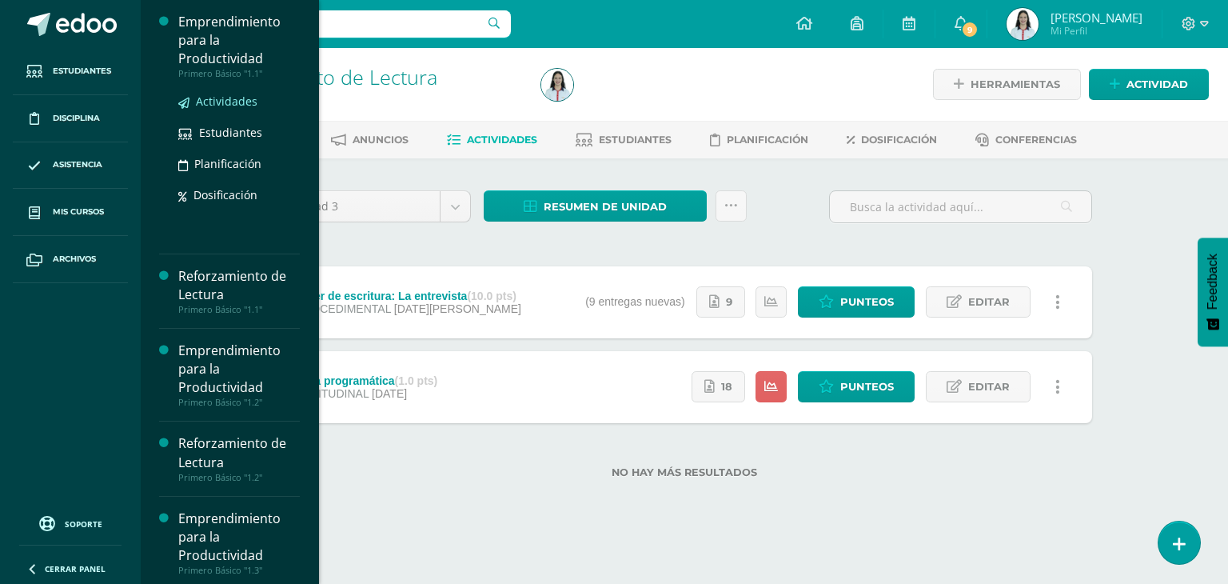
click at [237, 106] on span "Actividades" at bounding box center [227, 101] width 62 height 15
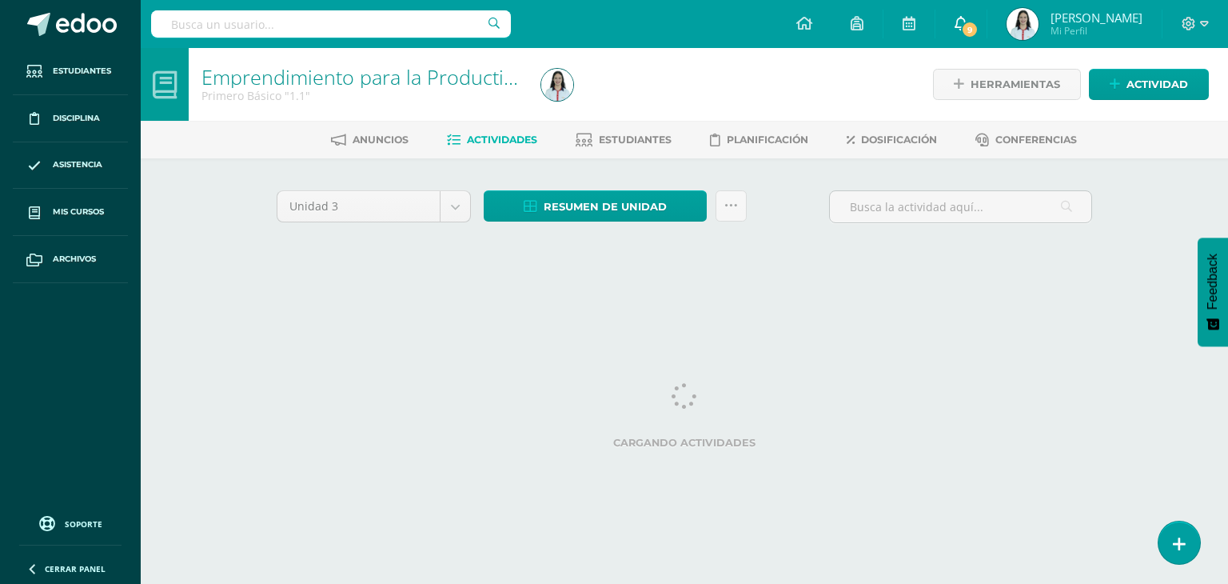
click at [978, 29] on span "9" at bounding box center [970, 30] width 18 height 18
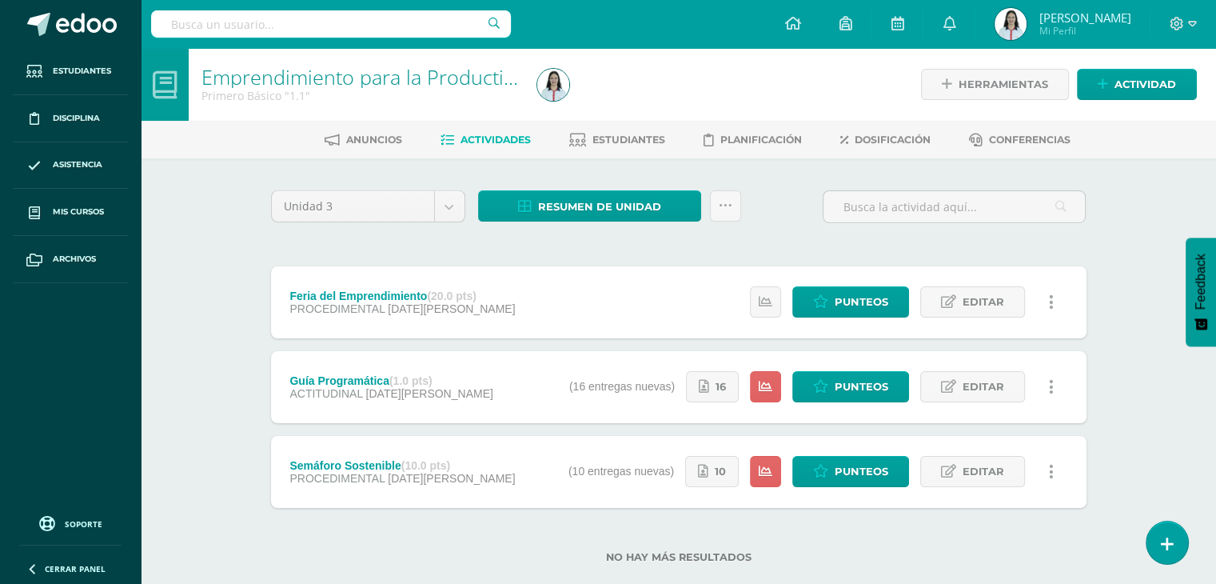
click at [1192, 197] on div "Emprendimiento para la Productividad Primero Básico "1.1" Herramientas Detalle …" at bounding box center [678, 331] width 1075 height 566
click at [871, 389] on span "Punteos" at bounding box center [862, 387] width 54 height 30
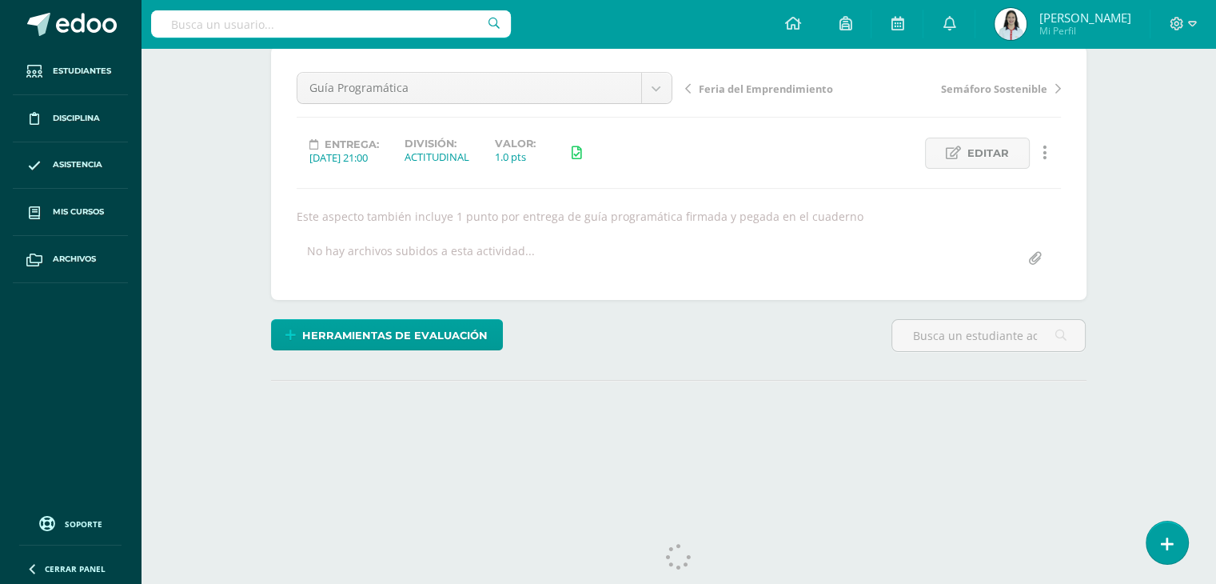
scroll to position [175, 0]
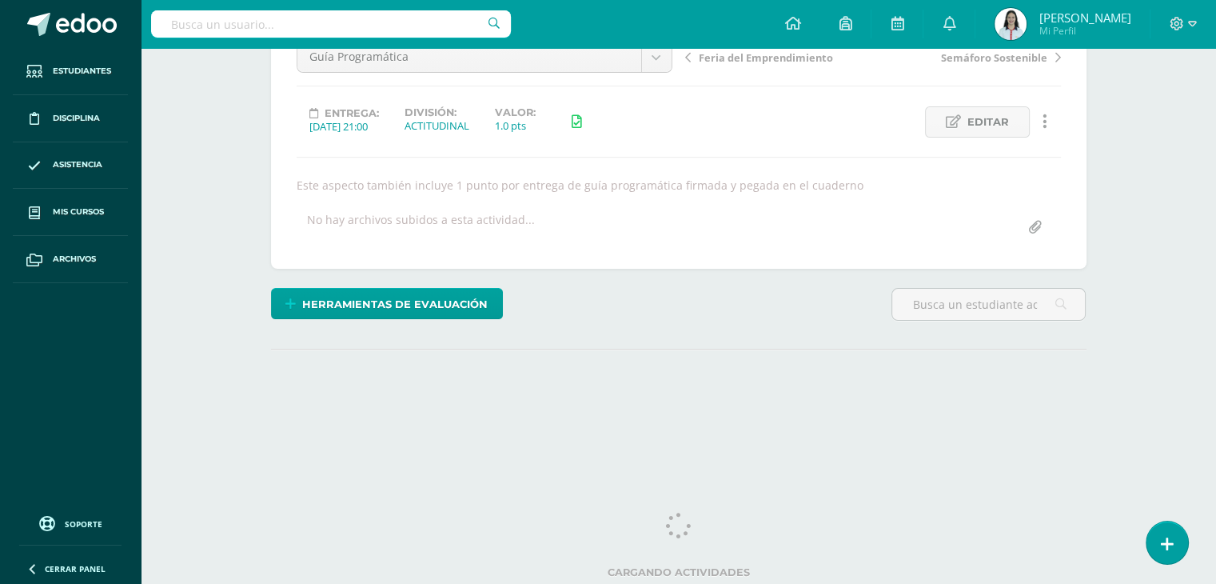
drag, startPoint x: 1227, startPoint y: 173, endPoint x: 1212, endPoint y: 331, distance: 159.0
click at [1212, 331] on html "Estudiantes Disciplina Asistencia Mis cursos Archivos Soporte Centro de ayuda Ú…" at bounding box center [608, 149] width 1216 height 648
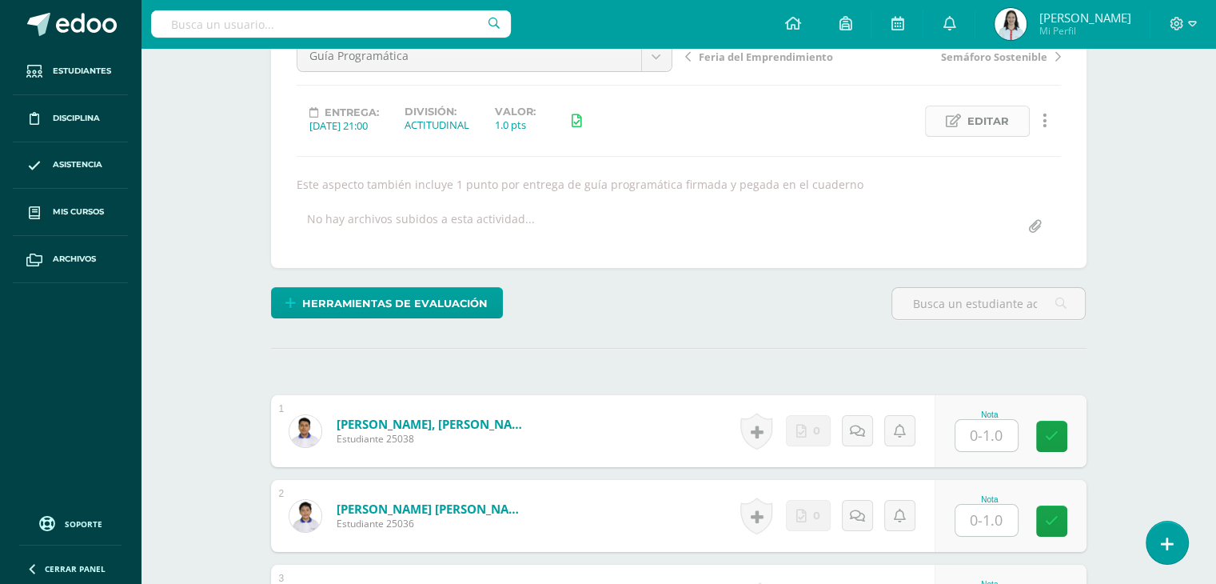
click at [953, 127] on link "Editar" at bounding box center [977, 121] width 105 height 31
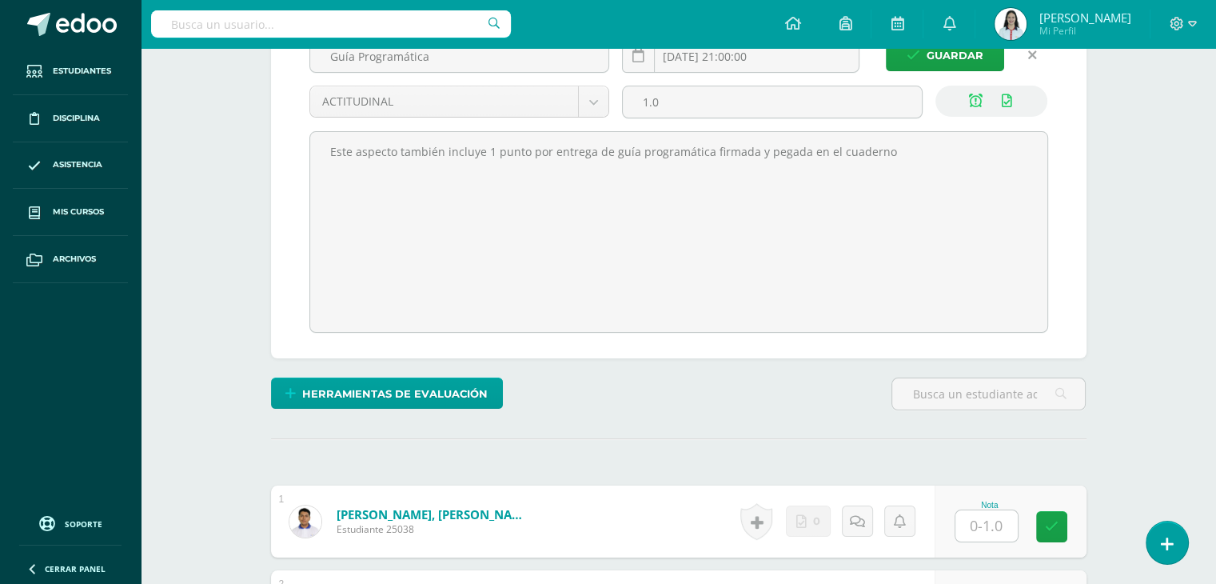
scroll to position [265, 0]
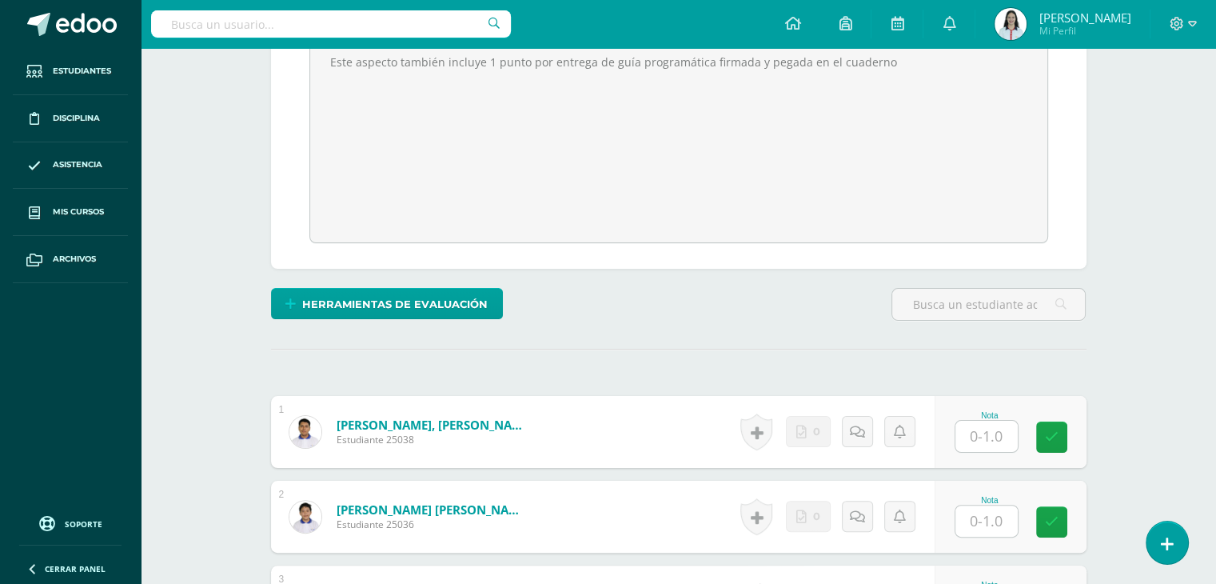
drag, startPoint x: 1215, startPoint y: 154, endPoint x: 1221, endPoint y: 76, distance: 78.6
click at [1216, 76] on html "Estudiantes Disciplina Asistencia Mis cursos Archivos Soporte Centro de ayuda Ú…" at bounding box center [608, 571] width 1216 height 1673
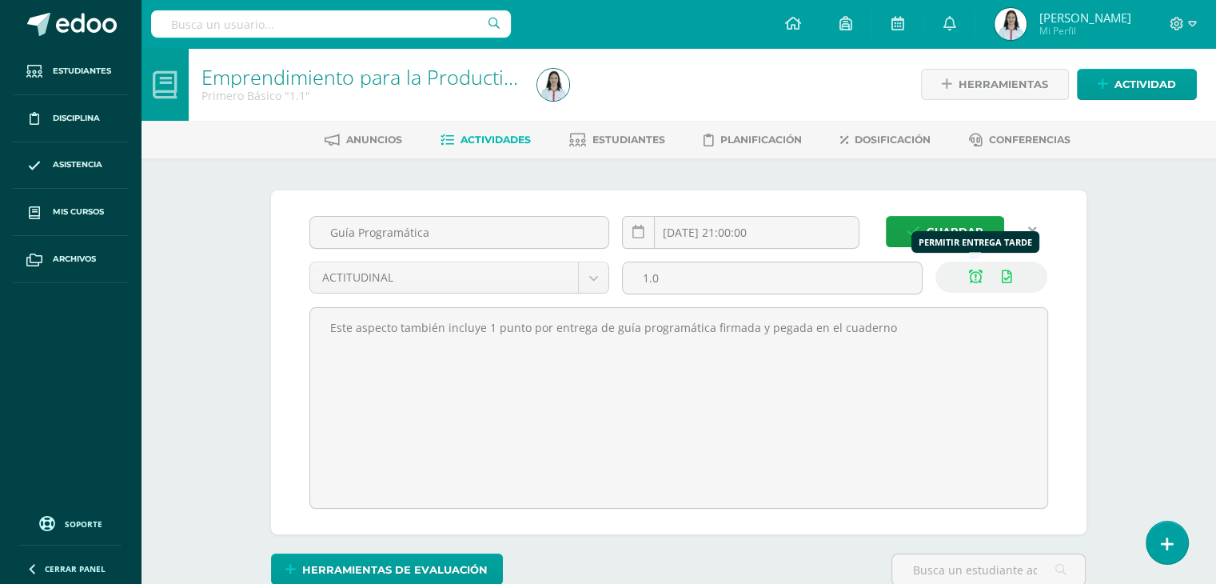
click at [981, 273] on icon at bounding box center [976, 277] width 14 height 14
click at [947, 244] on span "Guardar" at bounding box center [954, 232] width 57 height 30
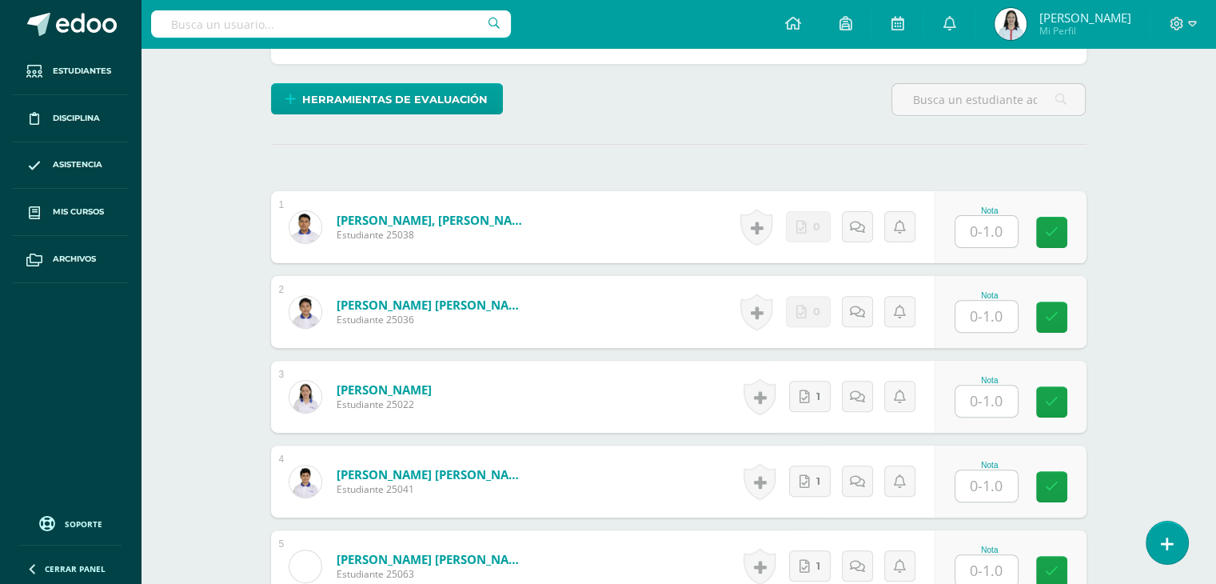
scroll to position [564, 0]
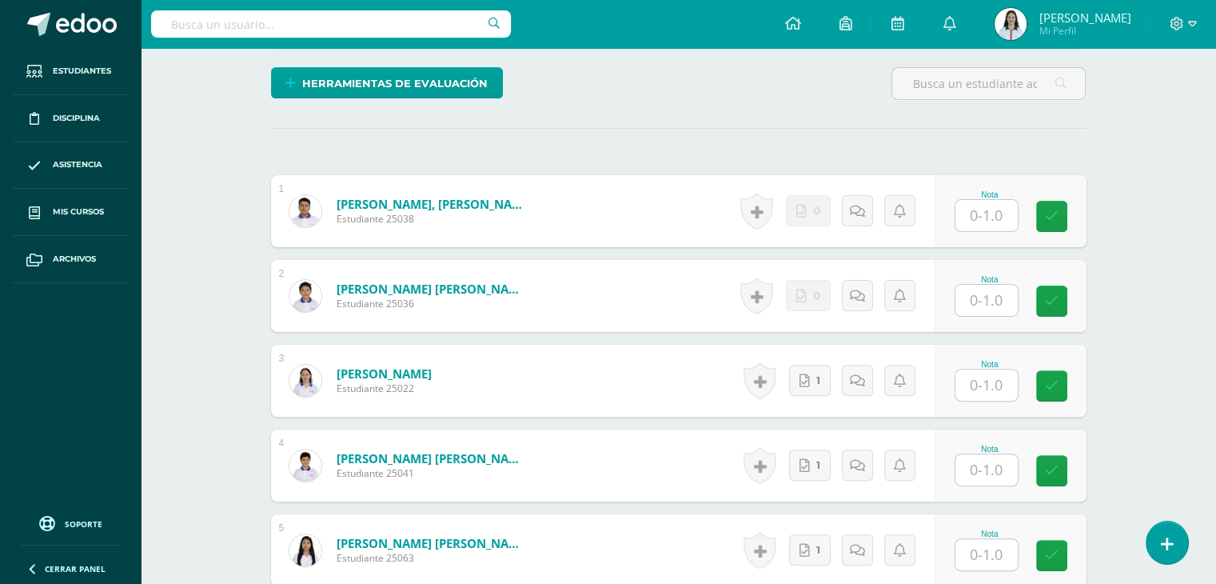
scroll to position [396, 0]
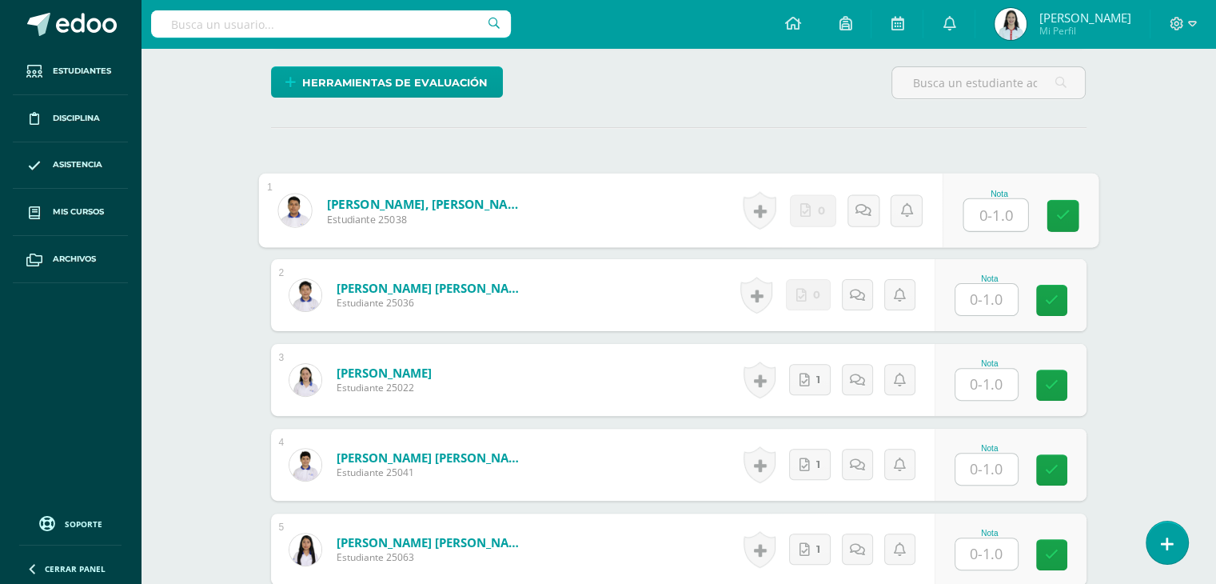
click at [988, 221] on input "text" at bounding box center [995, 215] width 64 height 32
type input "0"
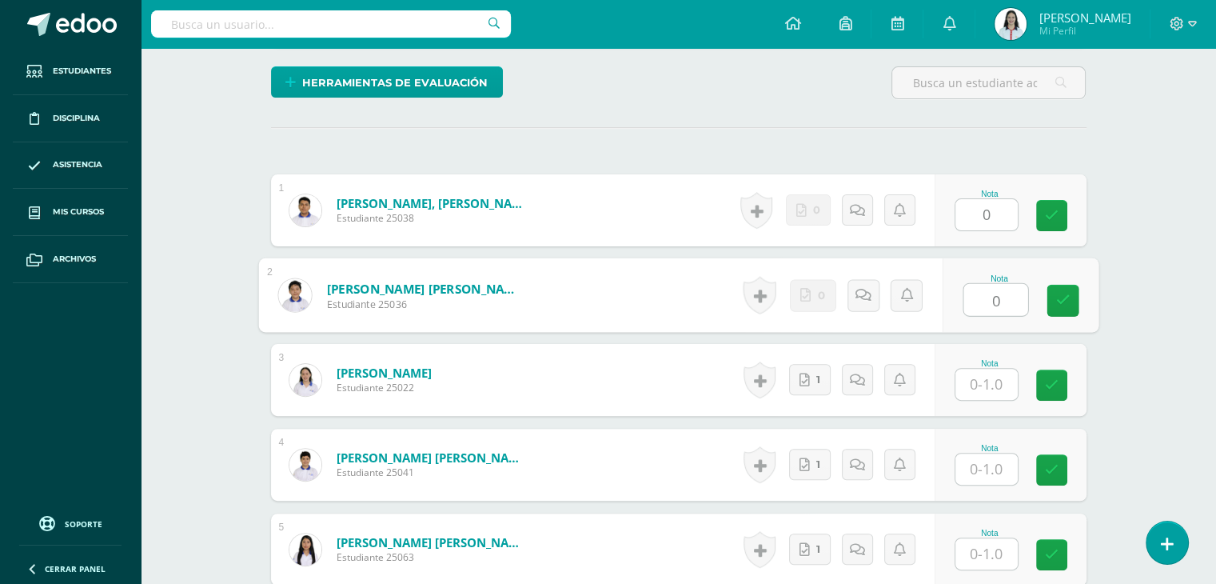
type input "0"
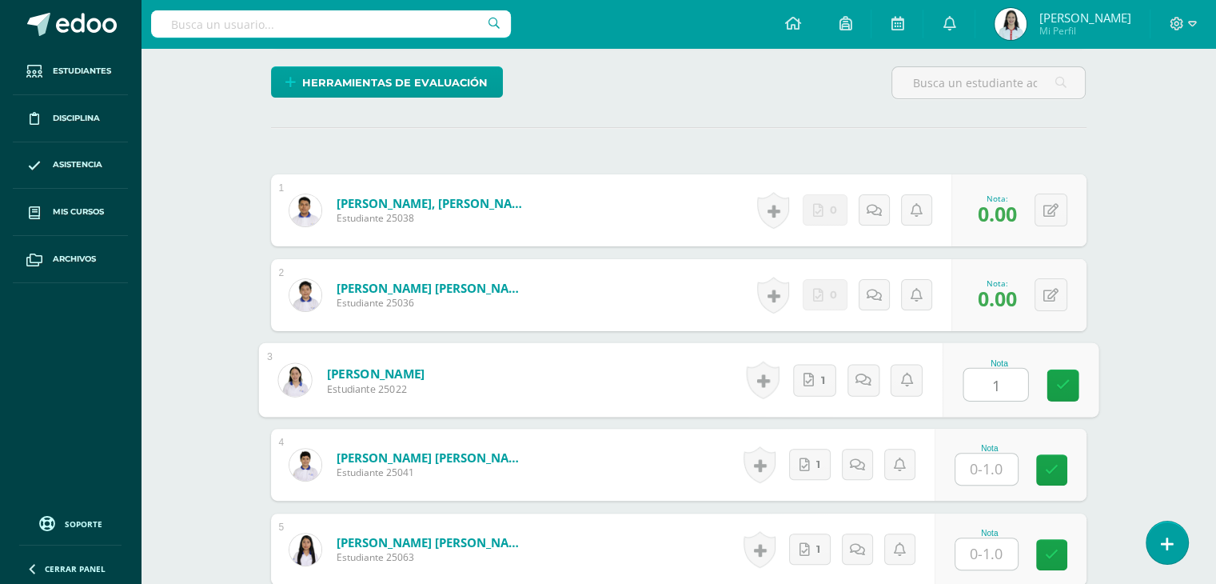
type input "1"
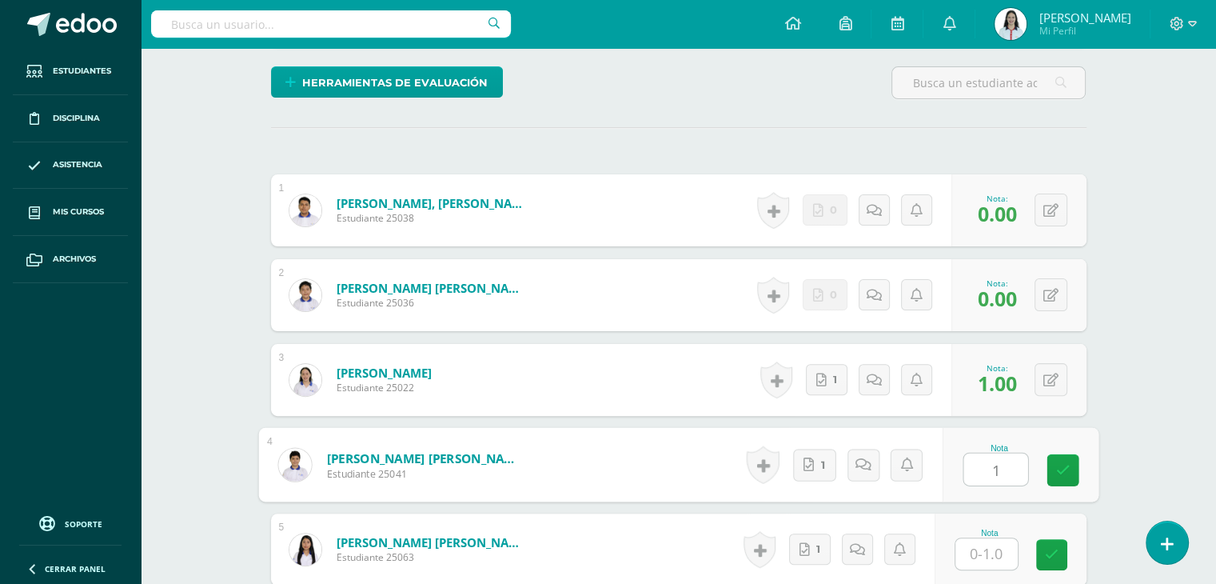
scroll to position [397, 0]
type input "1"
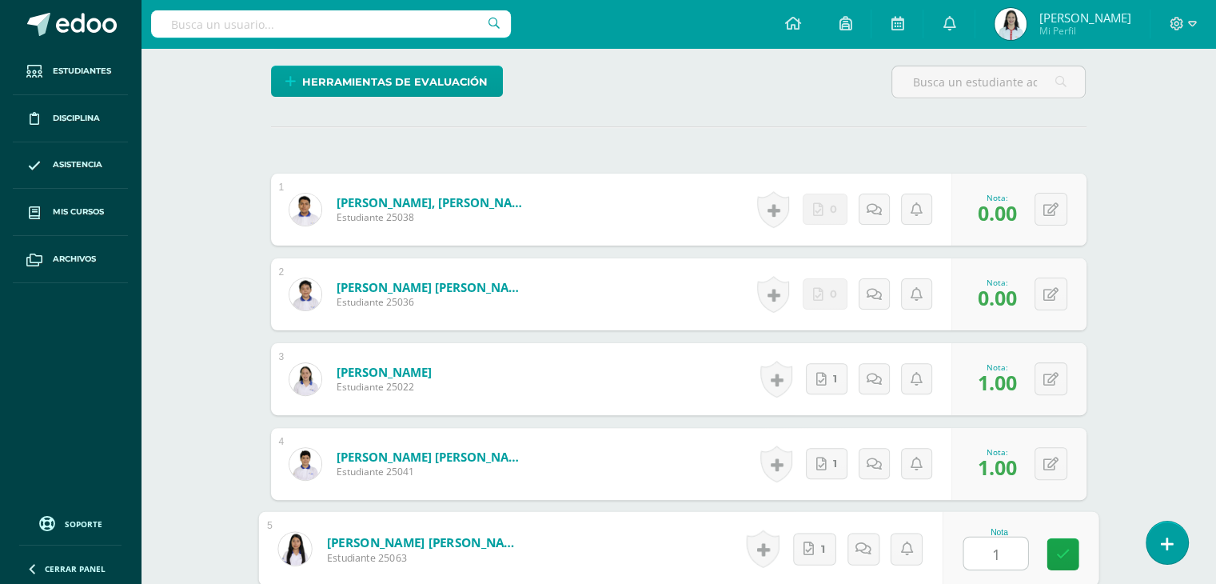
type input "1"
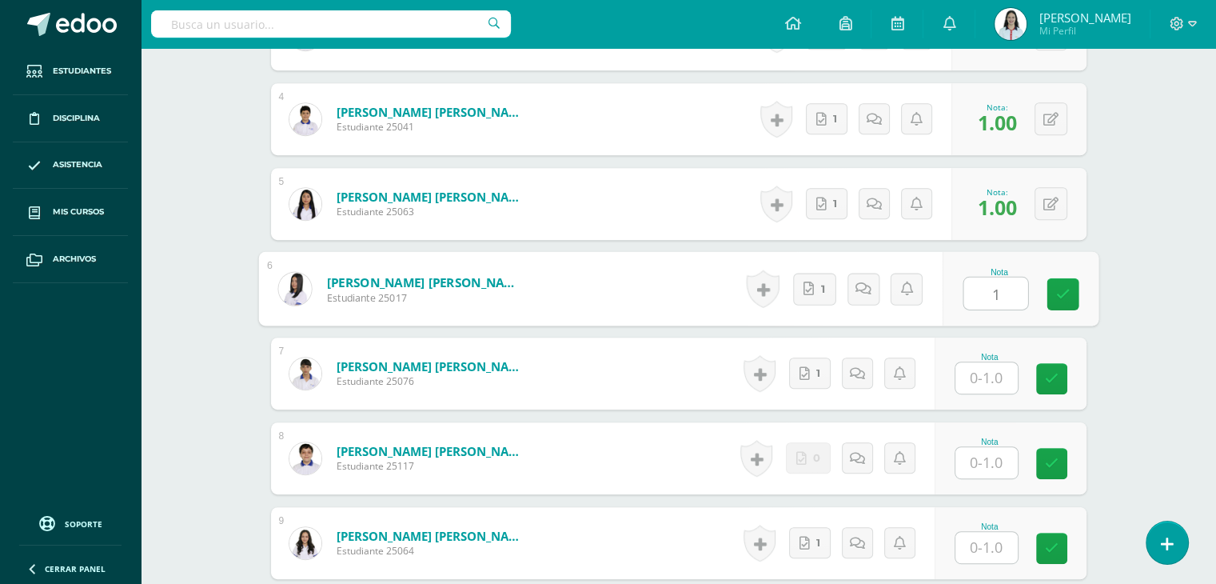
type input "1"
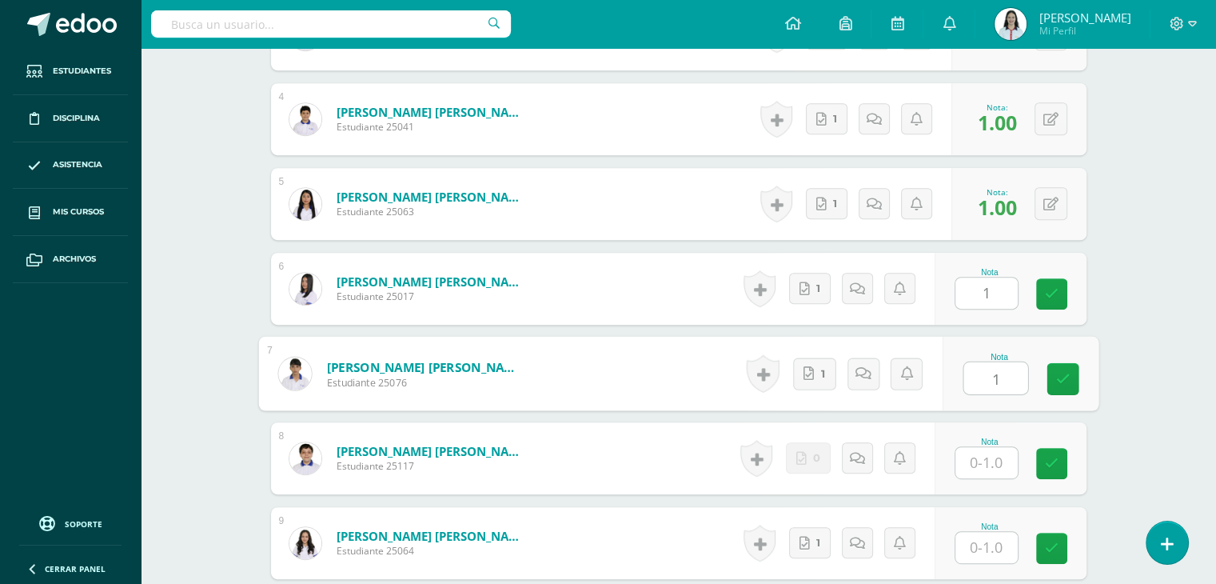
type input "1"
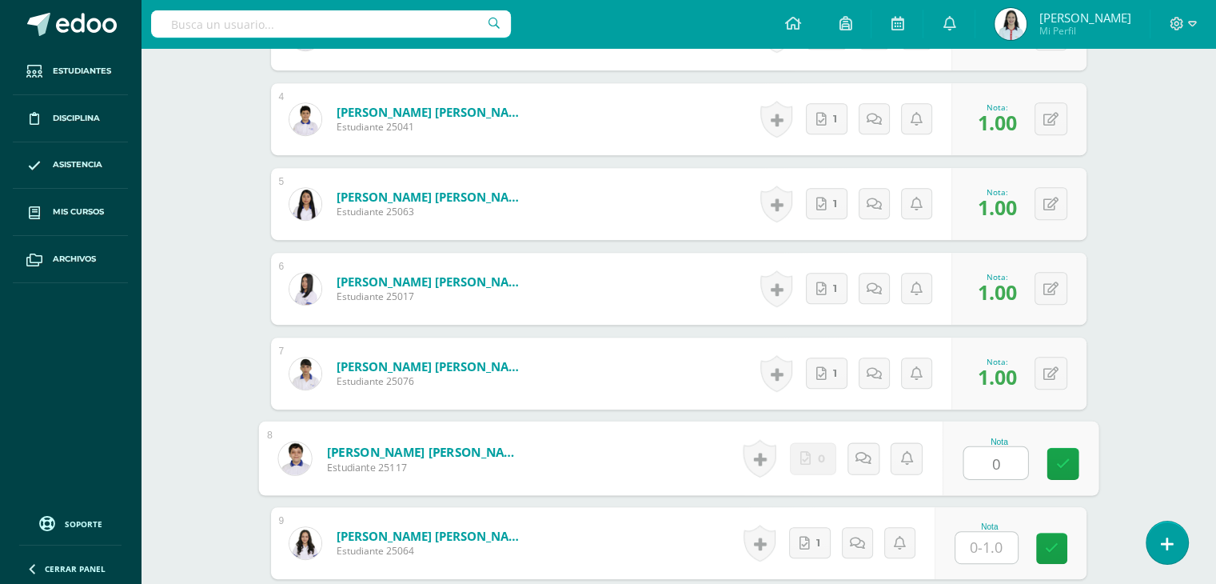
type input "0"
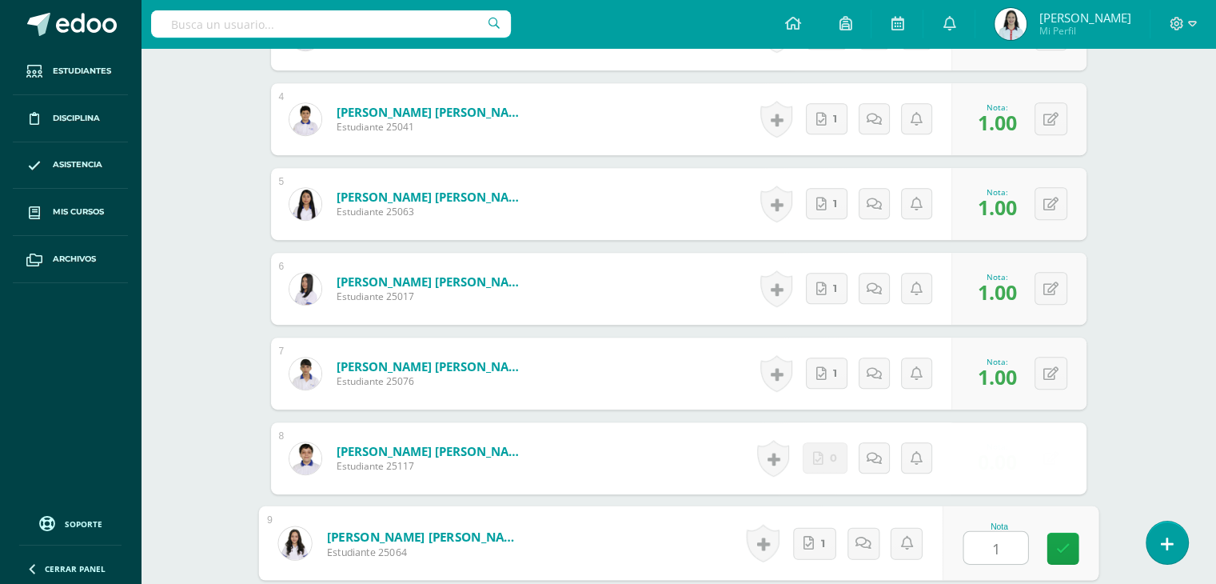
type input "1"
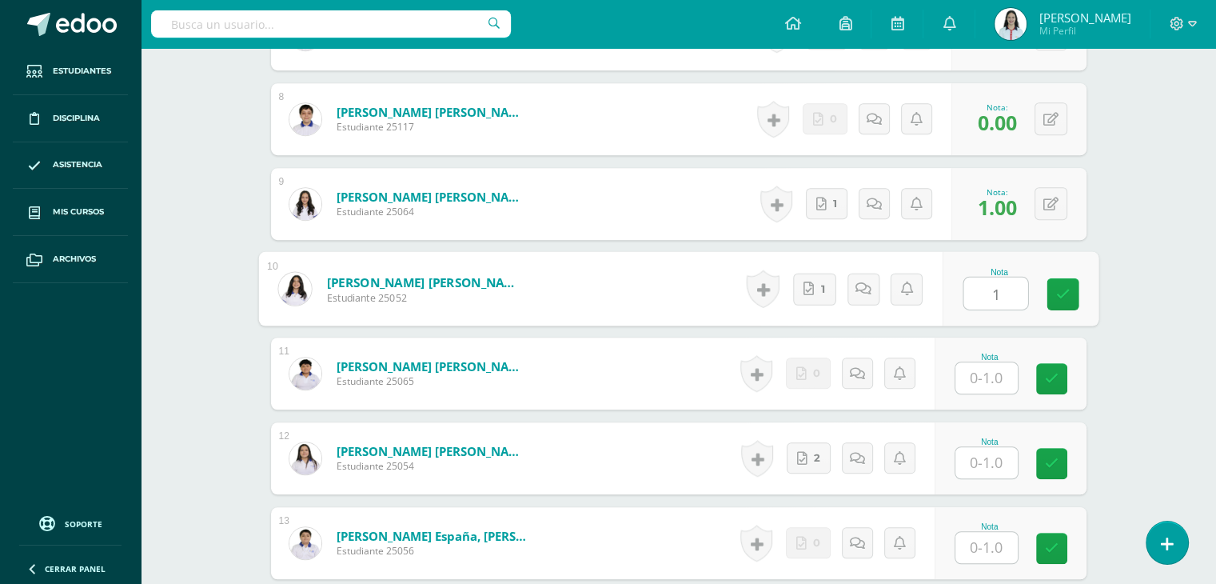
type input "1"
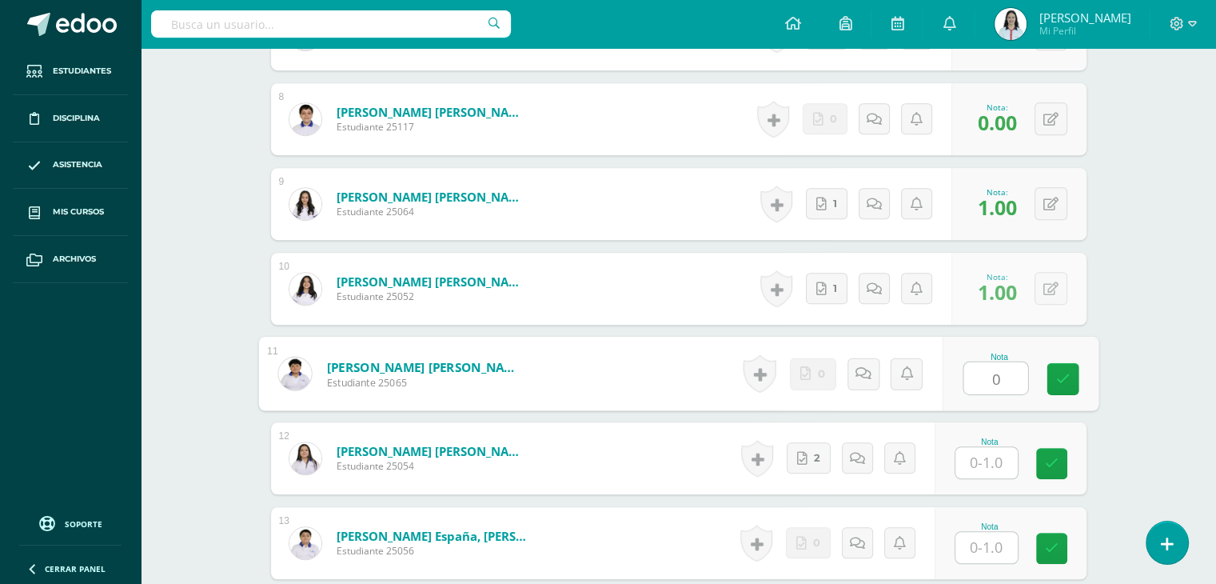
type input "0"
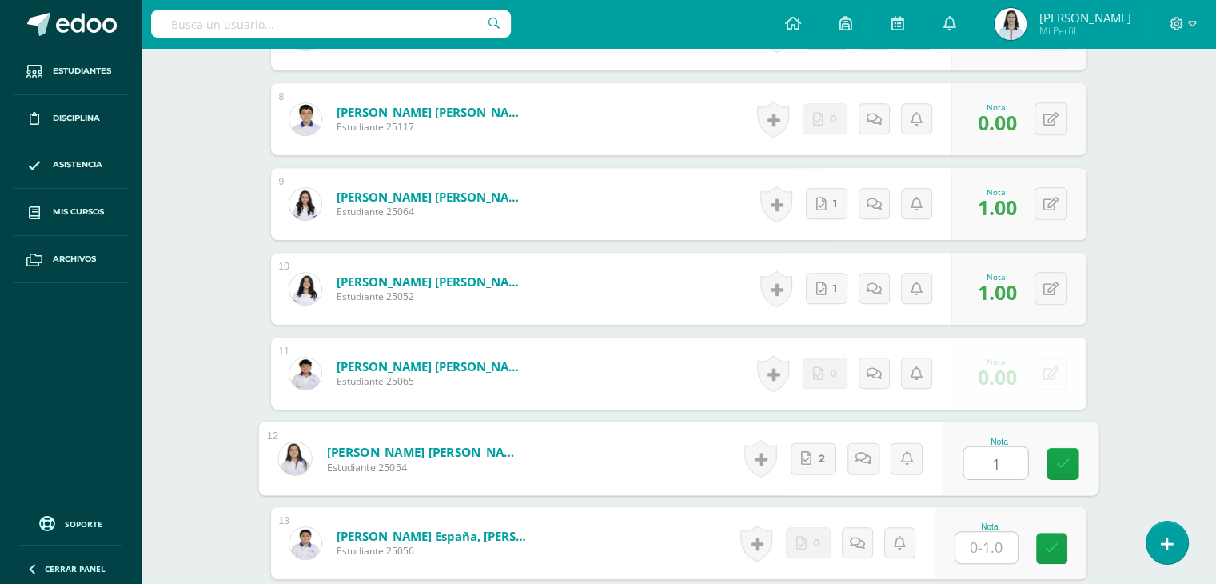
type input "1"
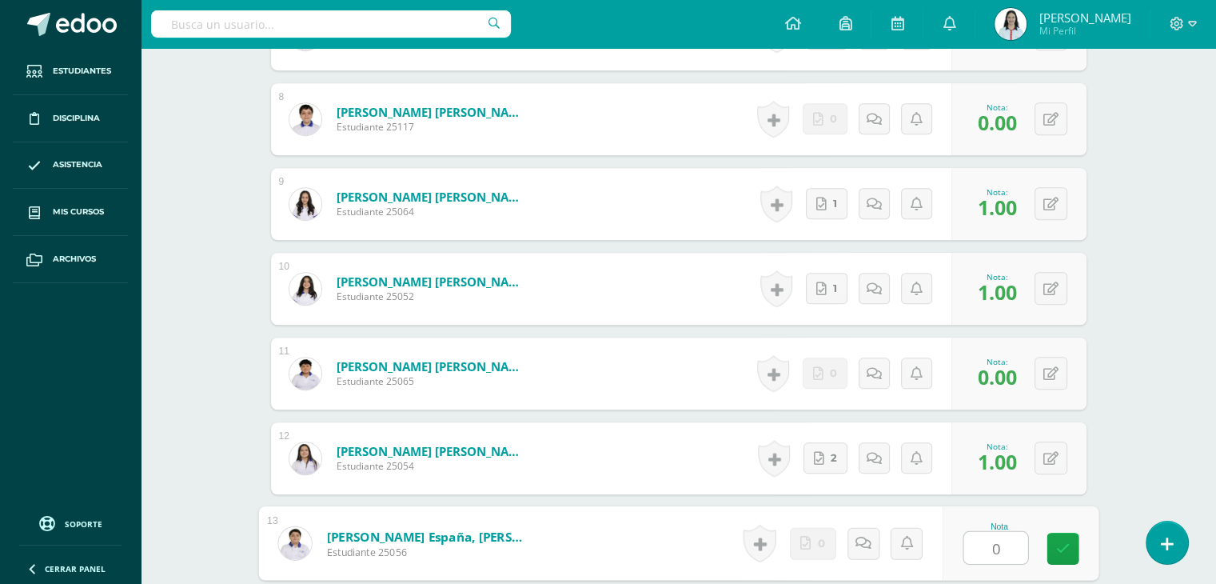
type input "0"
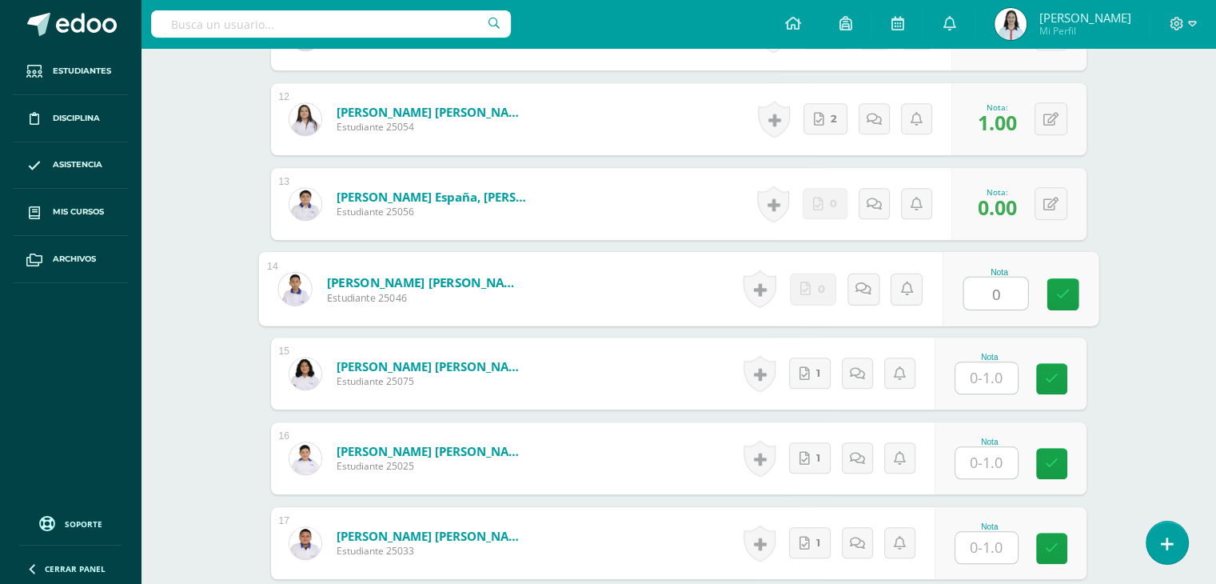
type input "0"
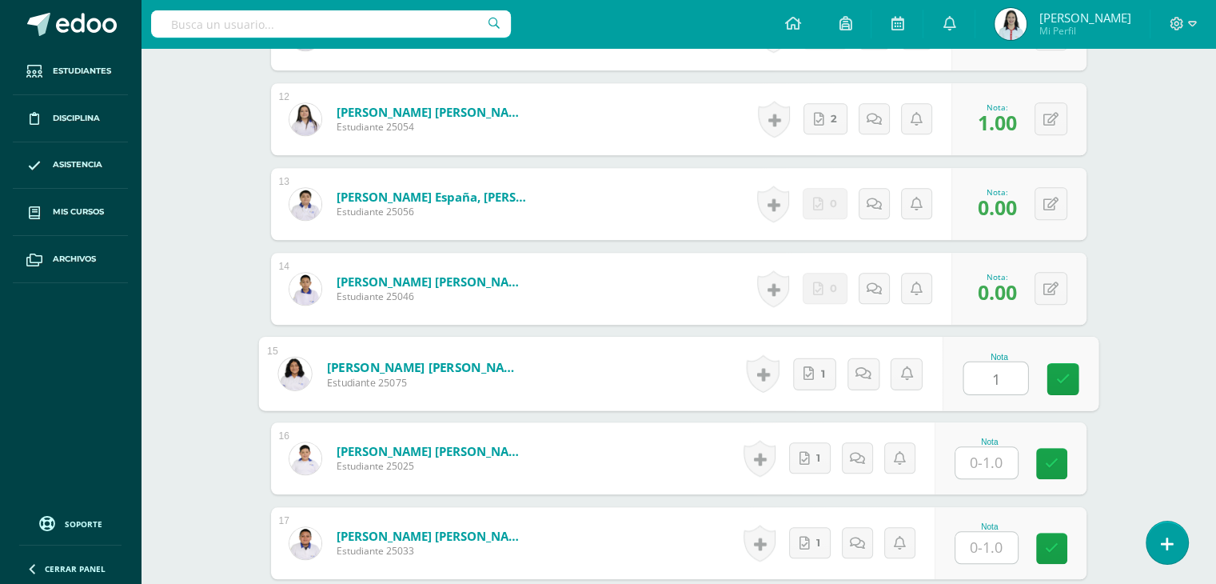
type input "1"
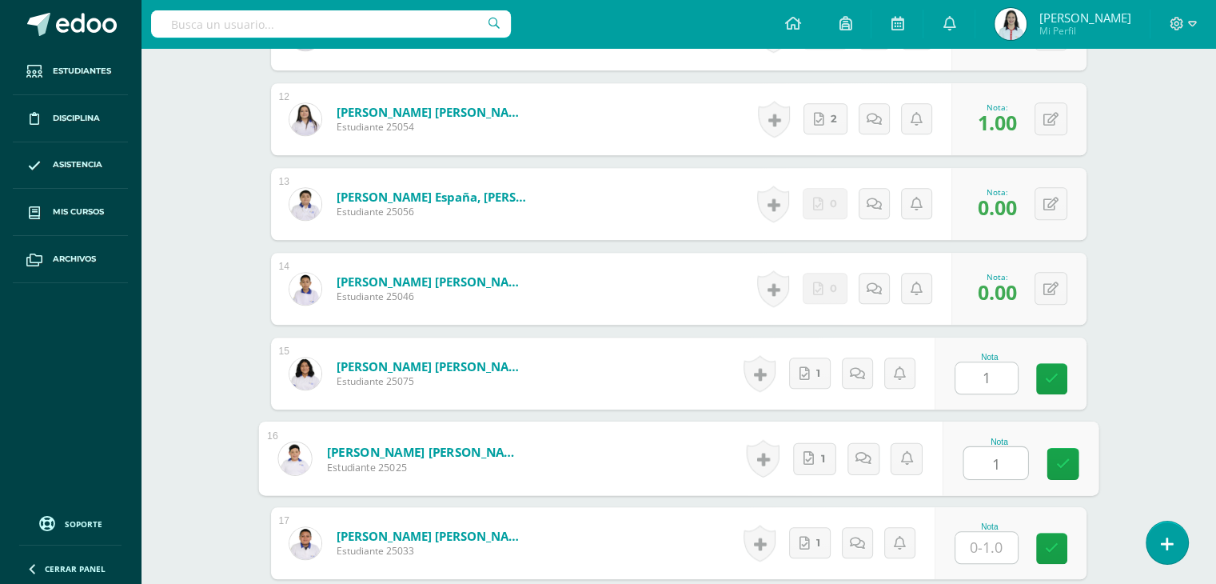
type input "1"
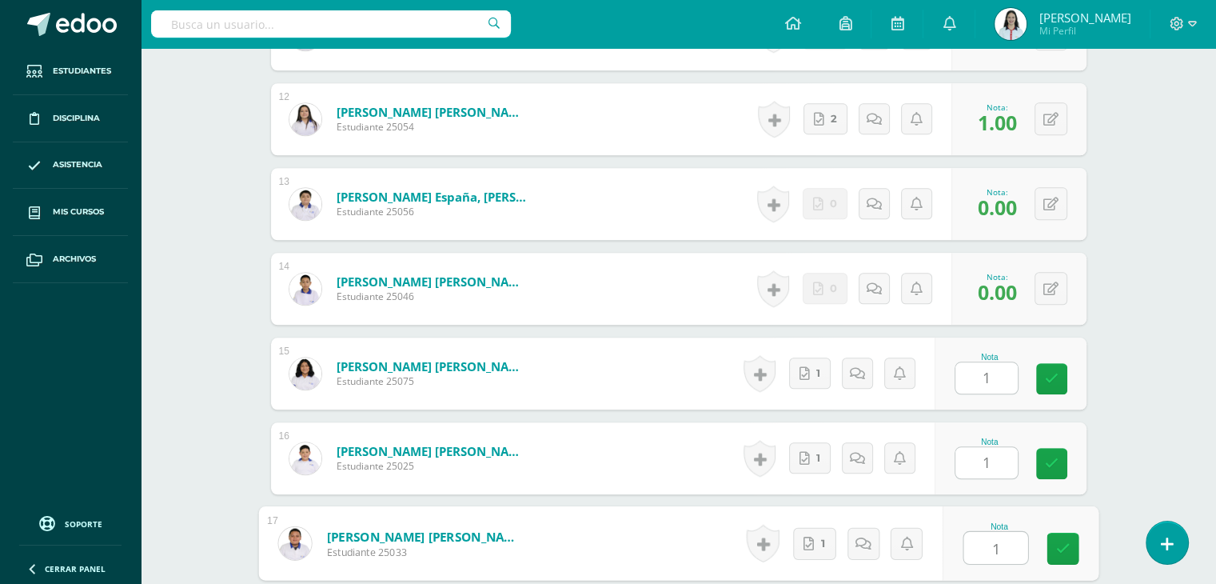
type input "1"
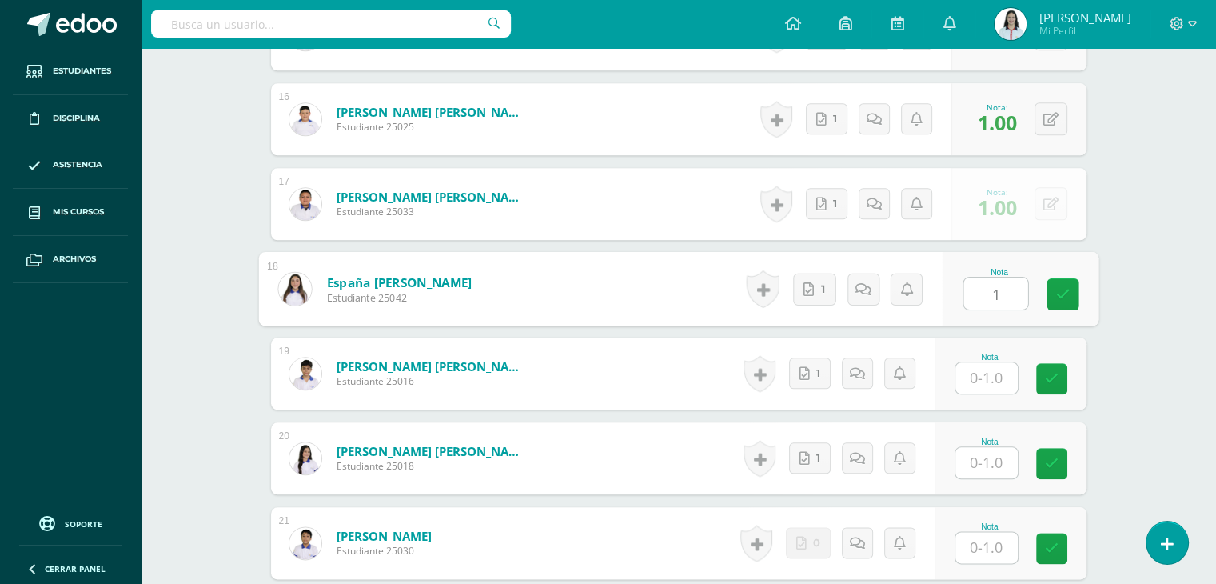
type input "1"
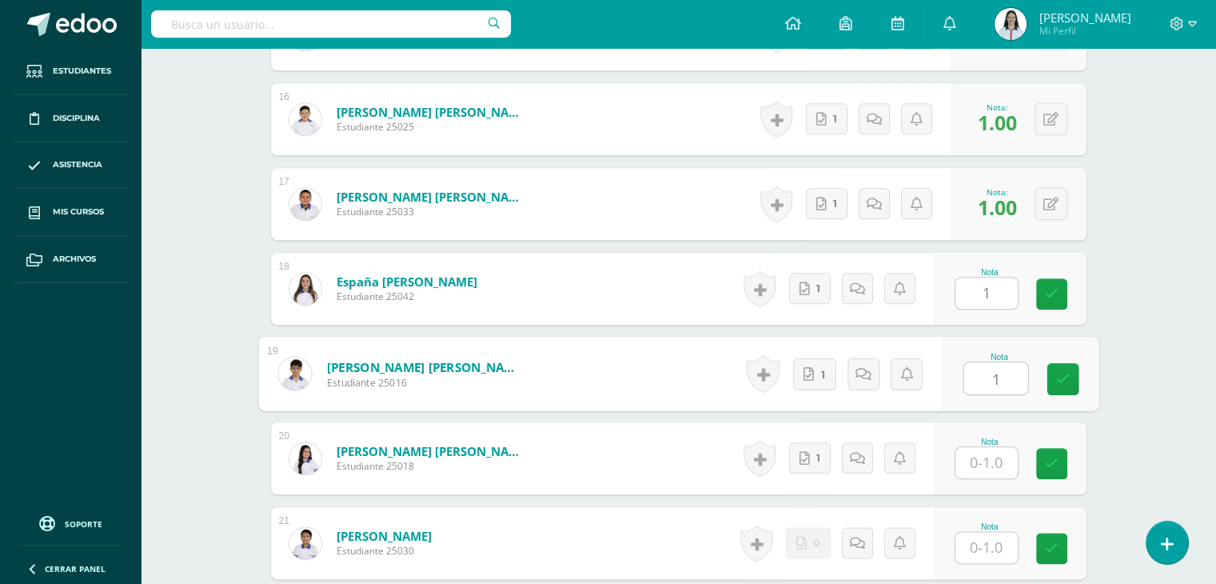
type input "1"
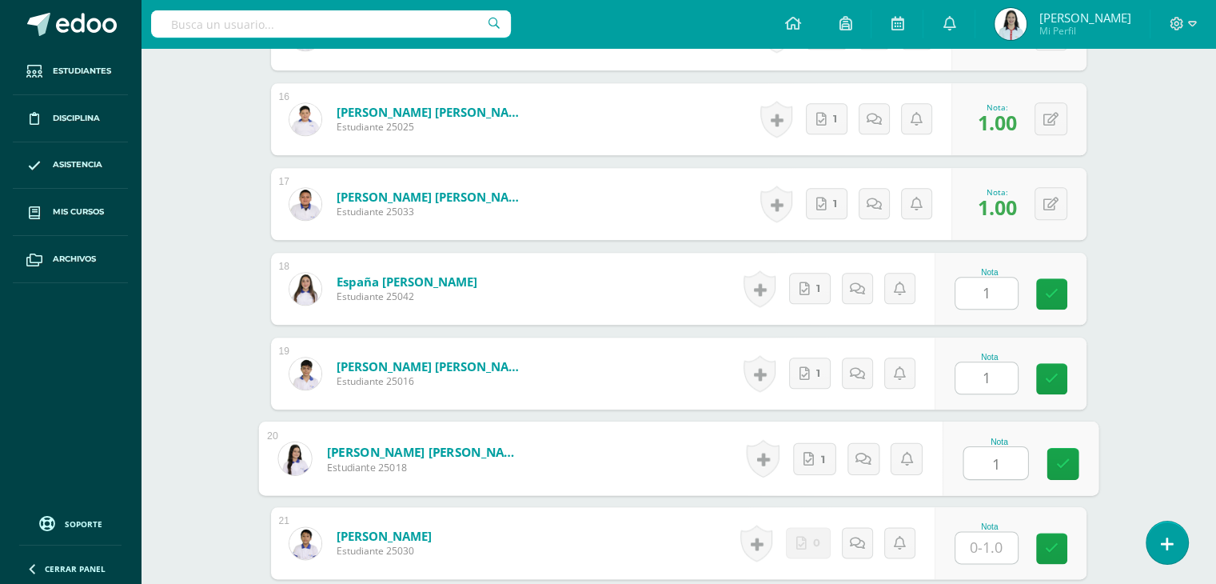
type input "1"
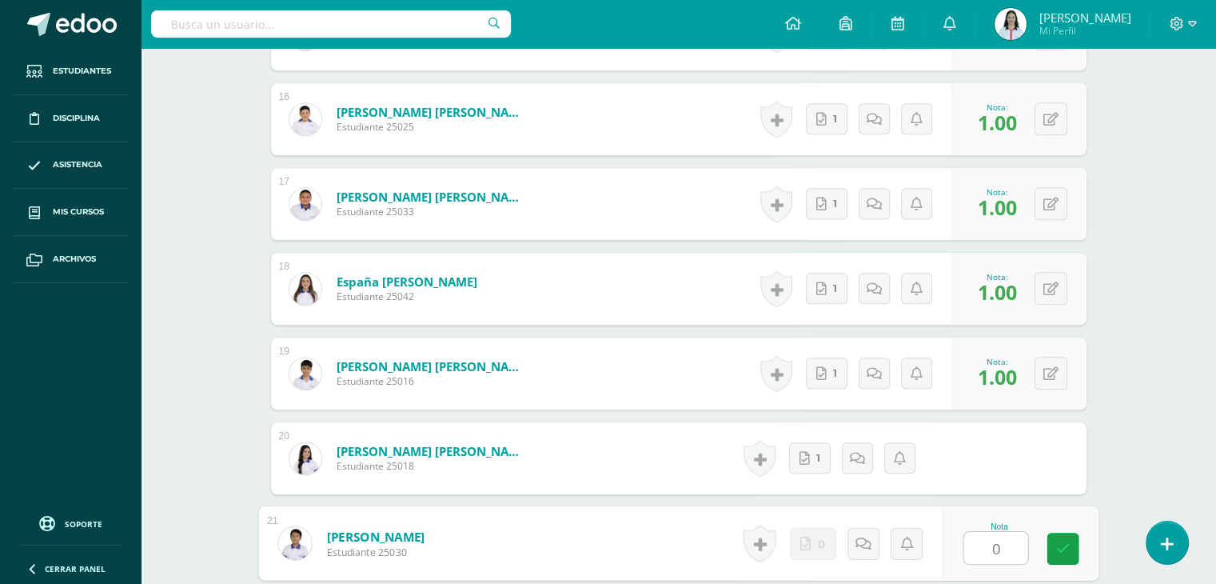
type input "0"
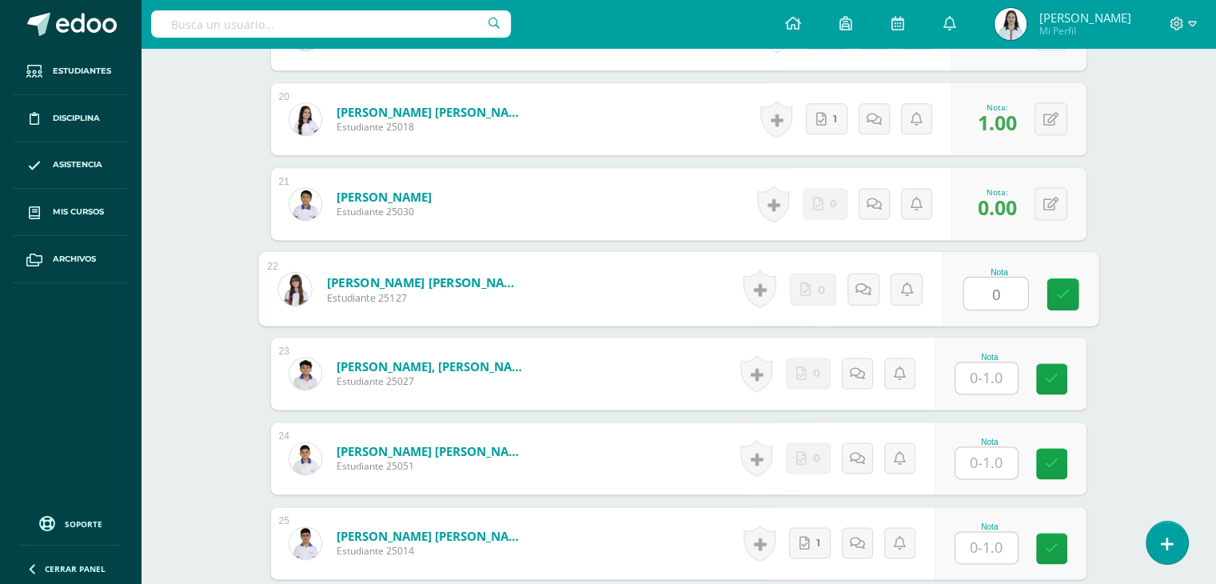
type input "0"
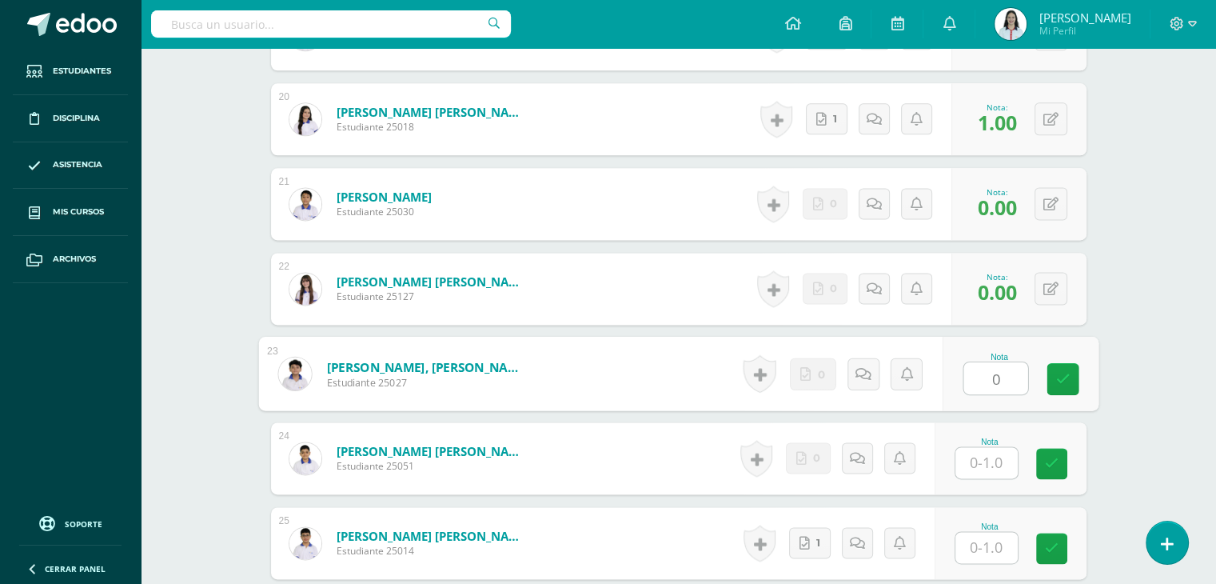
type input "0"
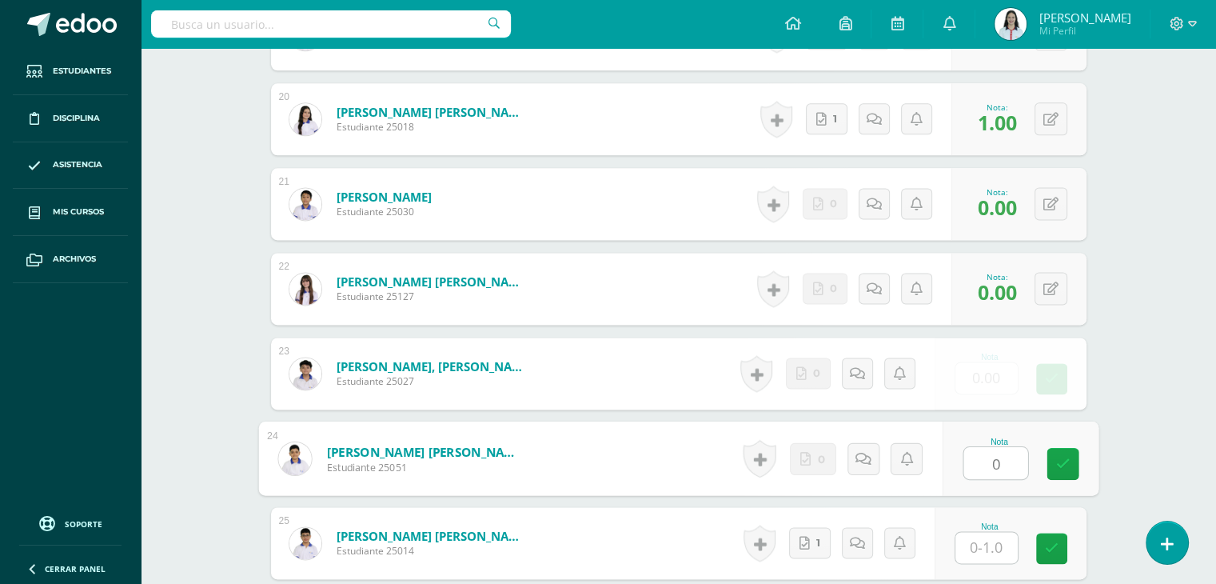
type input "0"
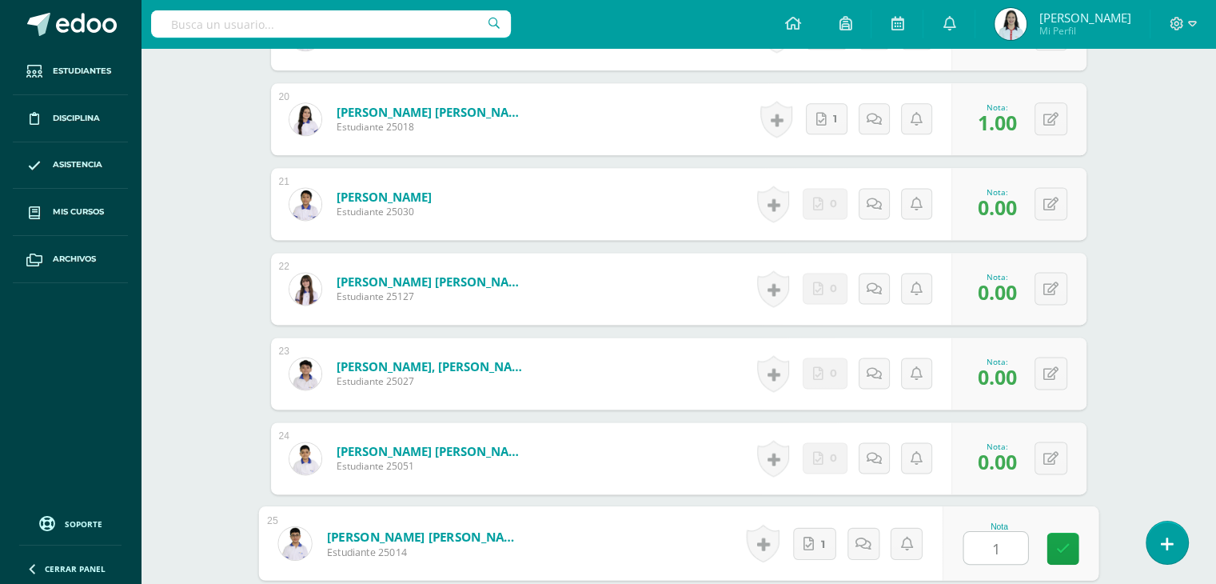
type input "1"
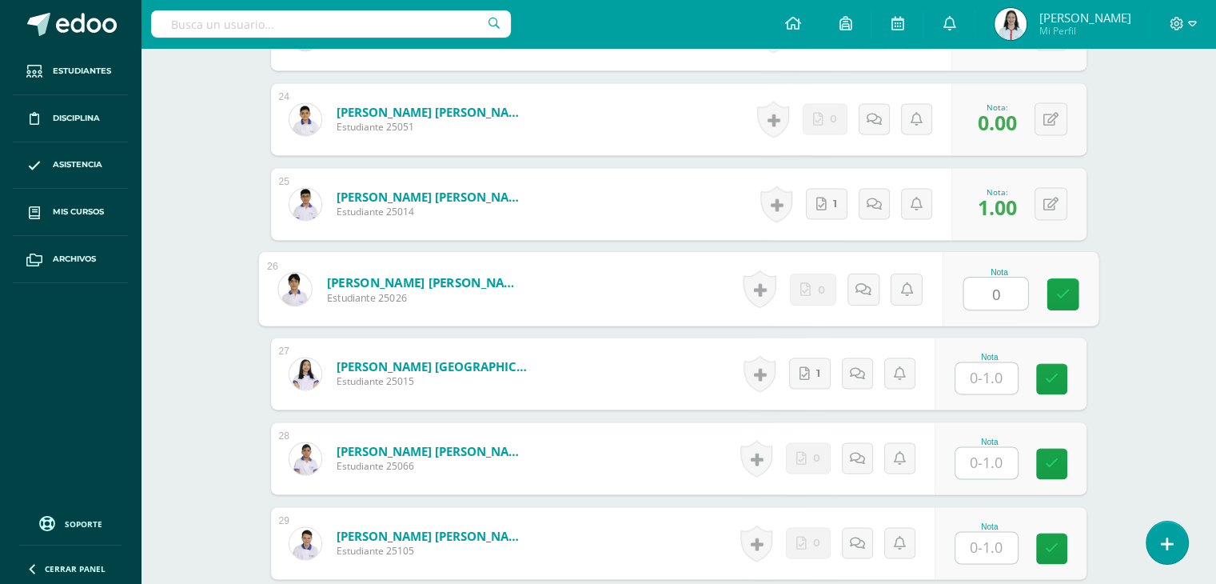
type input "0"
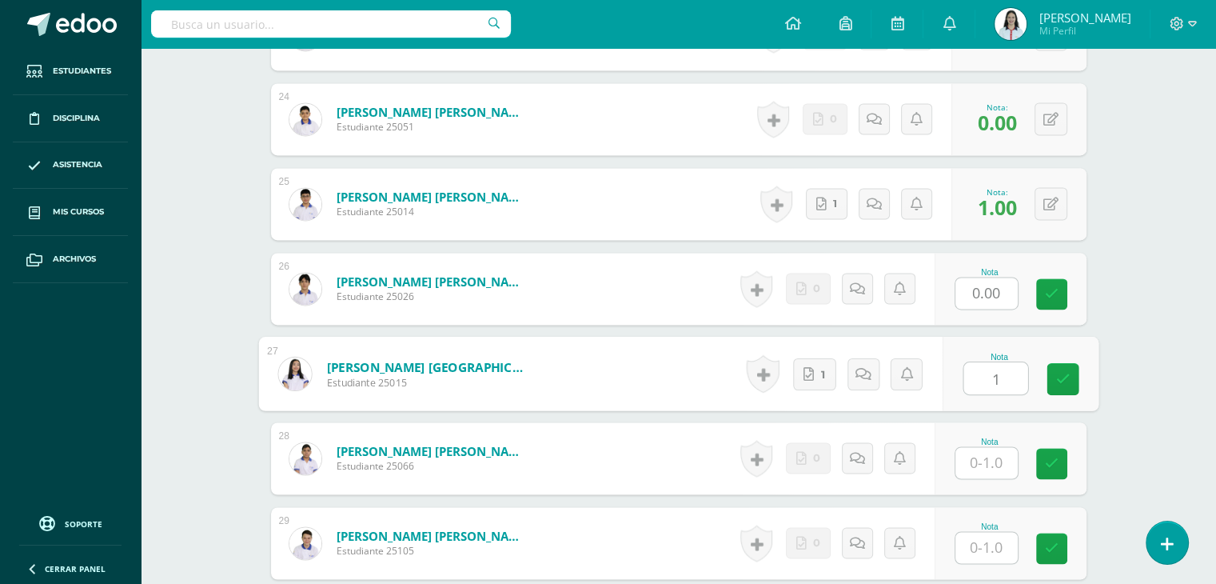
type input "1"
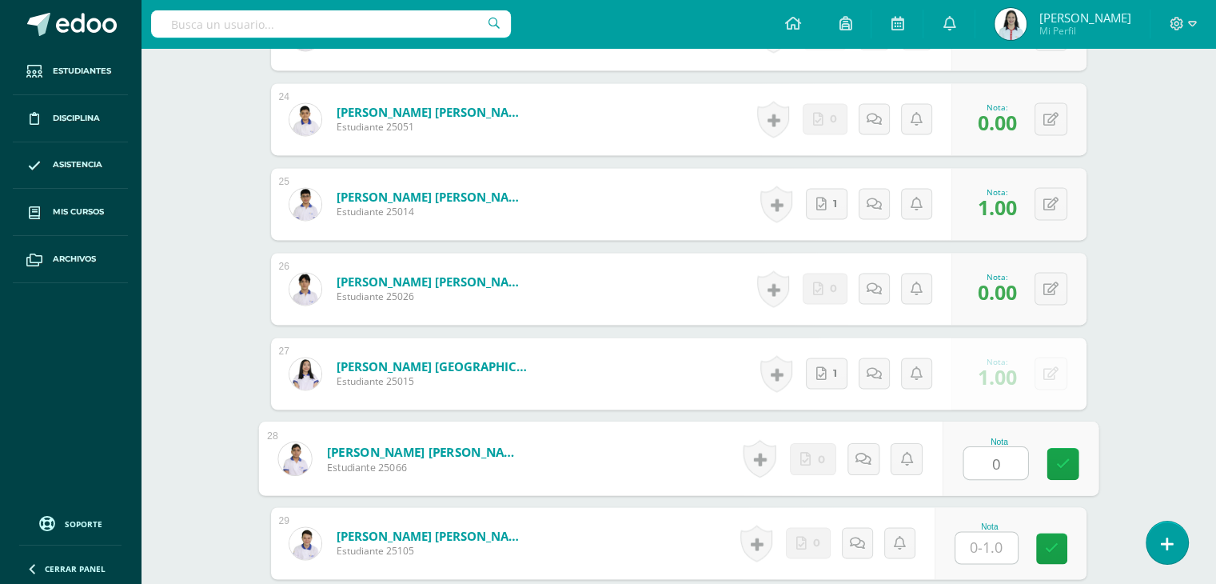
type input "0"
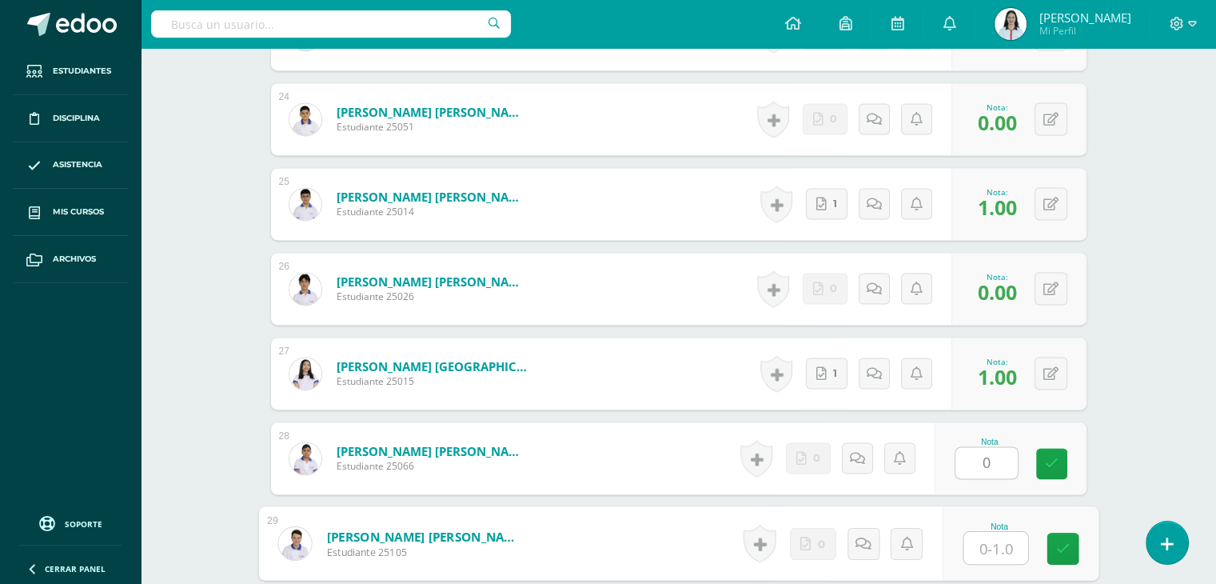
type input "1"
type input "0"
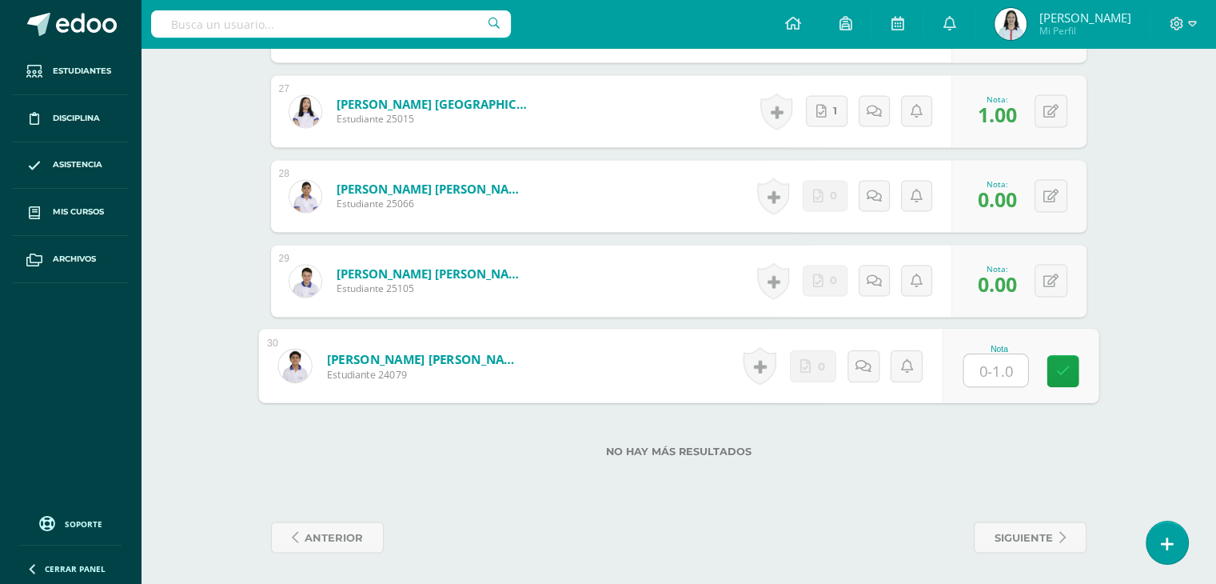
type input "0"
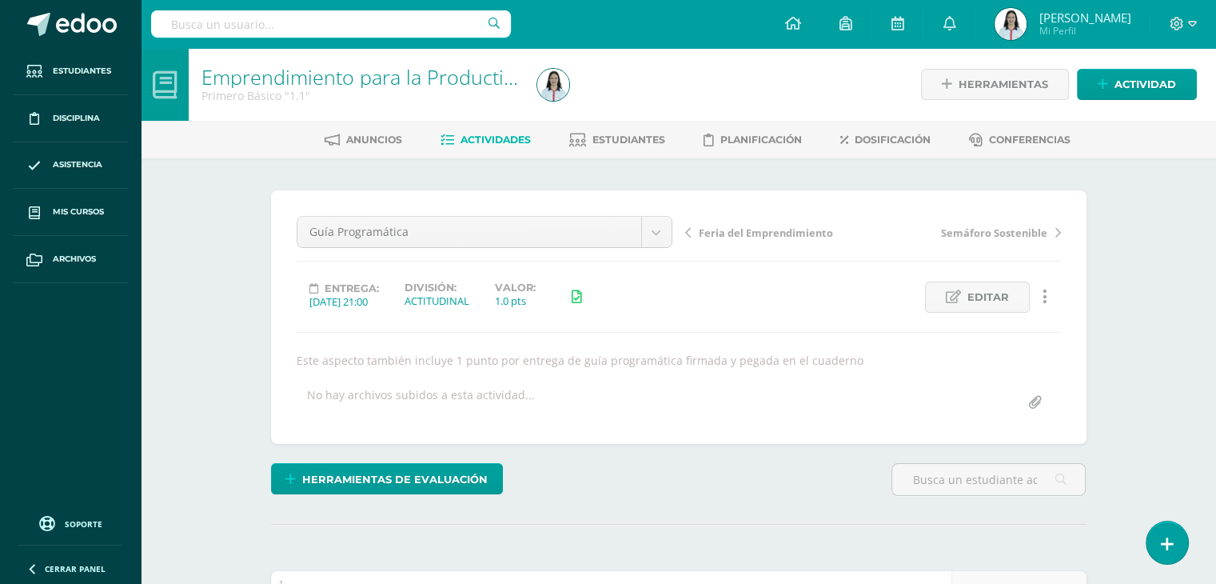
click at [492, 137] on span "Actividades" at bounding box center [495, 139] width 70 height 12
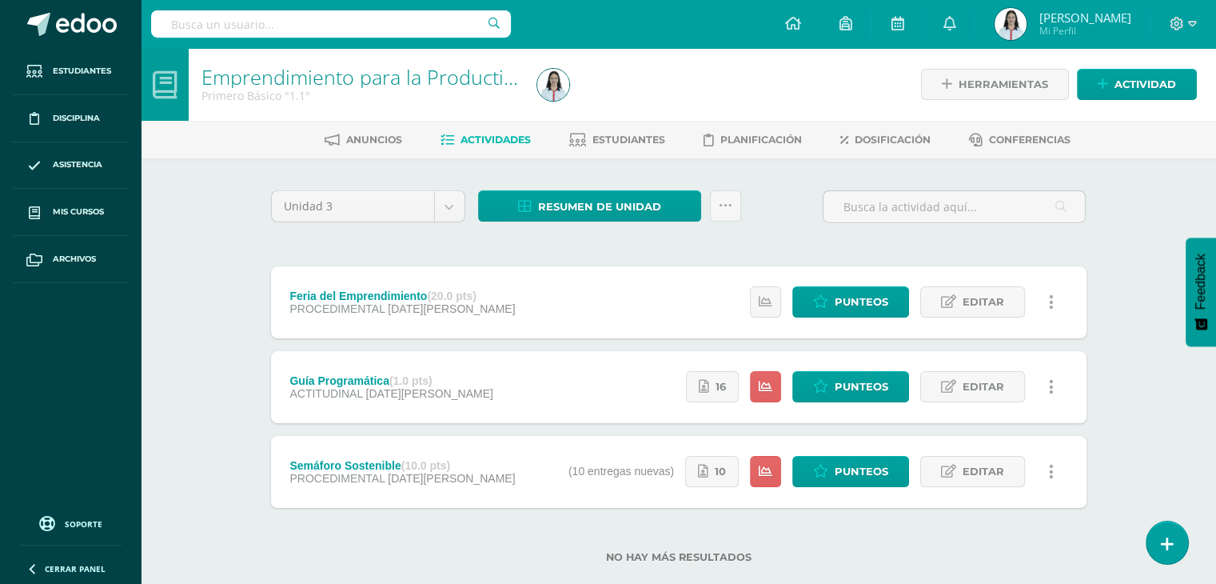
click at [393, 404] on div "Guía Programática (1.0 pts) ACTITUDINAL [DATE][PERSON_NAME]" at bounding box center [391, 387] width 241 height 72
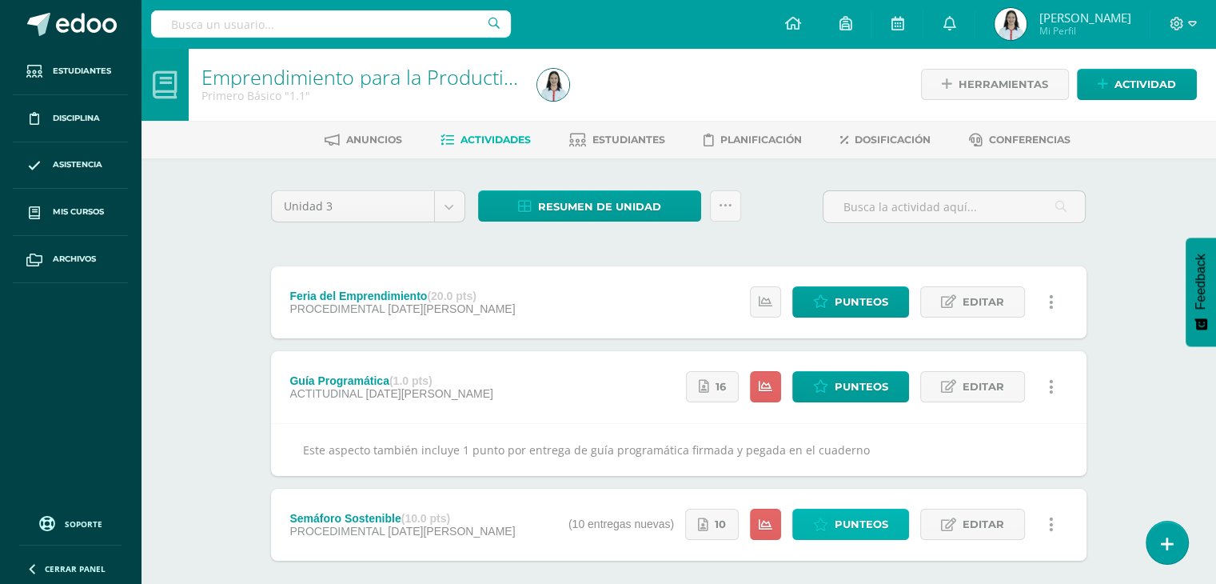
click at [821, 523] on icon at bounding box center [820, 525] width 15 height 14
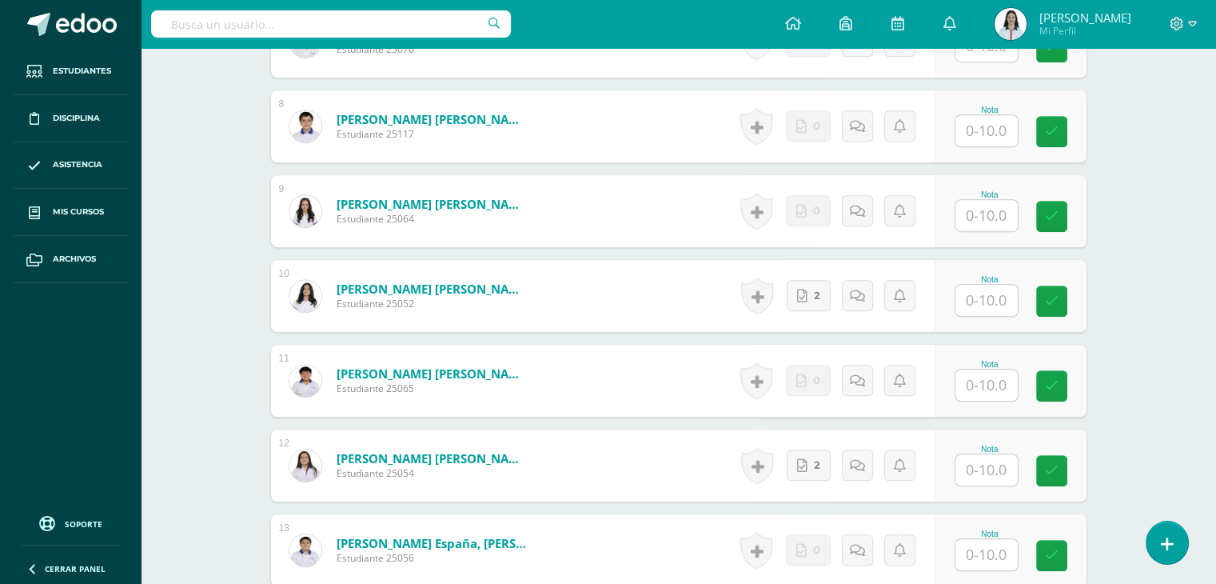
scroll to position [1058, 0]
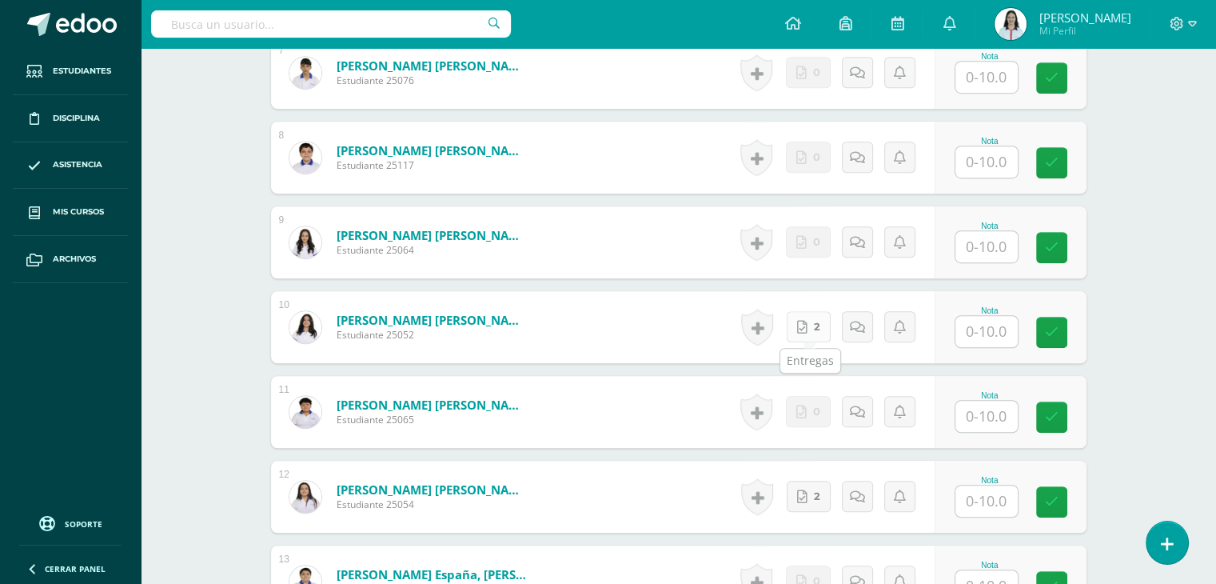
click at [813, 333] on link "2" at bounding box center [809, 326] width 44 height 31
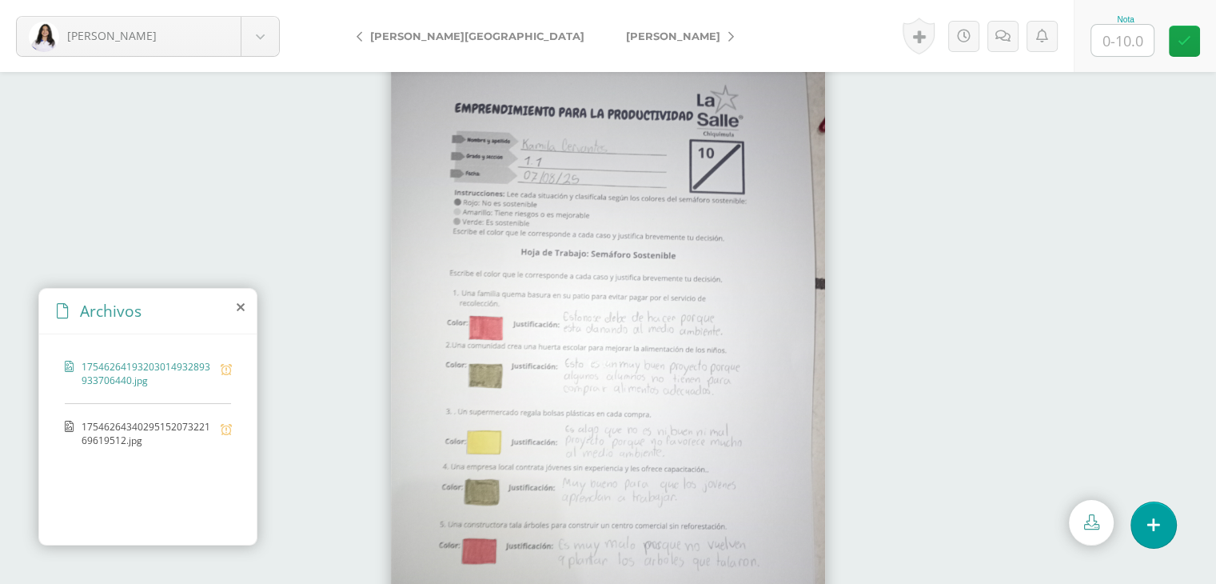
click at [106, 429] on span "1754626434029515207322169619512.jpg" at bounding box center [147, 433] width 131 height 27
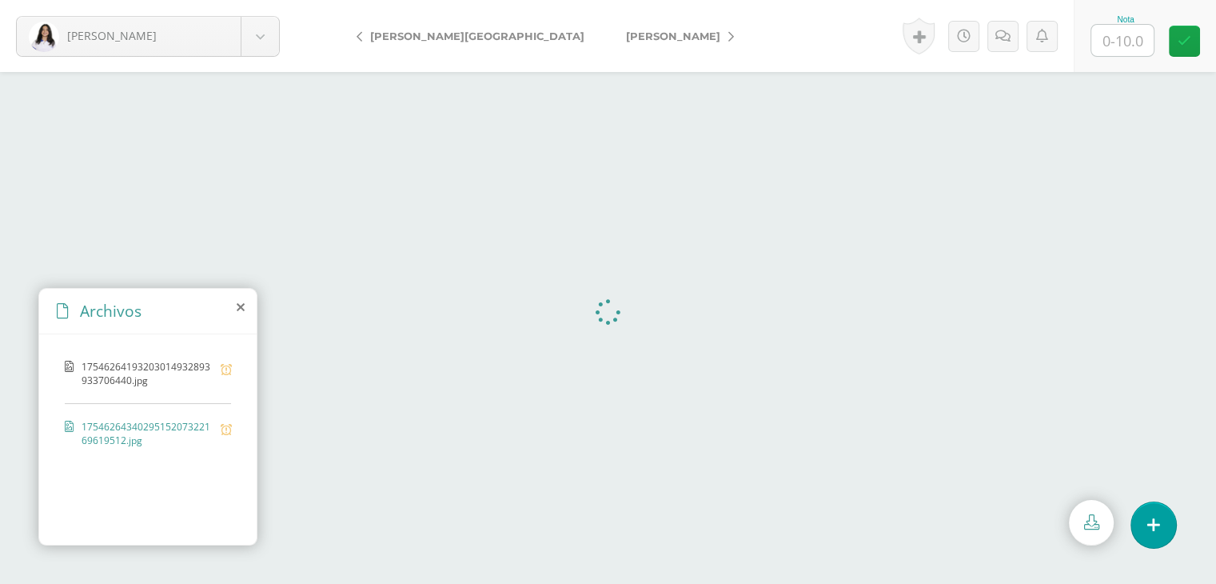
click at [358, 368] on div at bounding box center [608, 328] width 1216 height 512
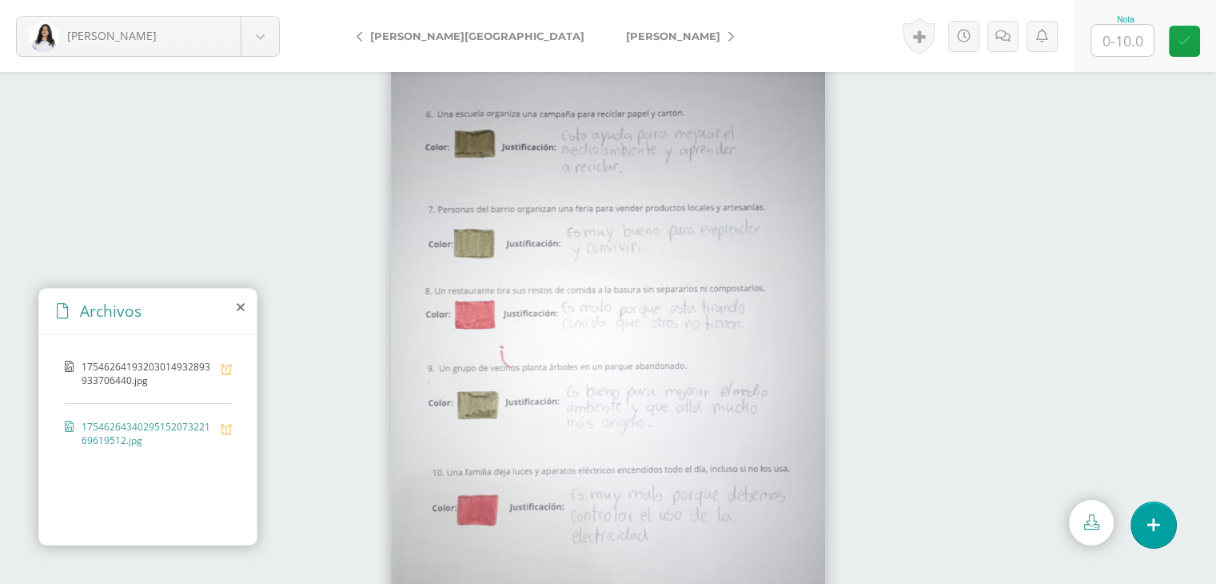
click at [100, 380] on span "17546264193203014932893933706440.jpg" at bounding box center [147, 373] width 131 height 27
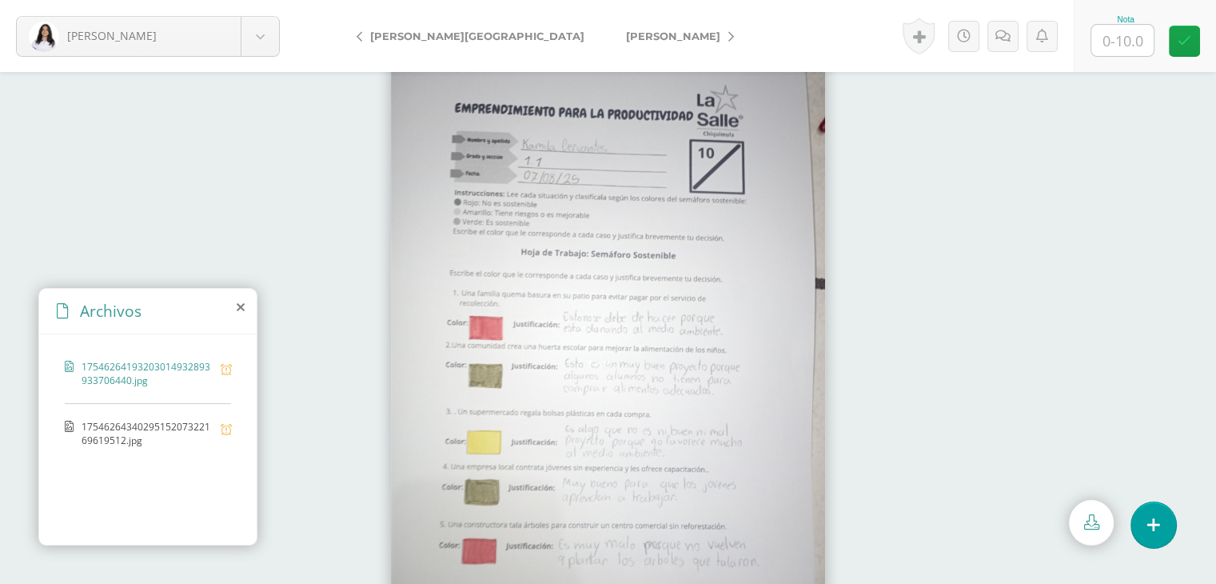
click at [93, 427] on span "1754626434029515207322169619512.jpg" at bounding box center [147, 433] width 131 height 27
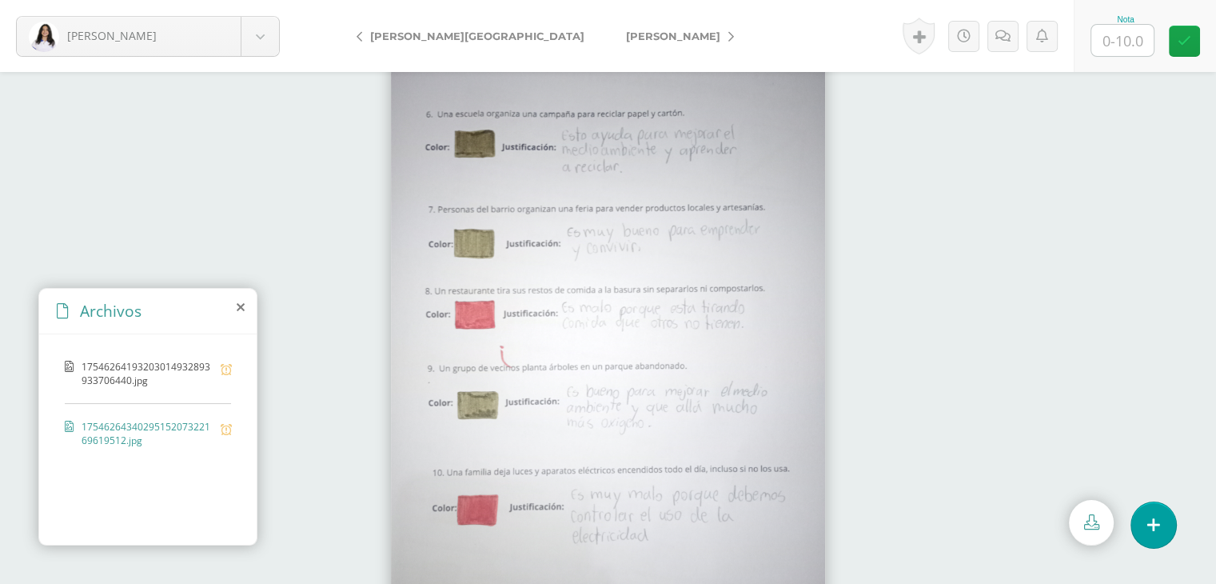
click at [133, 375] on span "17546264193203014932893933706440.jpg" at bounding box center [147, 373] width 131 height 27
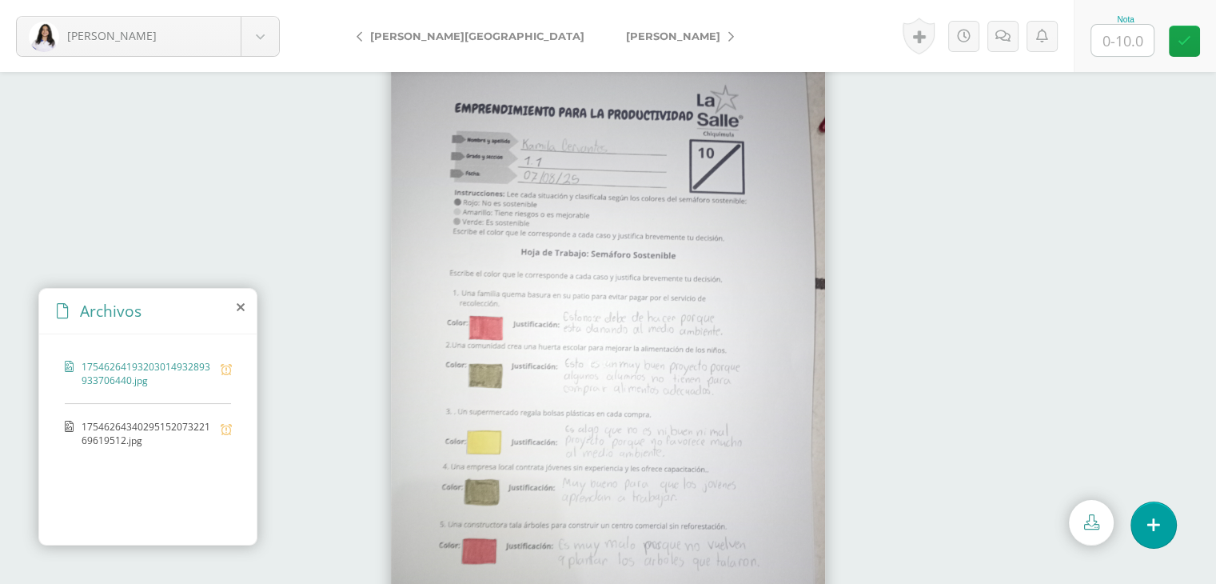
click at [122, 436] on span "1754626434029515207322169619512.jpg" at bounding box center [147, 433] width 131 height 27
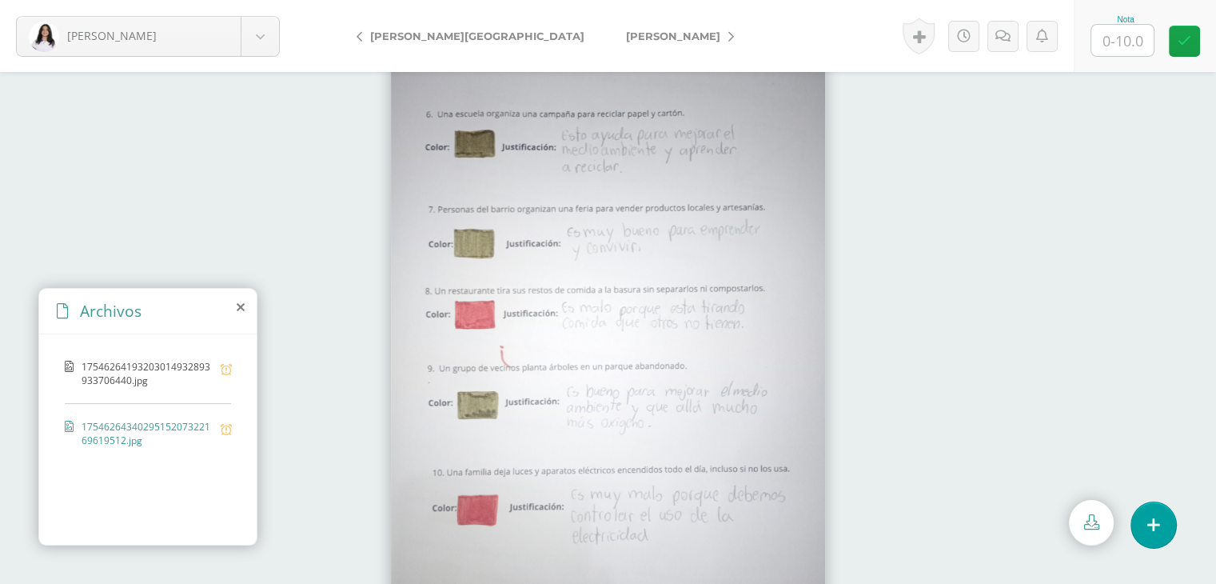
click at [122, 365] on span "17546264193203014932893933706440.jpg" at bounding box center [147, 373] width 131 height 27
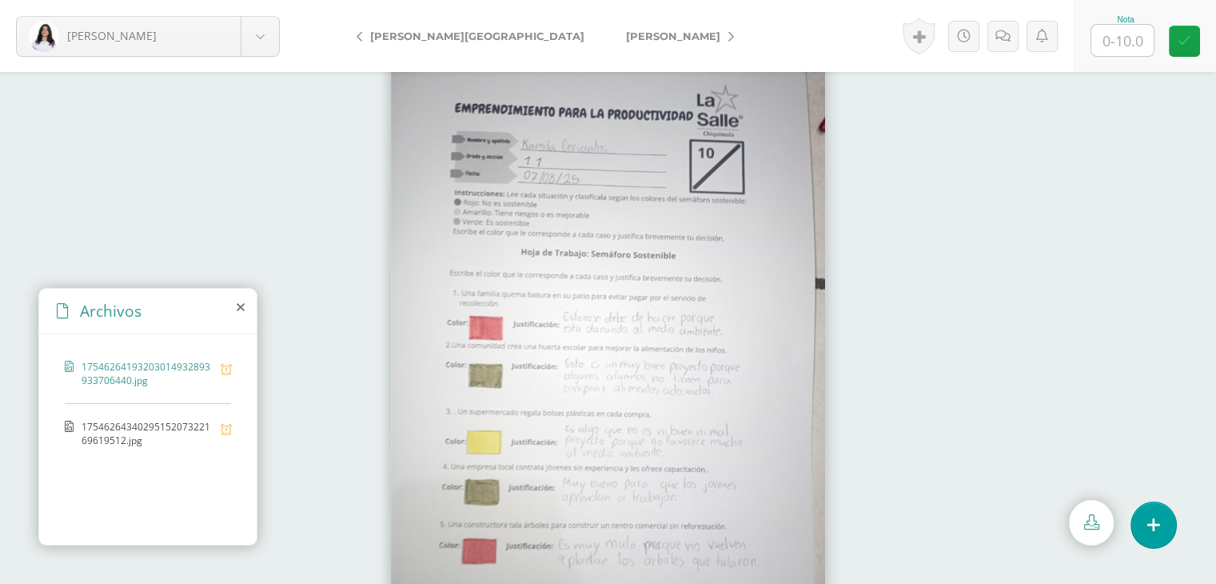
click at [93, 423] on span "1754626434029515207322169619512.jpg" at bounding box center [147, 433] width 131 height 27
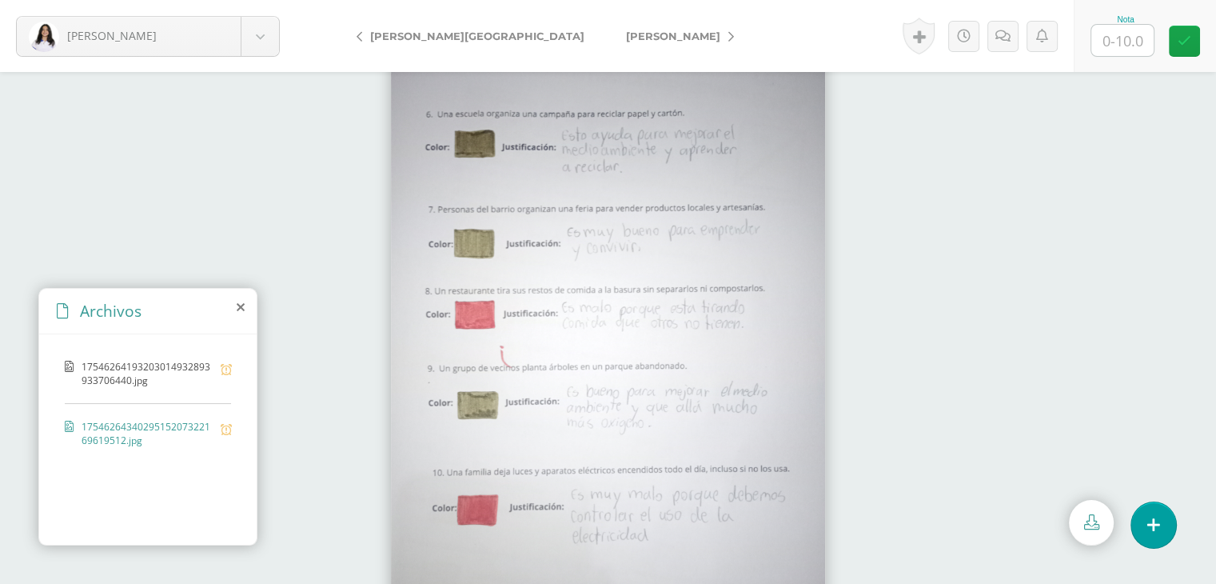
click at [98, 372] on span "17546264193203014932893933706440.jpg" at bounding box center [147, 373] width 131 height 27
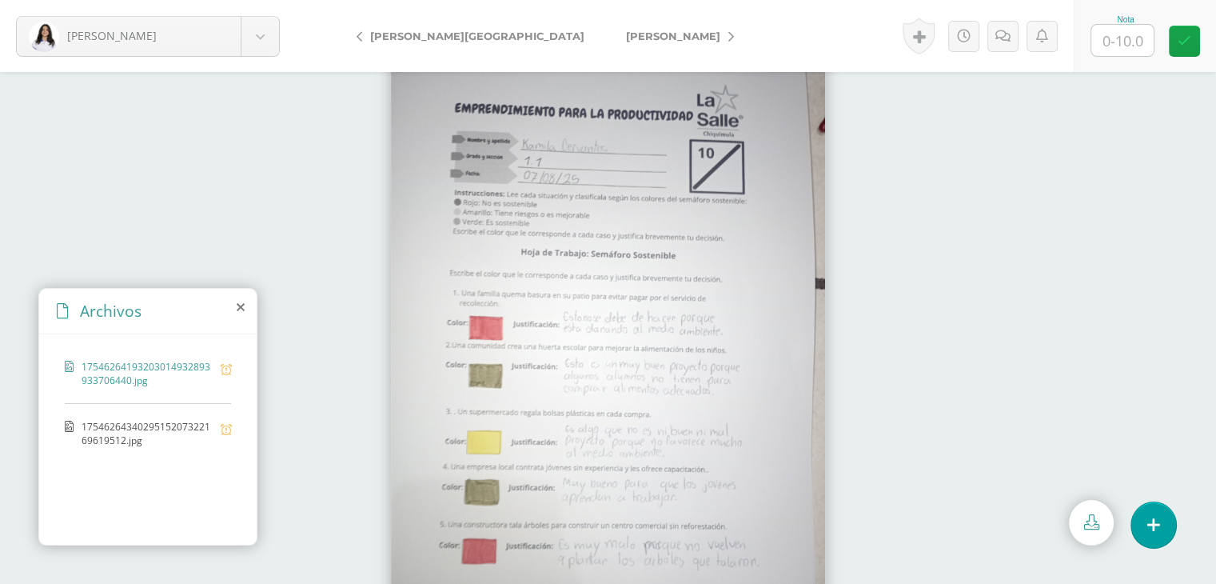
click at [131, 436] on span "1754626434029515207322169619512.jpg" at bounding box center [147, 433] width 131 height 27
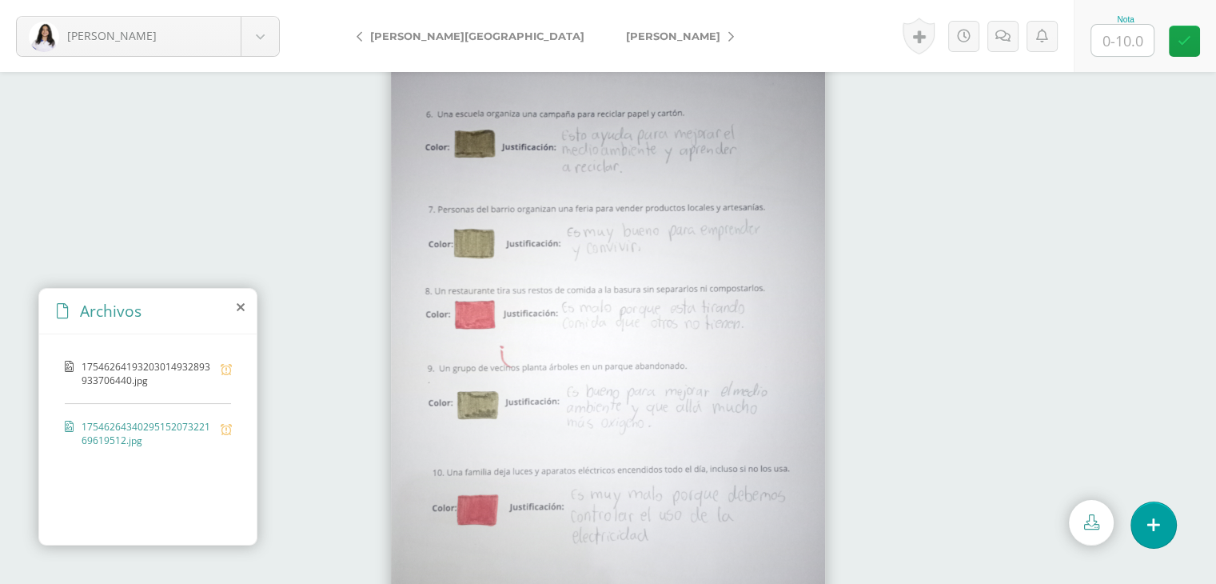
click at [114, 361] on span "17546264193203014932893933706440.jpg" at bounding box center [147, 373] width 131 height 27
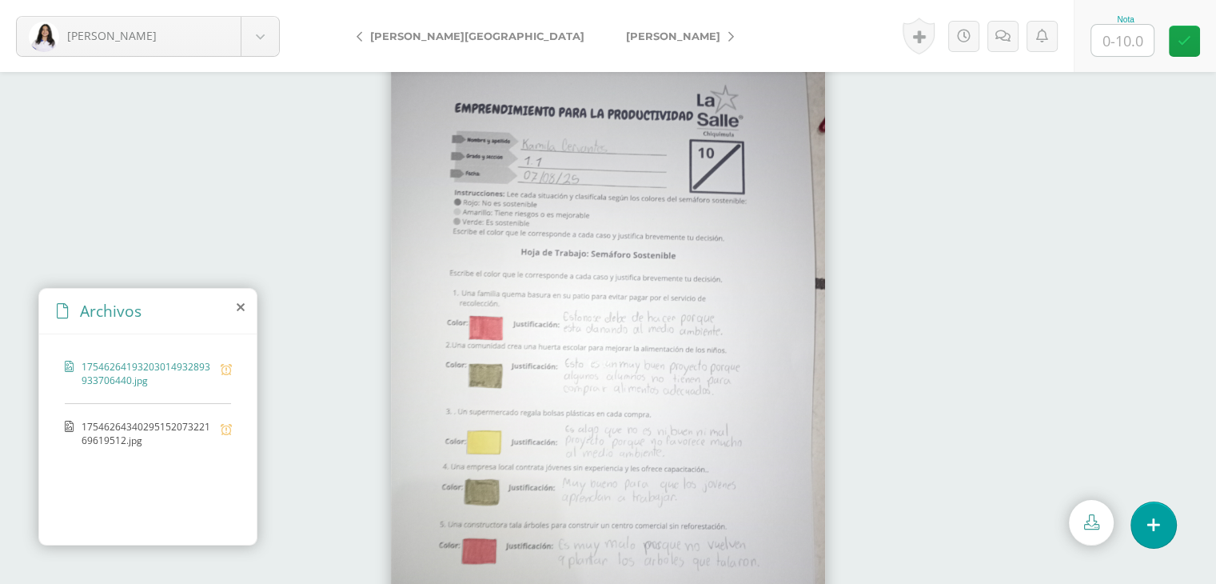
click at [118, 440] on span "1754626434029515207322169619512.jpg" at bounding box center [147, 433] width 131 height 27
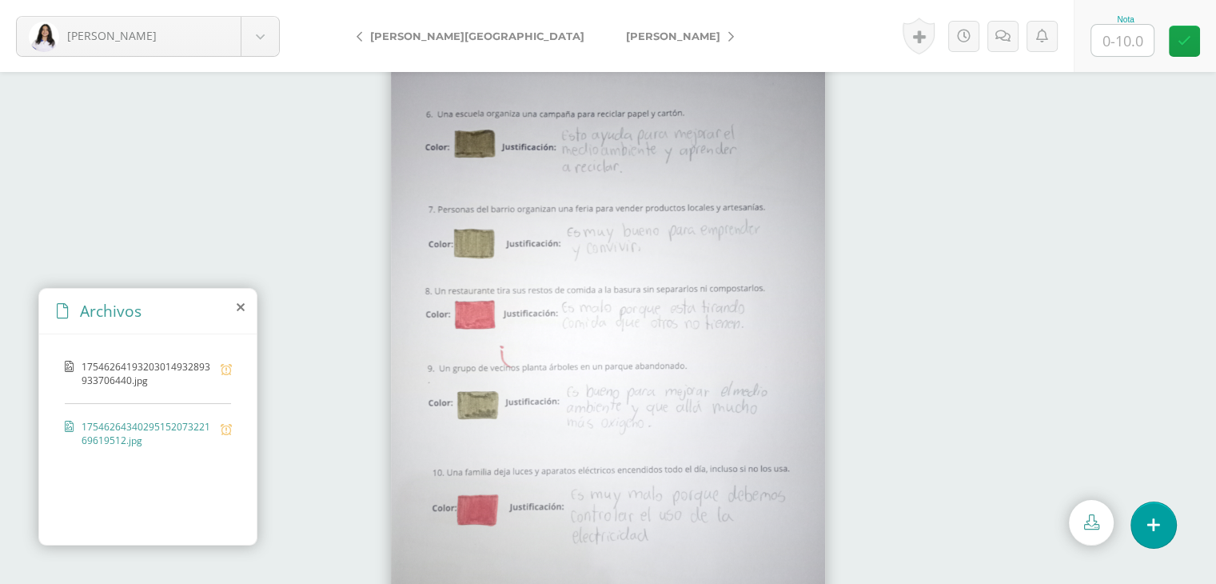
click at [99, 380] on span "17546264193203014932893933706440.jpg" at bounding box center [147, 373] width 131 height 27
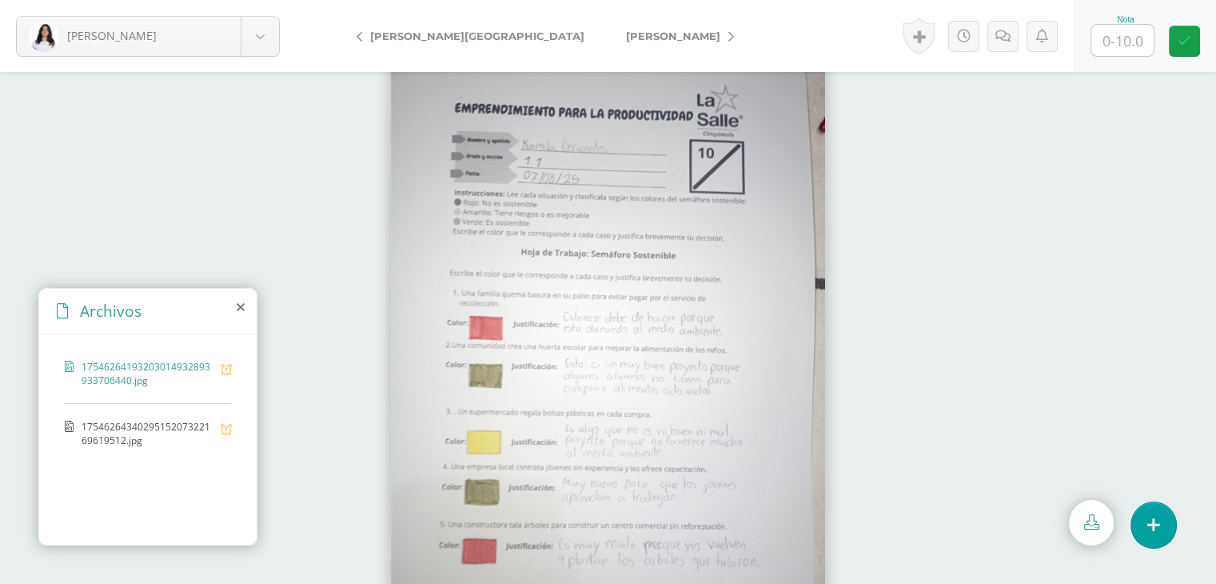
click at [110, 432] on span "1754626434029515207322169619512.jpg" at bounding box center [147, 433] width 131 height 27
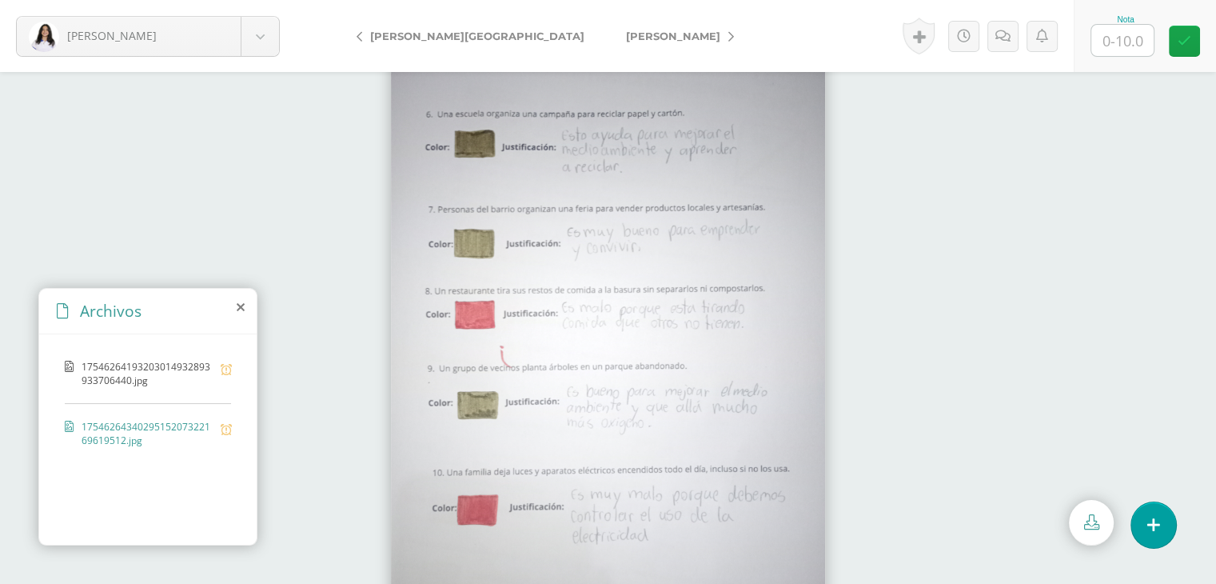
click at [88, 368] on span "17546264193203014932893933706440.jpg" at bounding box center [147, 373] width 131 height 27
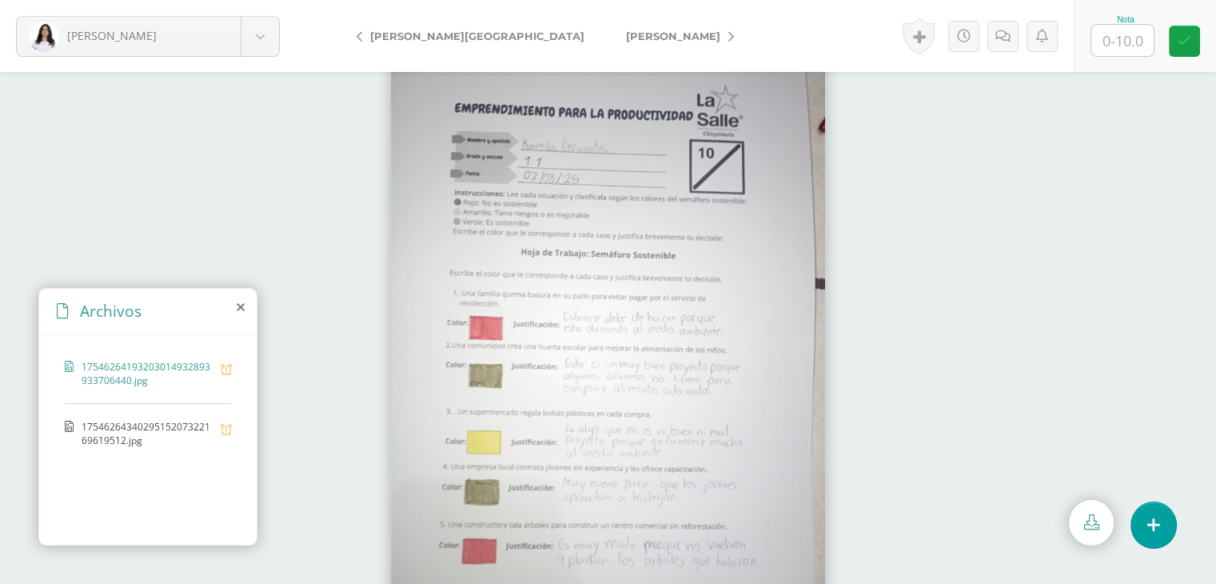
click at [102, 424] on span "1754626434029515207322169619512.jpg" at bounding box center [147, 433] width 131 height 27
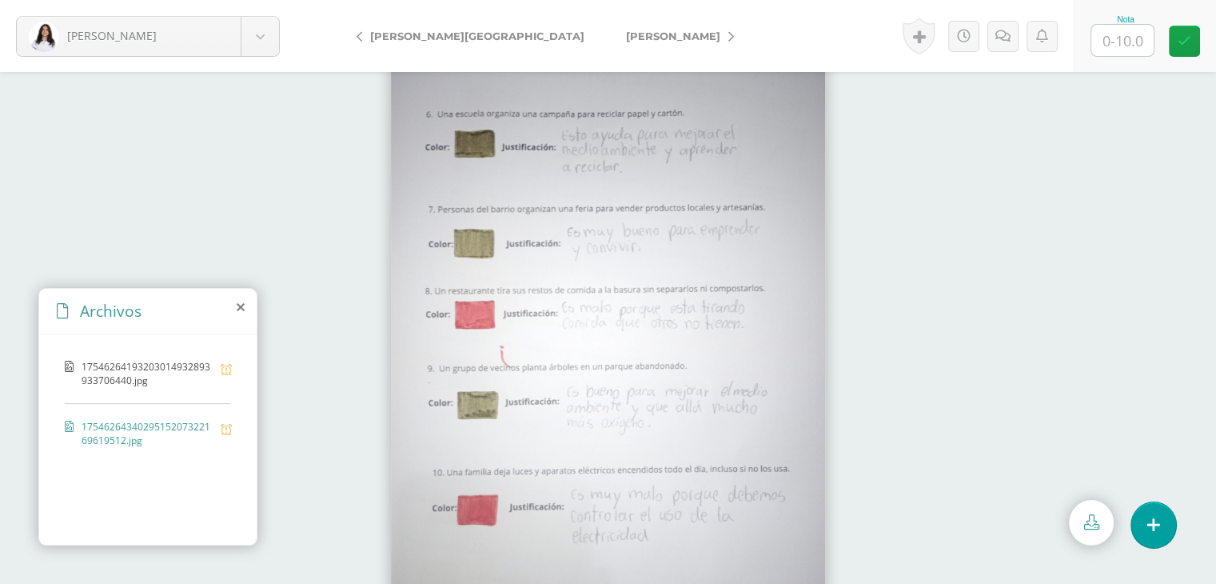
click at [125, 381] on span "17546264193203014932893933706440.jpg" at bounding box center [147, 373] width 131 height 27
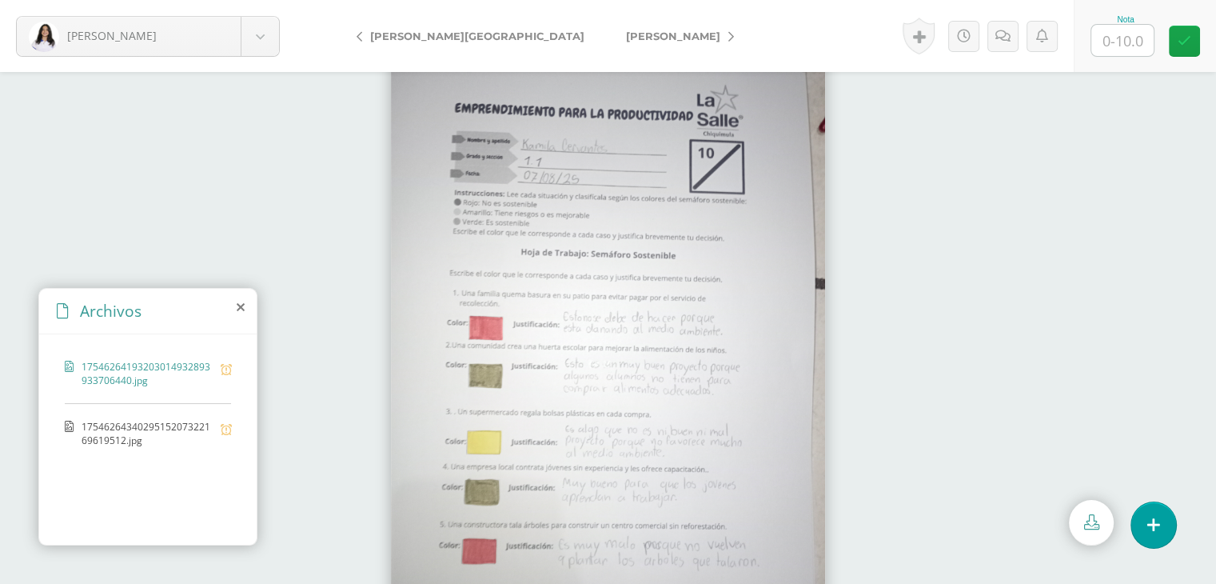
click at [126, 426] on span "1754626434029515207322169619512.jpg" at bounding box center [147, 433] width 131 height 27
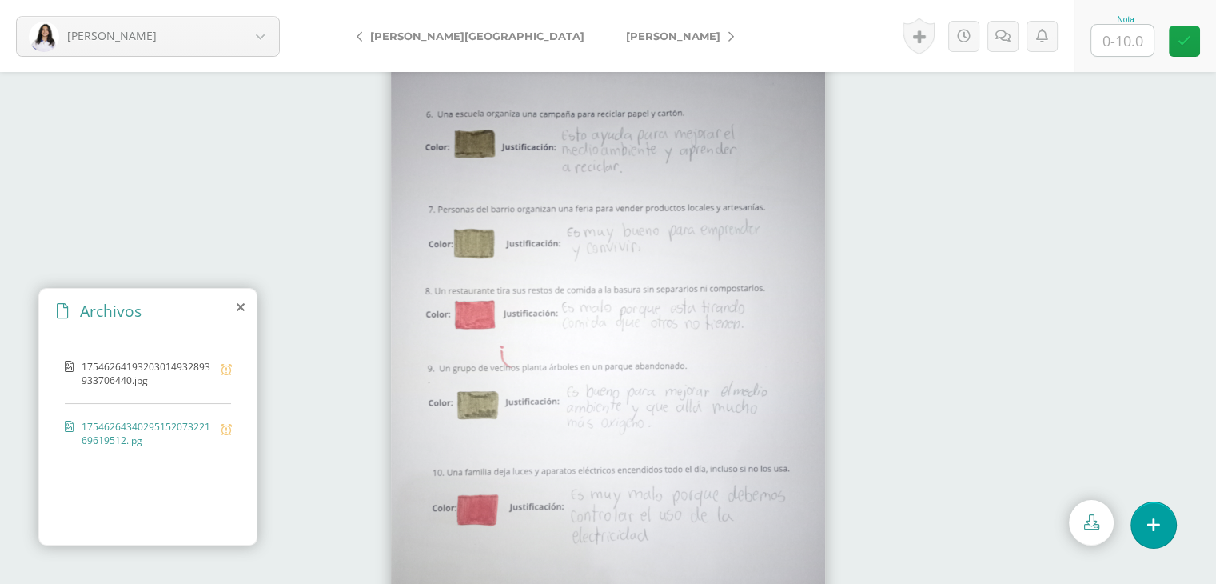
click at [106, 381] on span "17546264193203014932893933706440.jpg" at bounding box center [147, 373] width 131 height 27
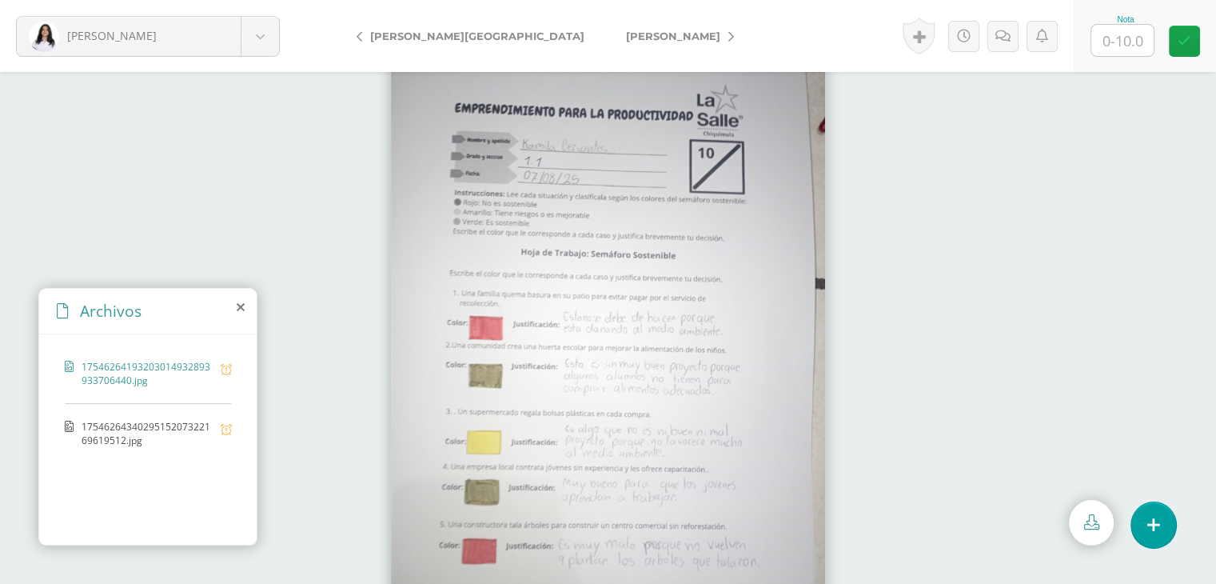
click at [118, 428] on span "1754626434029515207322169619512.jpg" at bounding box center [147, 433] width 131 height 27
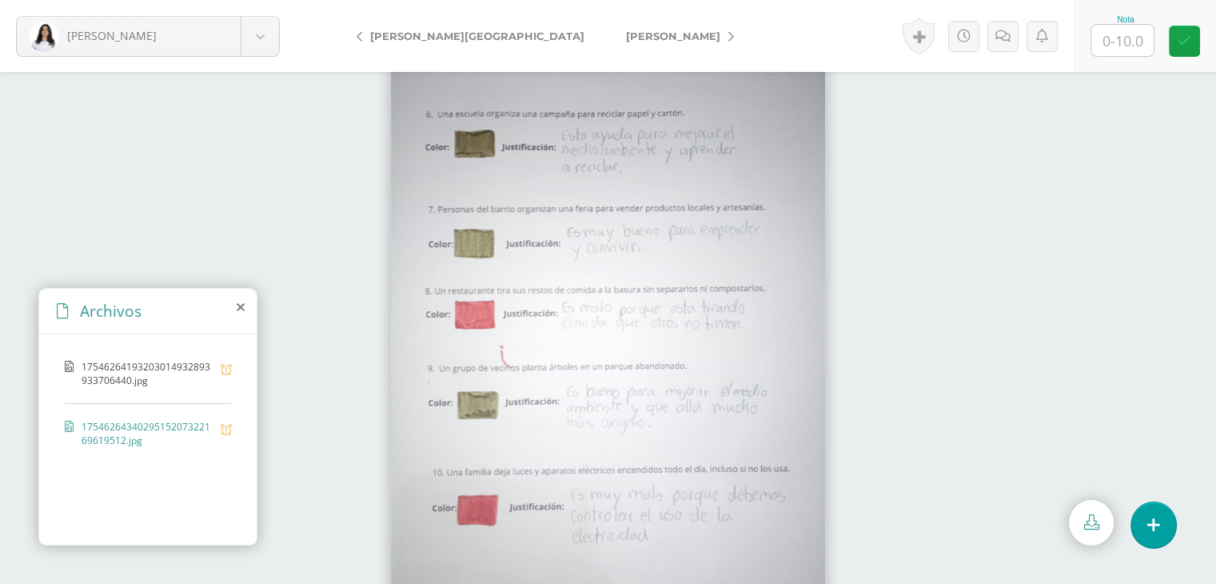
click at [76, 376] on div "17546264193203014932893933706440.jpg" at bounding box center [148, 382] width 166 height 44
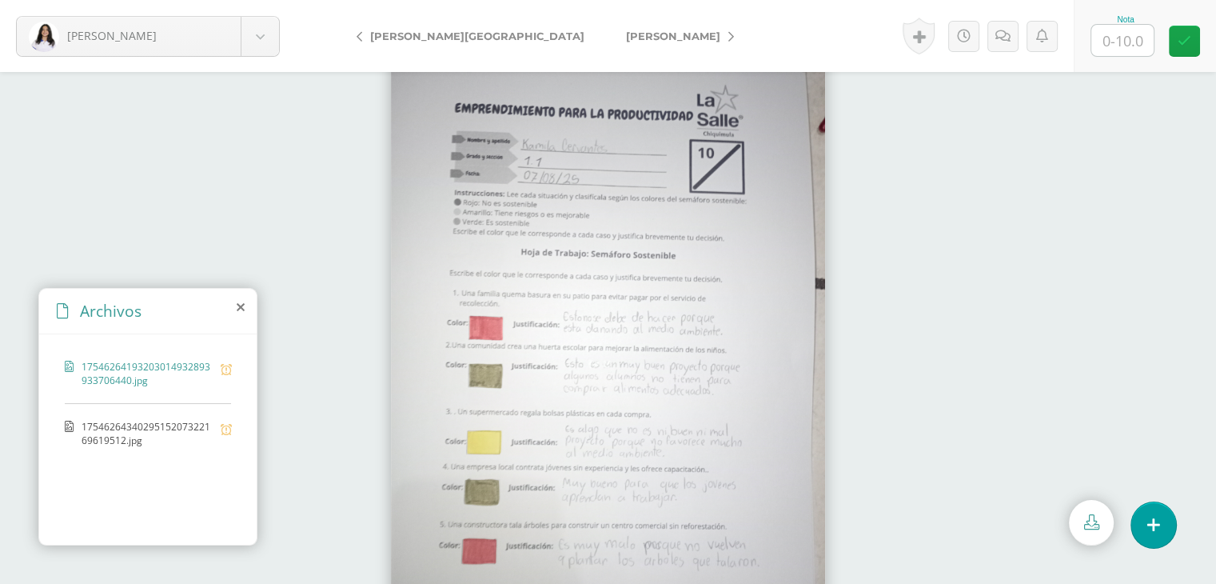
click at [118, 423] on span "1754626434029515207322169619512.jpg" at bounding box center [147, 433] width 131 height 27
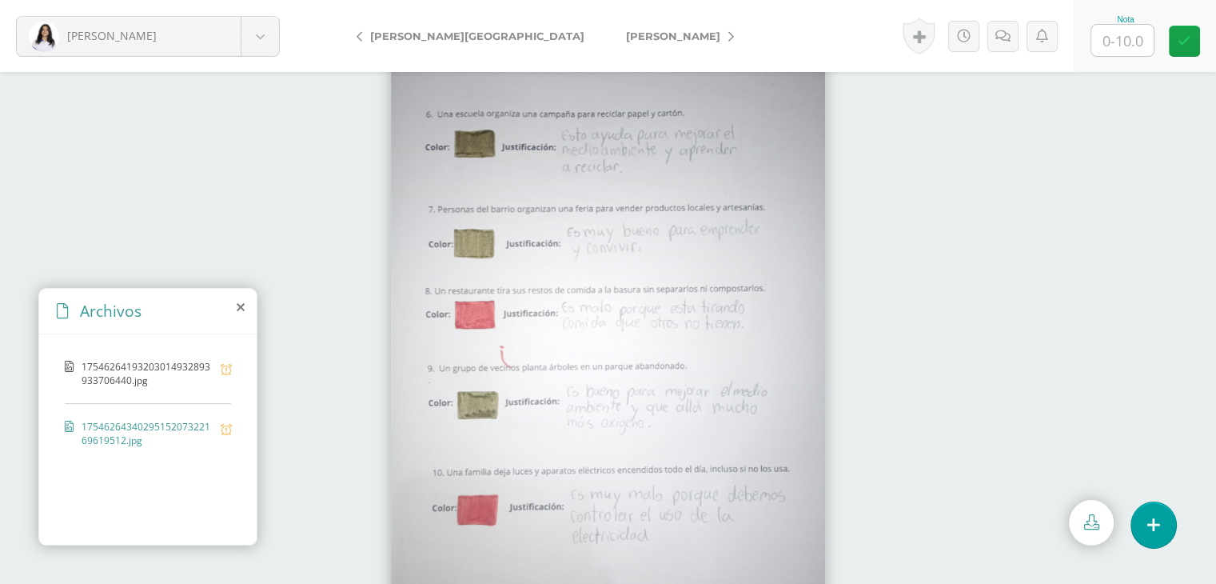
click at [99, 370] on span "17546264193203014932893933706440.jpg" at bounding box center [147, 373] width 131 height 27
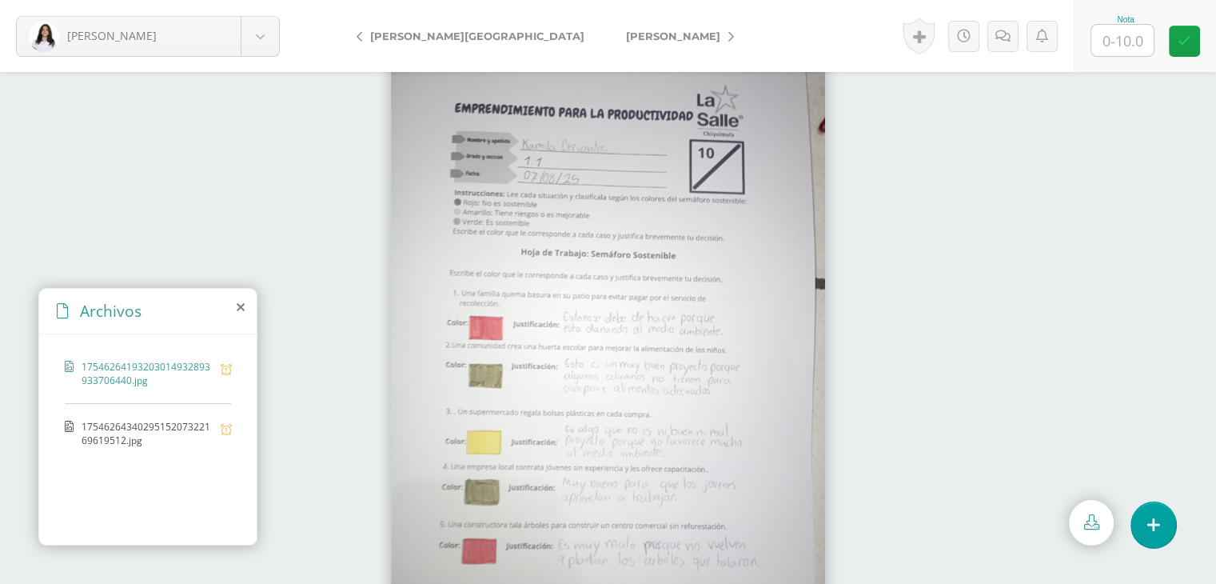
click at [132, 436] on span "1754626434029515207322169619512.jpg" at bounding box center [147, 433] width 131 height 27
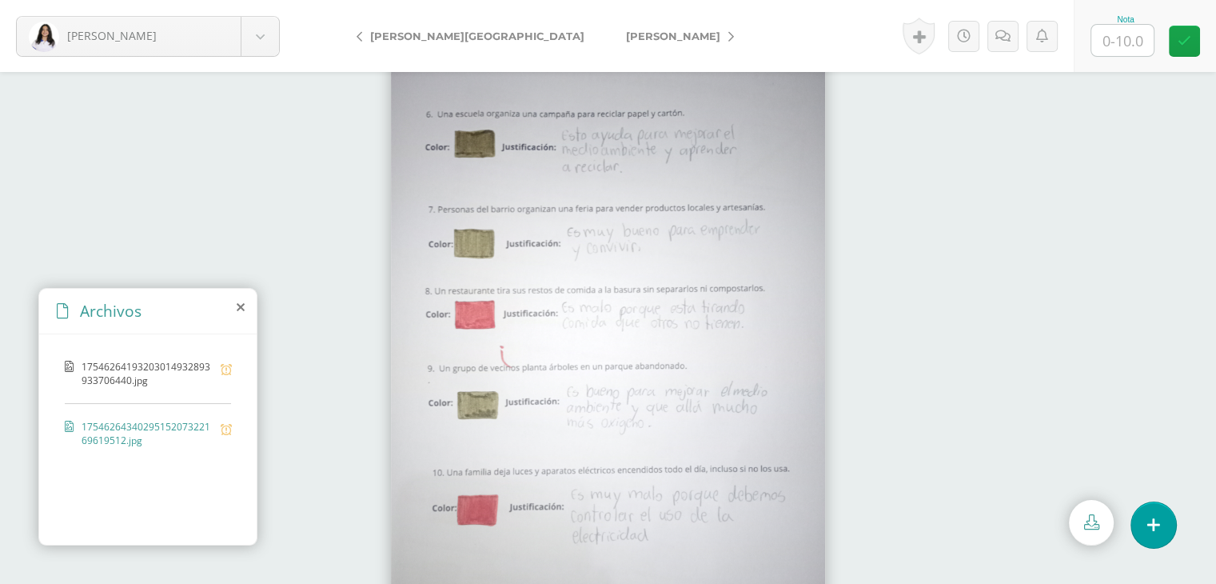
click at [134, 373] on span "17546264193203014932893933706440.jpg" at bounding box center [147, 373] width 131 height 27
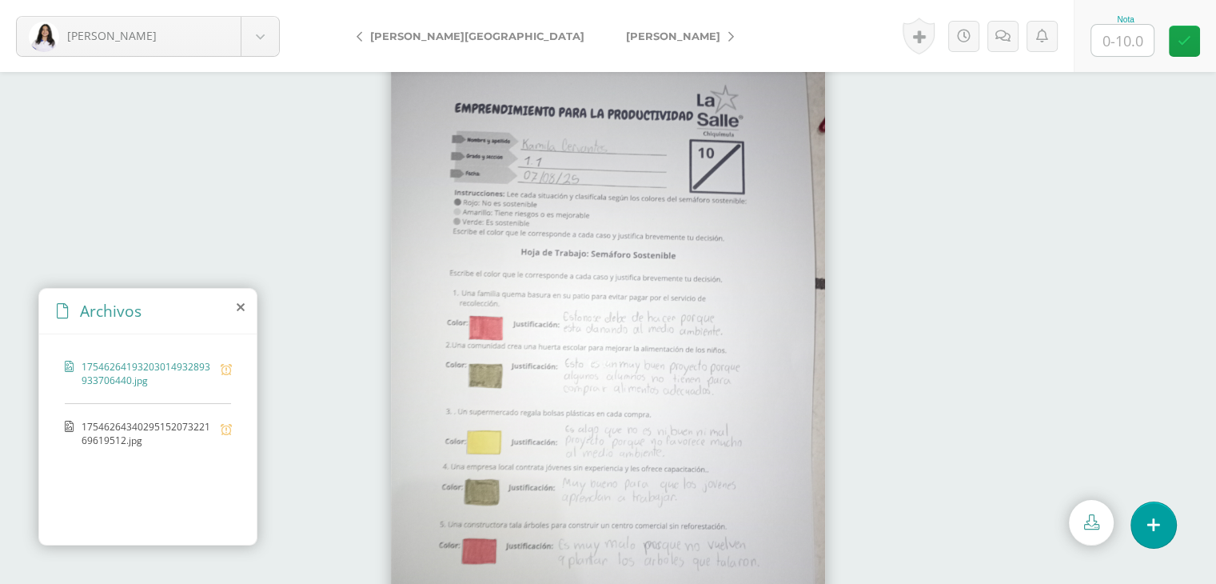
click at [93, 426] on span "1754626434029515207322169619512.jpg" at bounding box center [147, 433] width 131 height 27
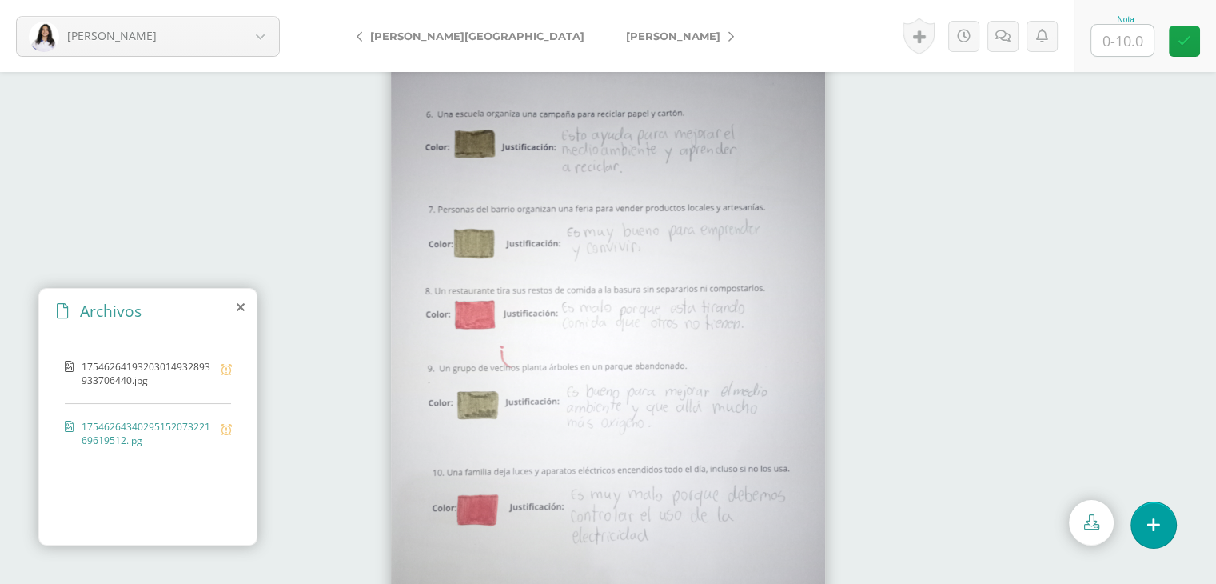
click at [106, 377] on span "17546264193203014932893933706440.jpg" at bounding box center [147, 373] width 131 height 27
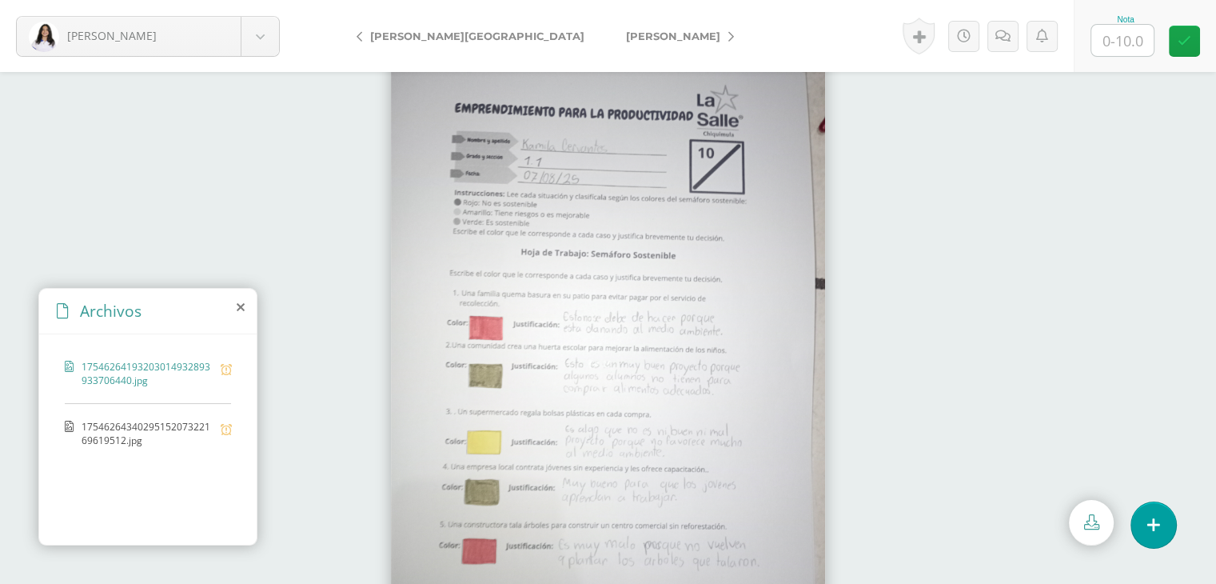
click at [109, 431] on span "1754626434029515207322169619512.jpg" at bounding box center [147, 433] width 131 height 27
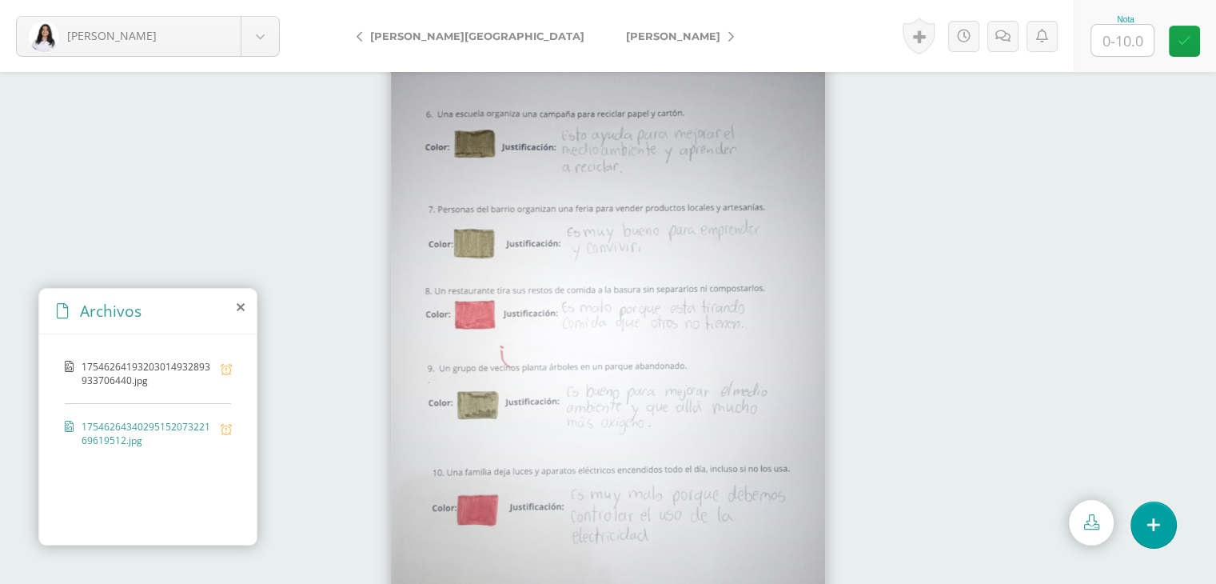
click at [92, 364] on span "17546264193203014932893933706440.jpg" at bounding box center [147, 373] width 131 height 27
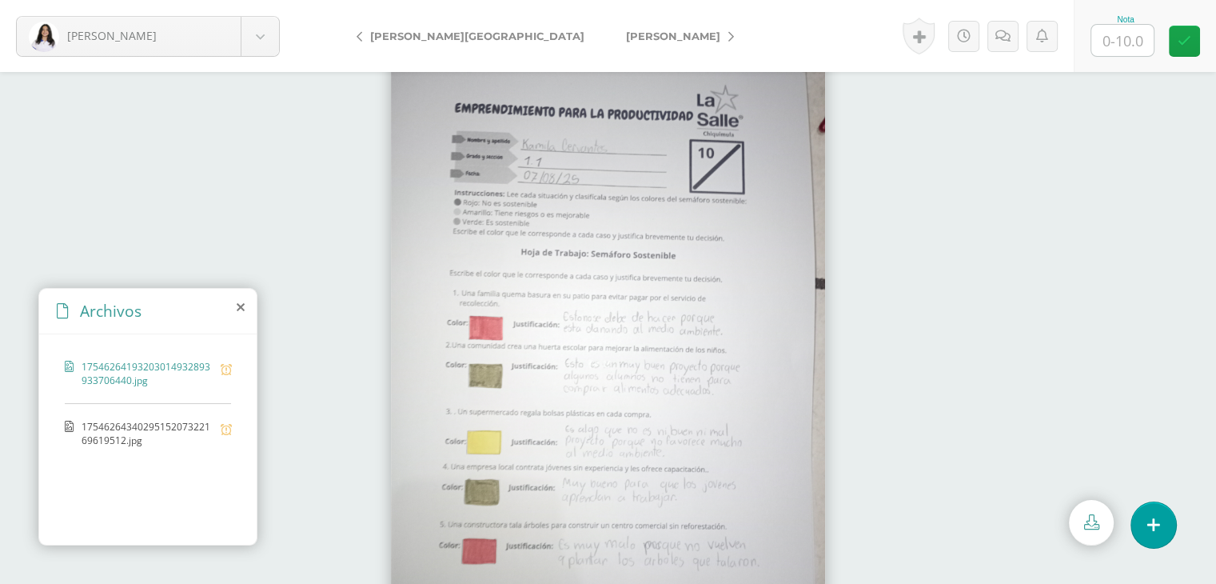
click at [374, 30] on span "[PERSON_NAME][GEOGRAPHIC_DATA]" at bounding box center [477, 36] width 214 height 13
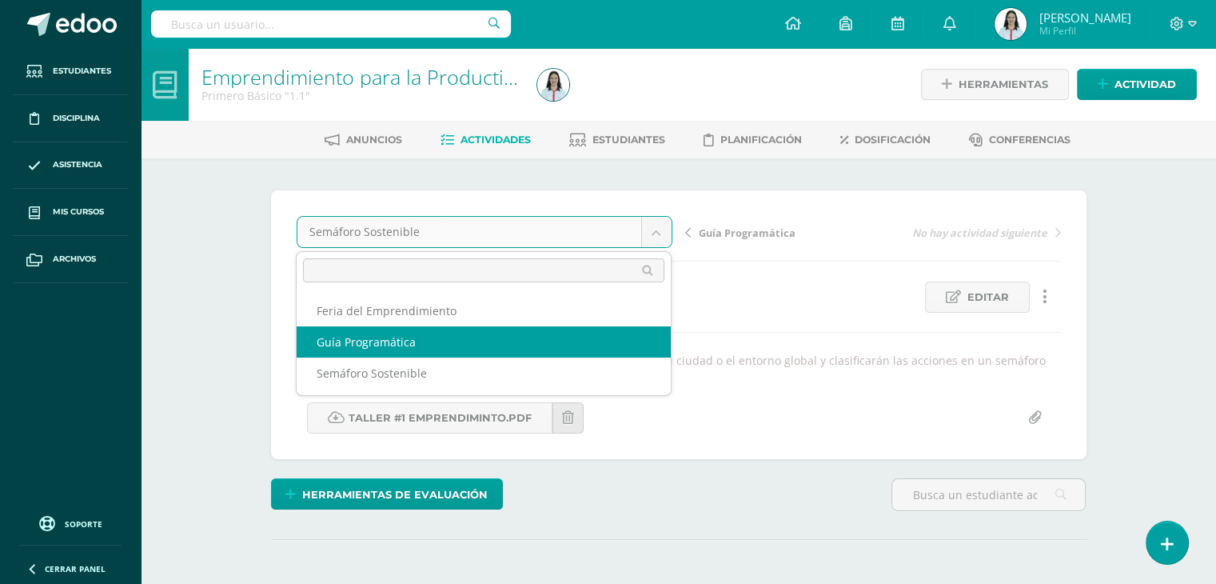
select select "/dashboard/teacher/grade-activity/41871/"
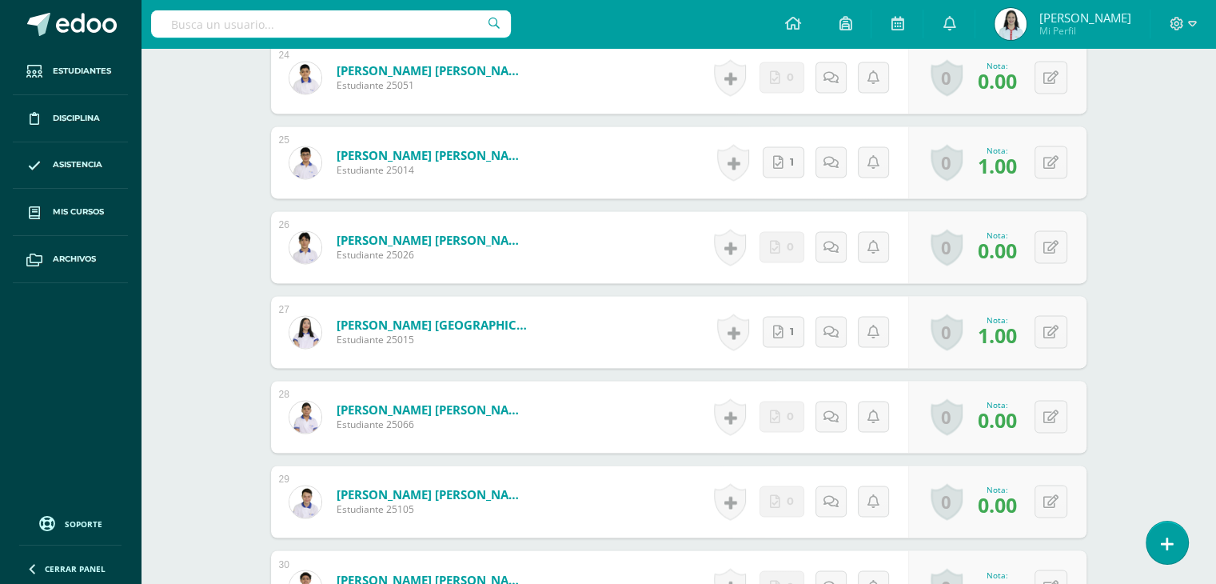
scroll to position [2614, 0]
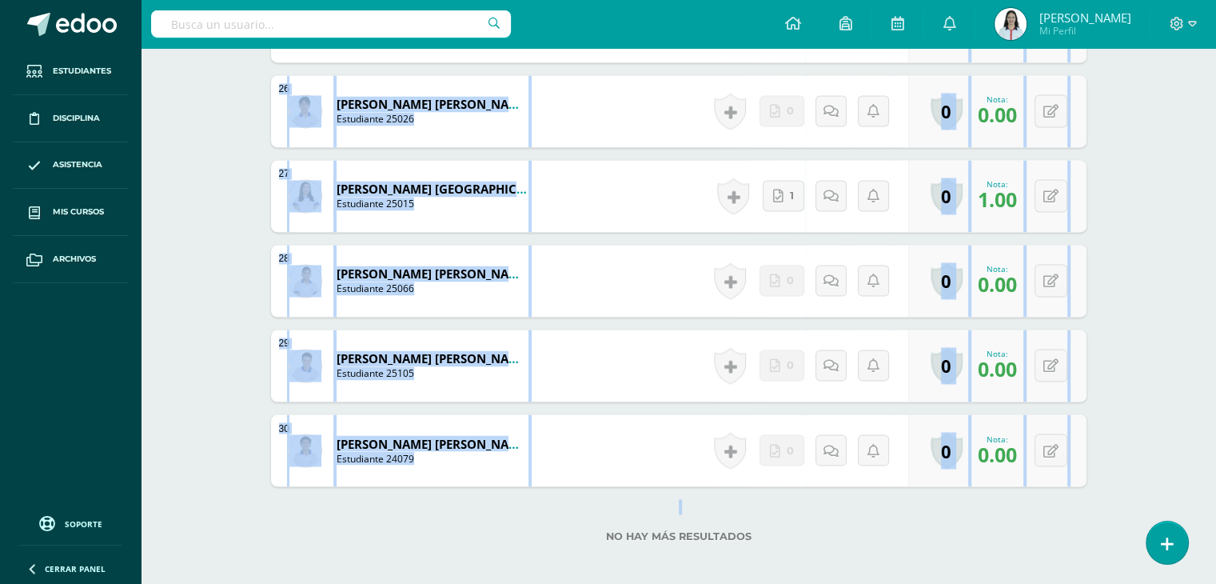
drag, startPoint x: 1215, startPoint y: 487, endPoint x: 1227, endPoint y: 17, distance: 470.2
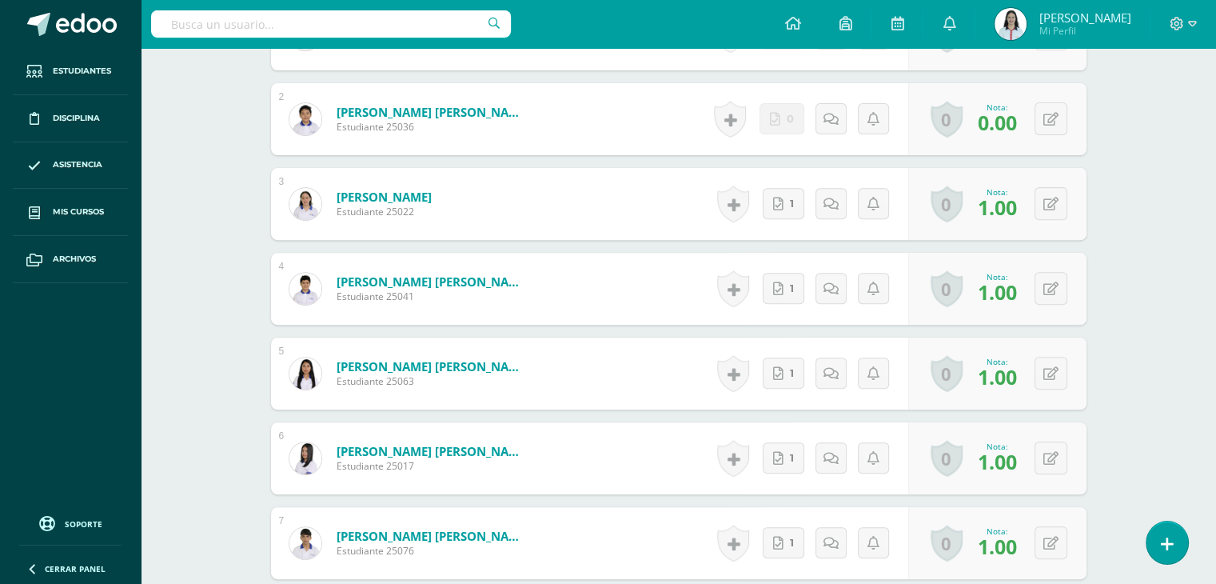
scroll to position [62, 0]
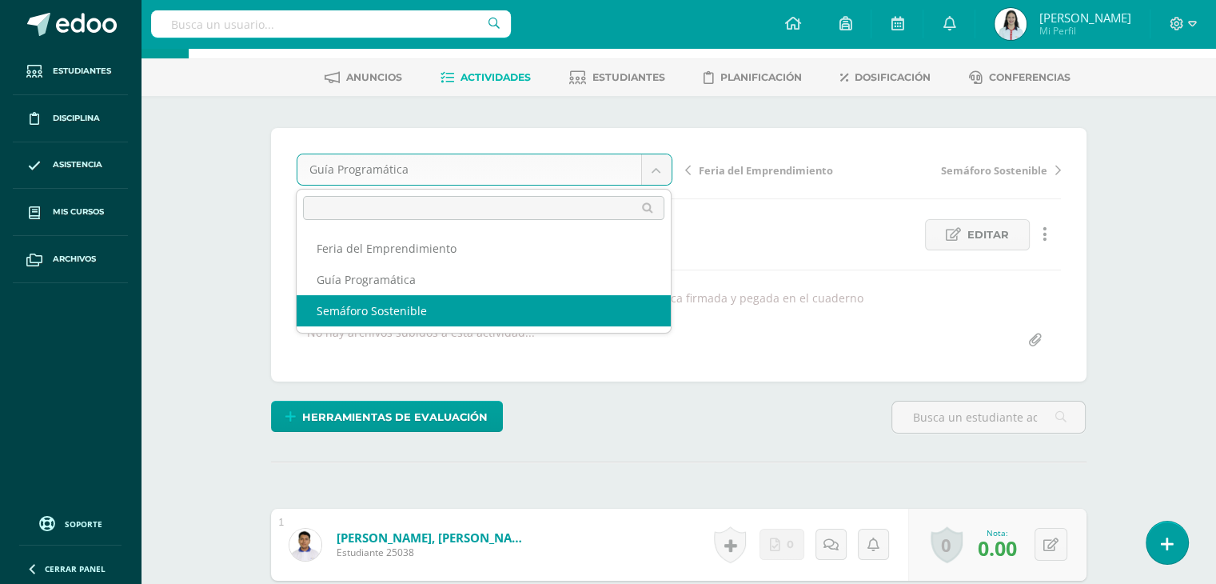
select select "/dashboard/teacher/grade-activity/42161/"
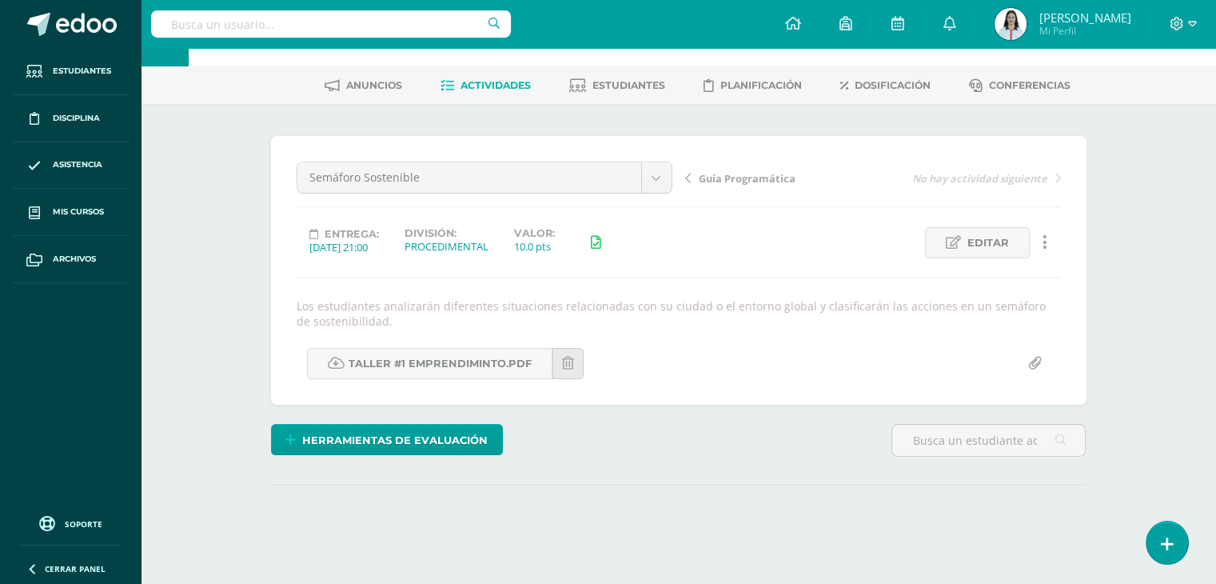
scroll to position [79, 0]
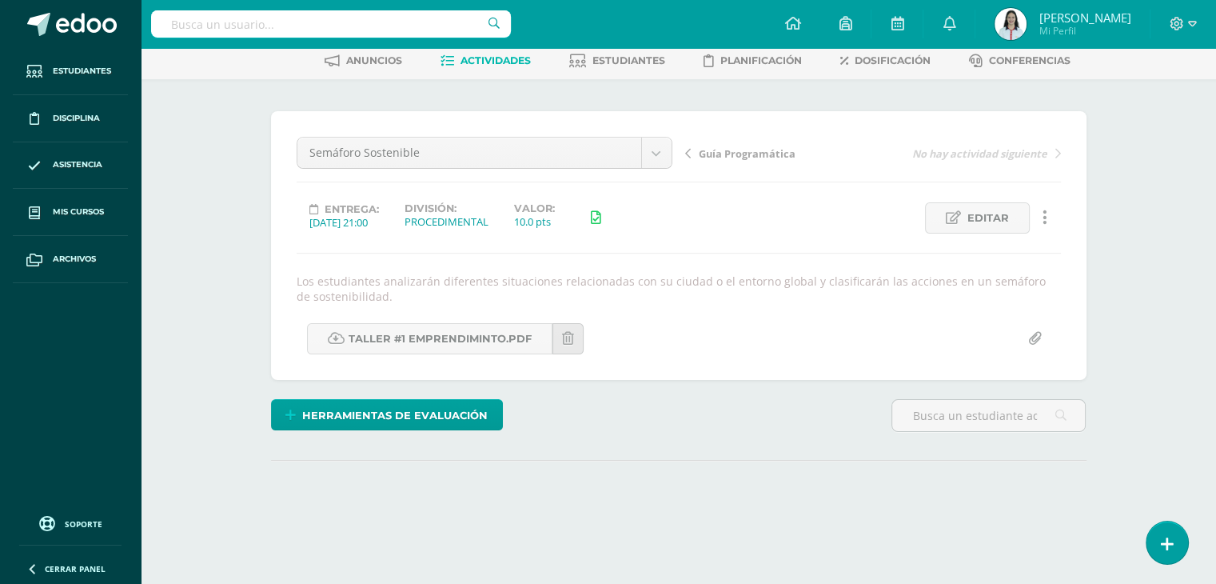
click at [1216, 253] on html "Estudiantes Disciplina Asistencia Mis cursos Archivos Soporte Centro de ayuda Ú…" at bounding box center [608, 252] width 1216 height 663
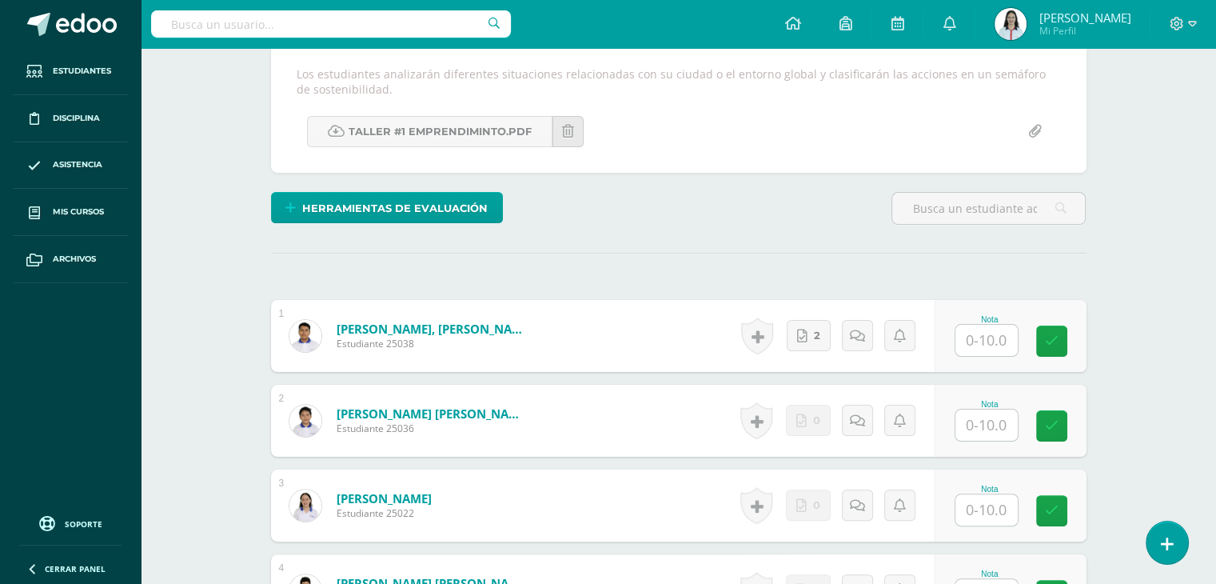
scroll to position [297, 0]
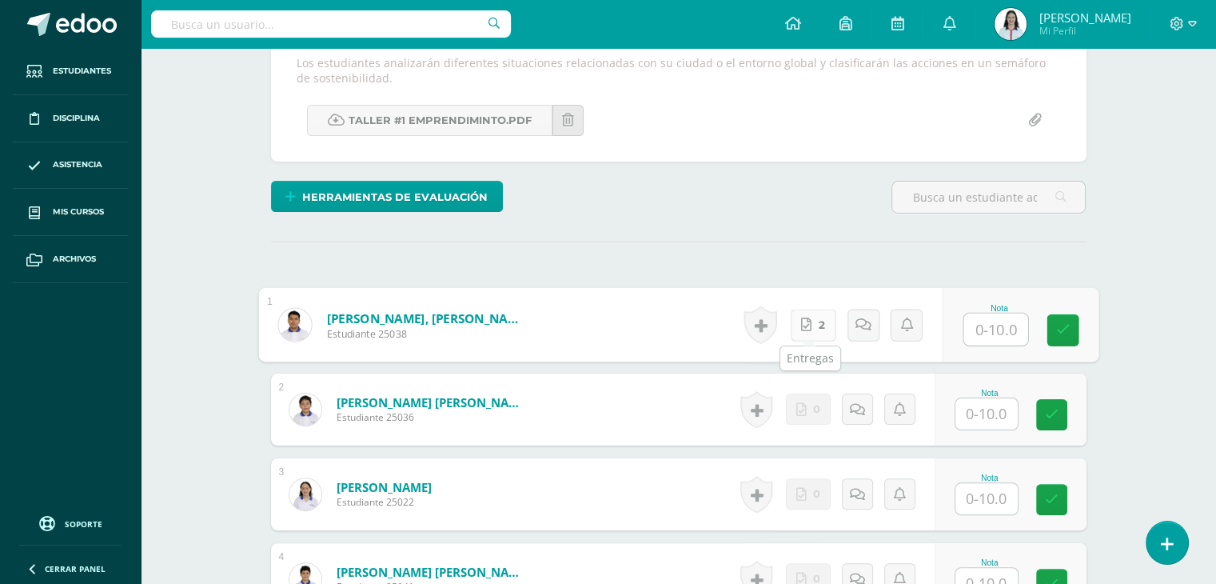
click at [804, 317] on icon at bounding box center [806, 324] width 10 height 14
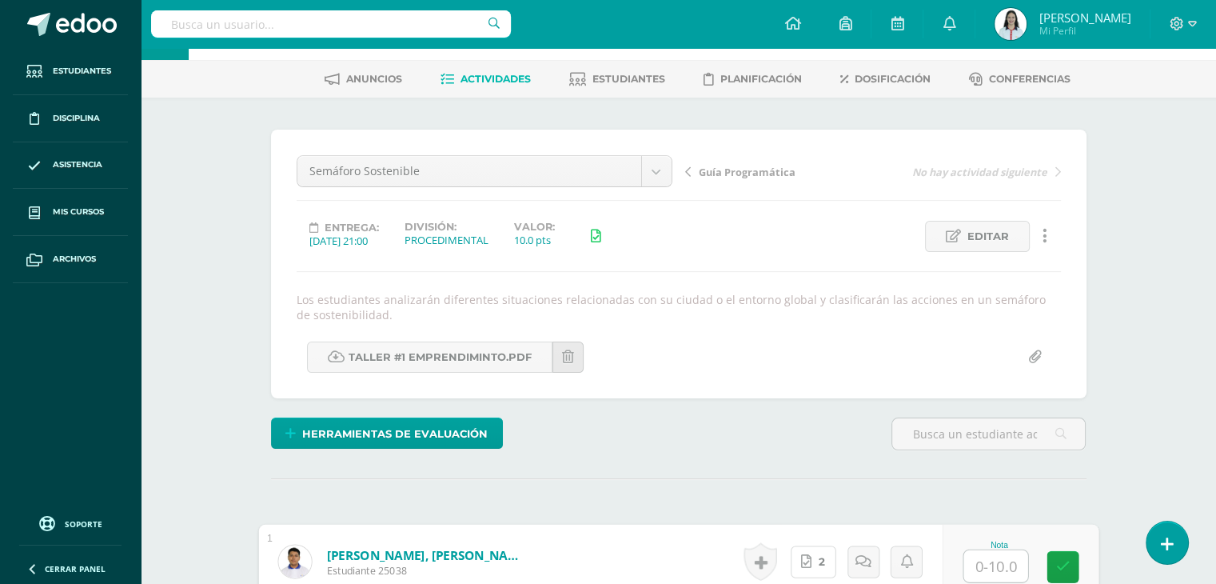
scroll to position [0, 0]
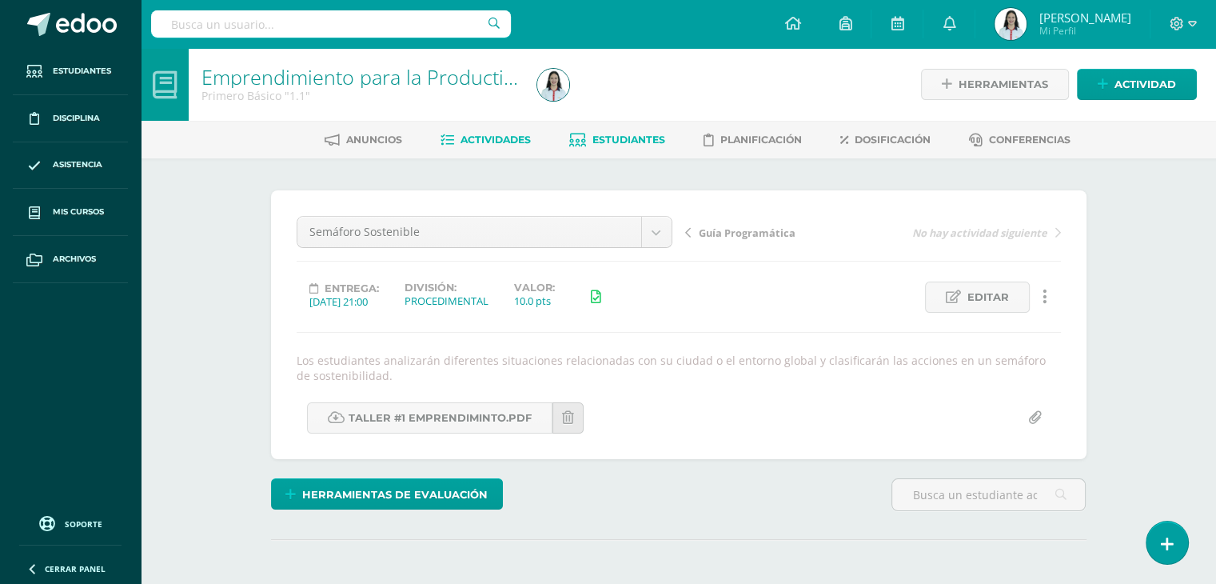
click at [595, 133] on span "Estudiantes" at bounding box center [628, 139] width 73 height 12
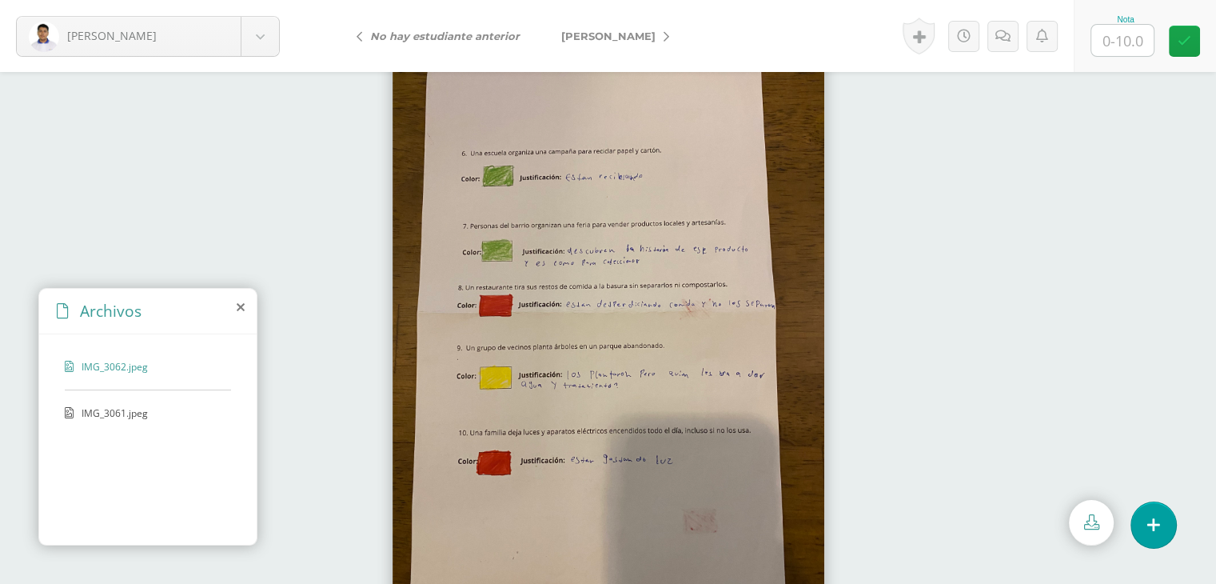
click at [1038, 161] on div at bounding box center [608, 328] width 1216 height 512
click at [538, 317] on img at bounding box center [608, 328] width 432 height 576
click at [128, 400] on div "IMG_3062.jpeg IMG_3061.jpeg" at bounding box center [147, 436] width 217 height 205
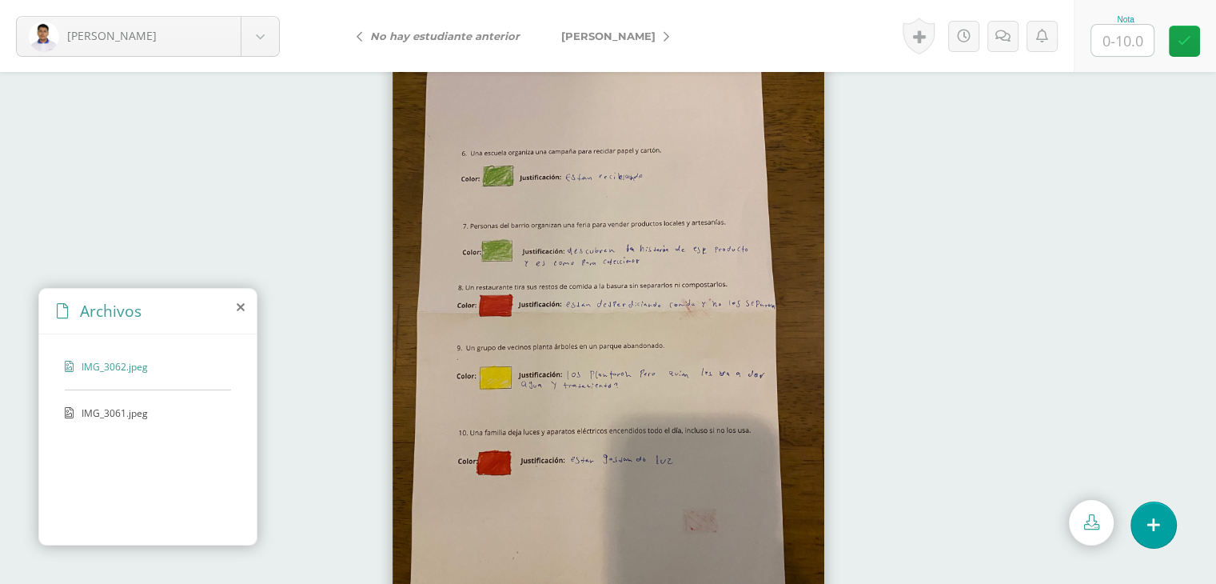
click at [126, 412] on span "IMG_3061.jpeg" at bounding box center [147, 413] width 131 height 14
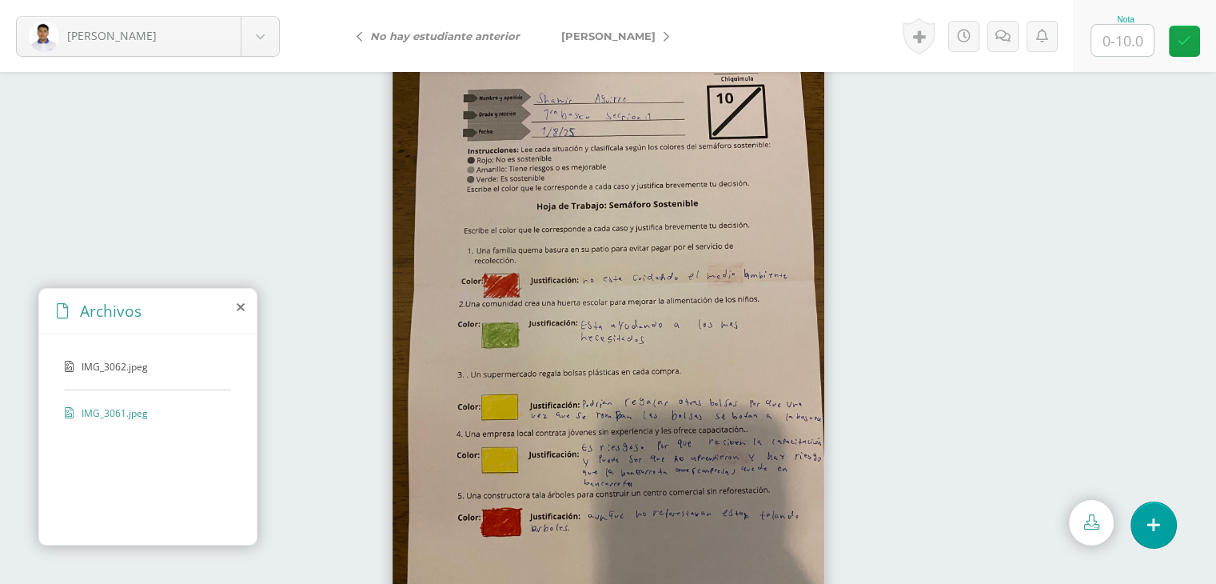
click at [182, 460] on div "IMG_3062.jpeg IMG_3061.jpeg" at bounding box center [147, 436] width 217 height 205
click at [1110, 39] on input "text" at bounding box center [1122, 40] width 62 height 31
type input "8"
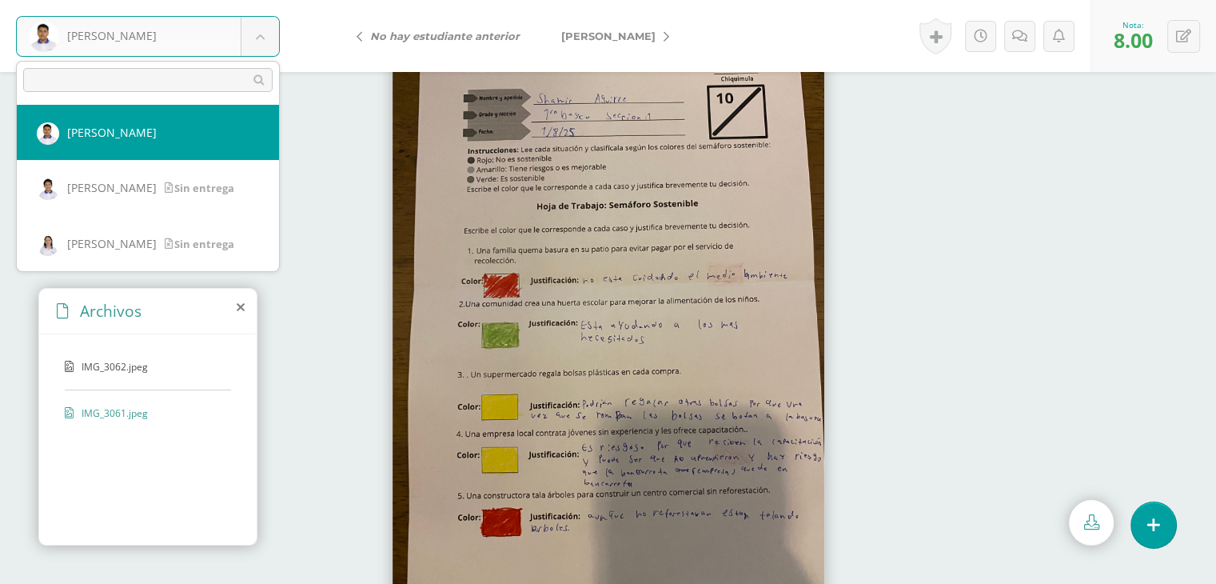
click at [250, 0] on body "Aguirre, Shamir Aguirre, Shamir Arango, Carlos Argueta, María Barillas, Luis Ca…" at bounding box center [608, 0] width 1216 height 0
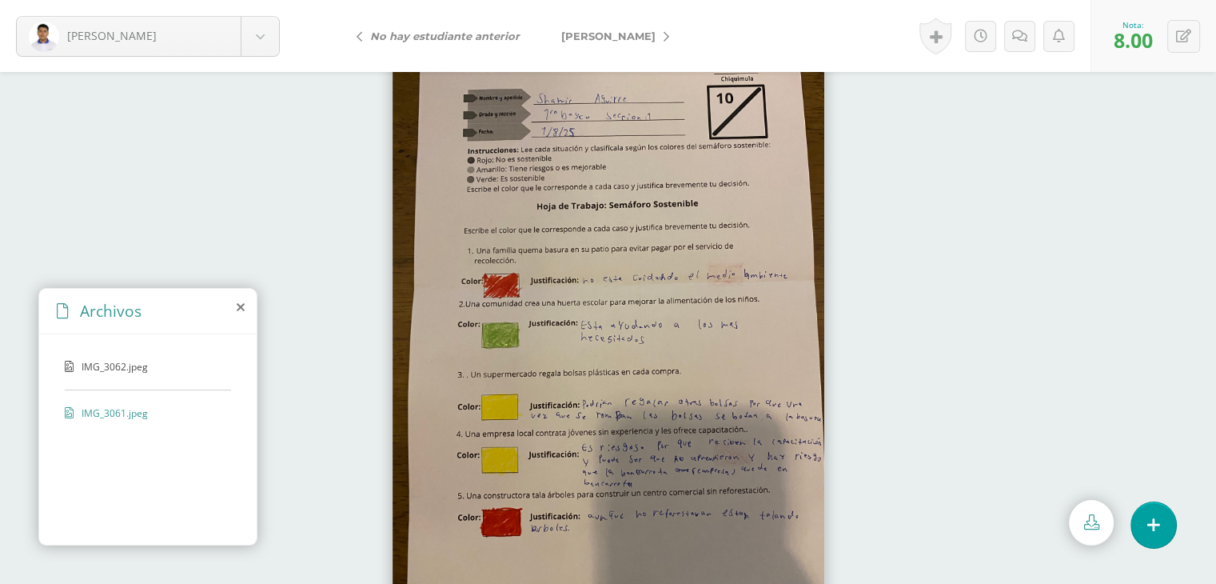
click at [604, 0] on body "Aguirre, Shamir Aguirre, Shamir Arango, Carlos Argueta, María Barillas, Luis Ca…" at bounding box center [608, 0] width 1216 height 0
click at [592, 39] on span "[PERSON_NAME]" at bounding box center [608, 36] width 94 height 13
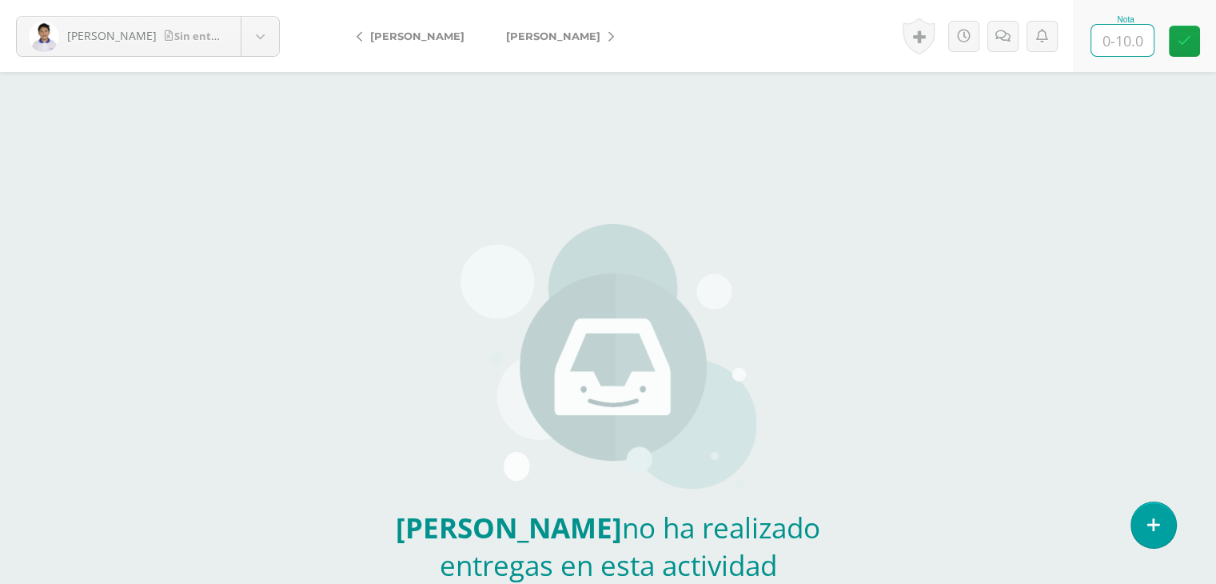
click at [1117, 43] on input "text" at bounding box center [1122, 40] width 62 height 31
type input "8.5"
click at [540, 42] on span "[PERSON_NAME]" at bounding box center [553, 36] width 94 height 13
click at [1130, 46] on input "text" at bounding box center [1122, 40] width 62 height 31
type input "9"
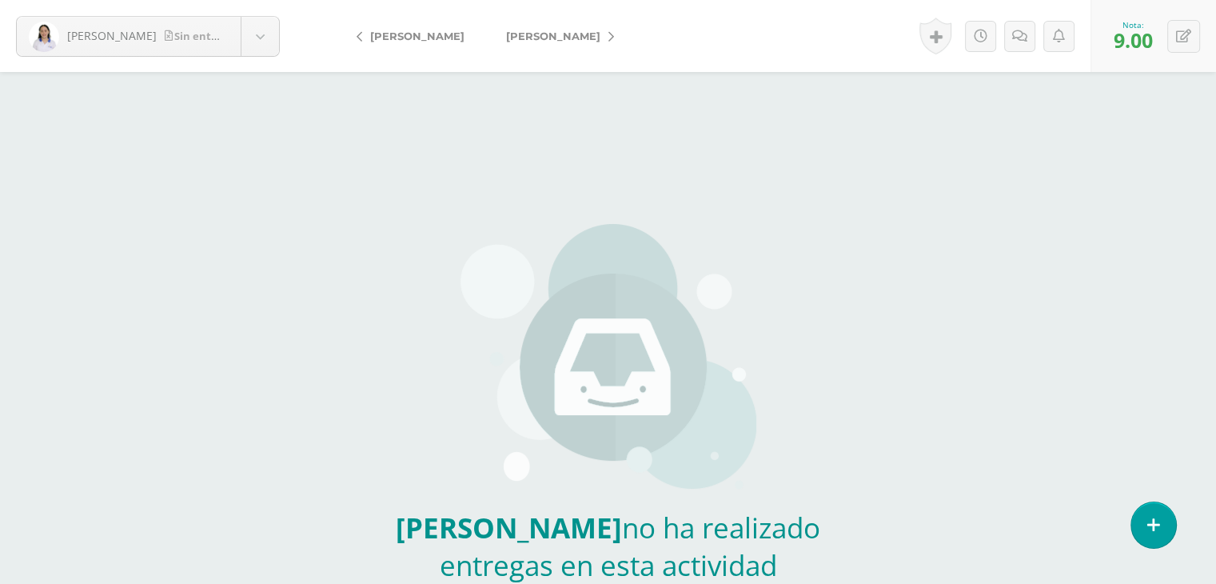
click at [512, 34] on span "[PERSON_NAME]" at bounding box center [553, 36] width 94 height 13
click at [1130, 39] on input "text" at bounding box center [1122, 40] width 62 height 31
type input "8"
click at [966, 118] on div "[PERSON_NAME] entrega [PERSON_NAME] [PERSON_NAME] [PERSON_NAME] [PERSON_NAME] […" at bounding box center [608, 332] width 1216 height 665
click at [525, 34] on span "[PERSON_NAME]" at bounding box center [553, 36] width 94 height 13
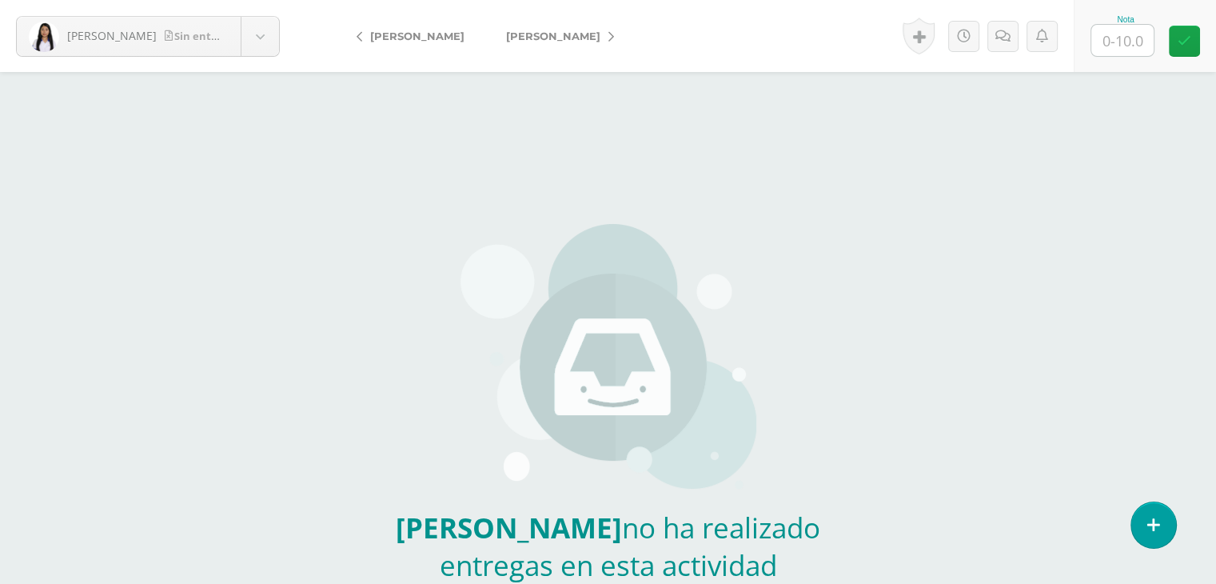
click at [553, 31] on span "[PERSON_NAME]" at bounding box center [553, 36] width 94 height 13
click at [1133, 27] on input "text" at bounding box center [1122, 40] width 62 height 31
type input "10"
click at [929, 39] on link at bounding box center [924, 36] width 32 height 37
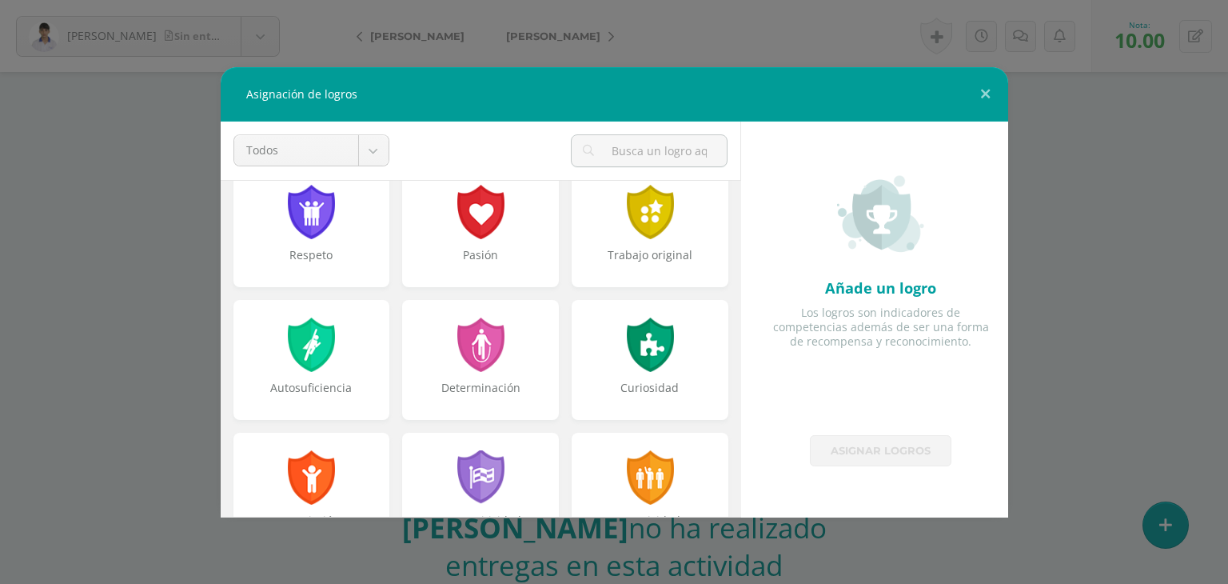
scroll to position [29, 0]
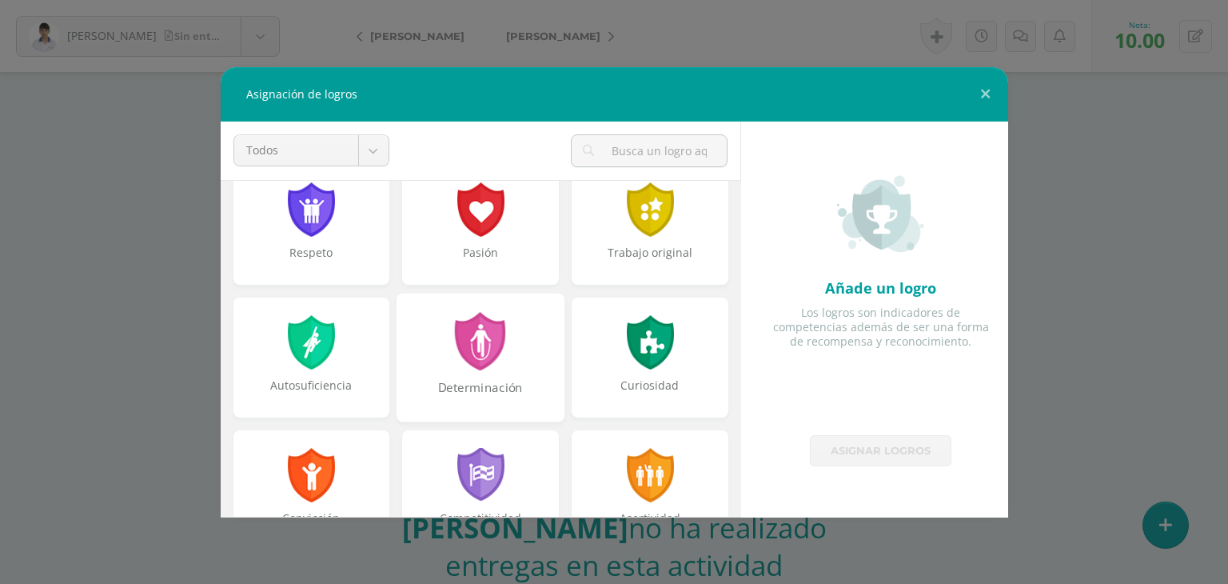
click at [422, 356] on div "Determinación" at bounding box center [480, 357] width 168 height 129
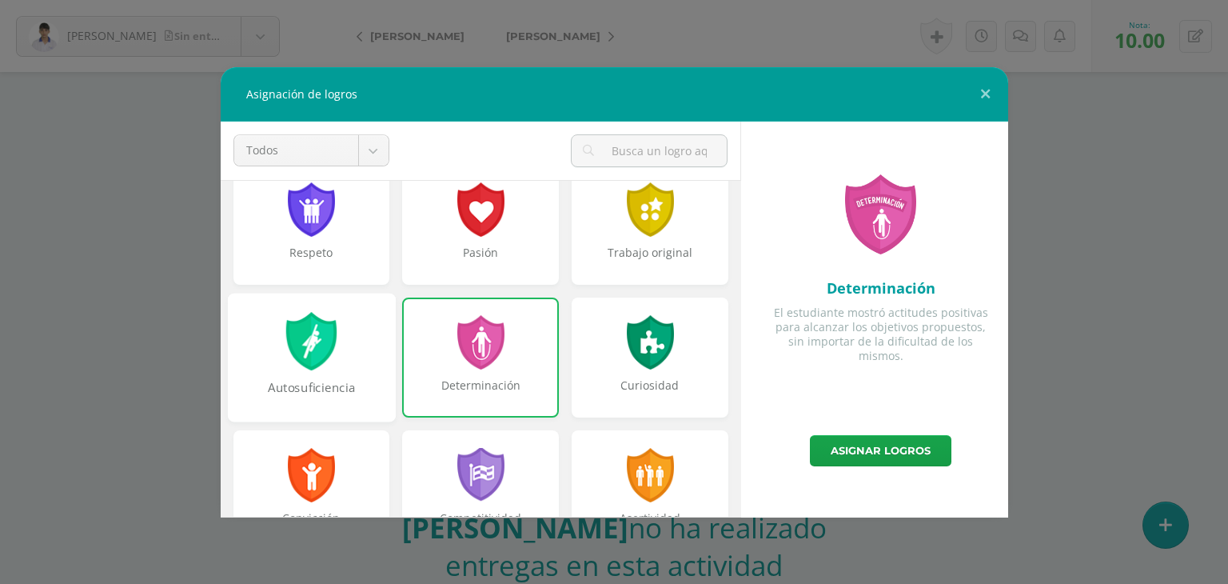
click at [298, 349] on div at bounding box center [311, 341] width 55 height 58
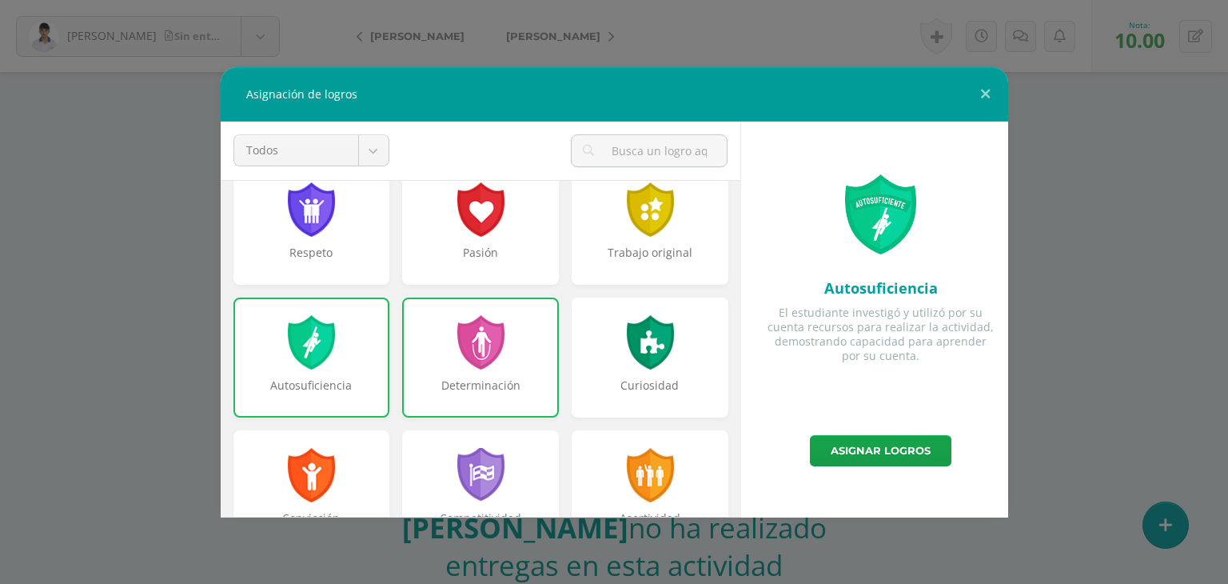
click at [429, 349] on div "Determinación" at bounding box center [480, 357] width 157 height 120
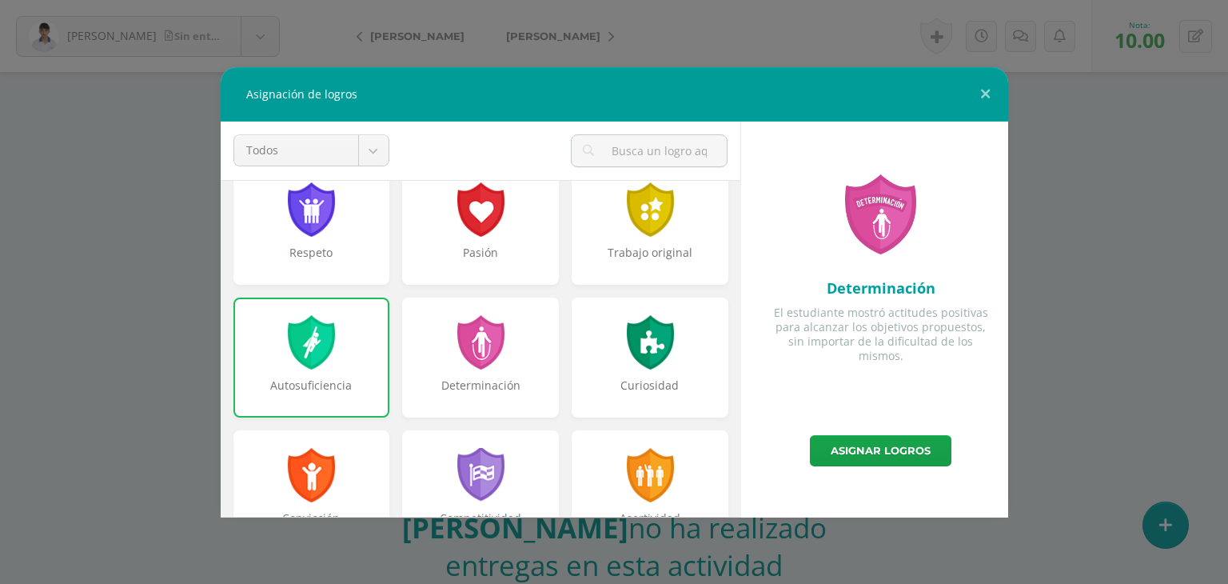
click at [297, 373] on div "Autosuficiencia" at bounding box center [311, 357] width 157 height 120
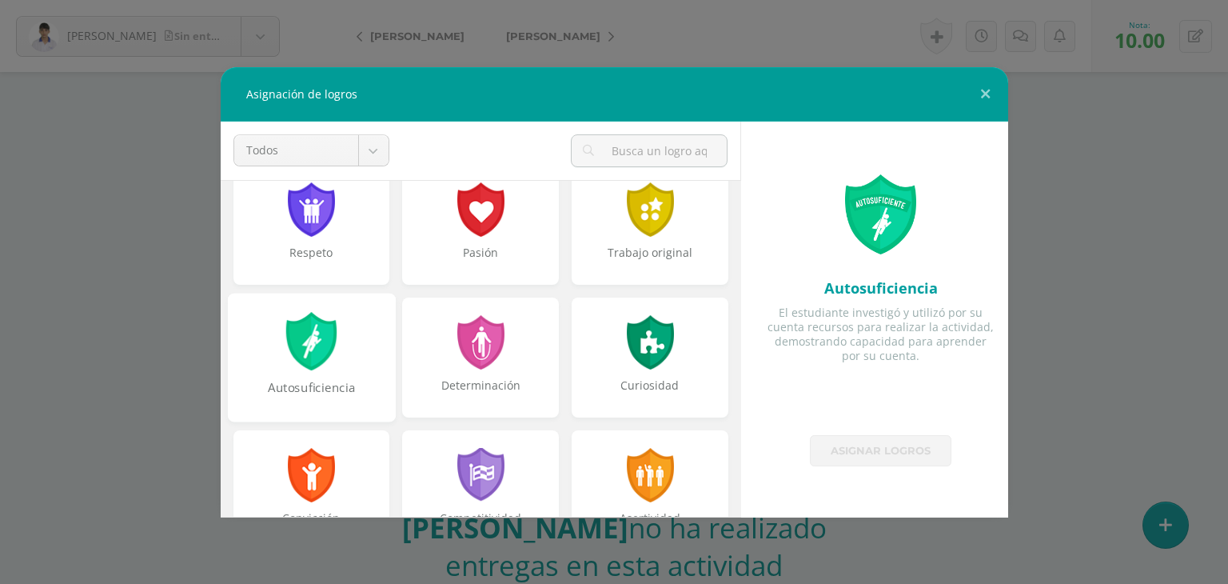
click at [297, 373] on div "Autosuficiencia" at bounding box center [311, 357] width 168 height 129
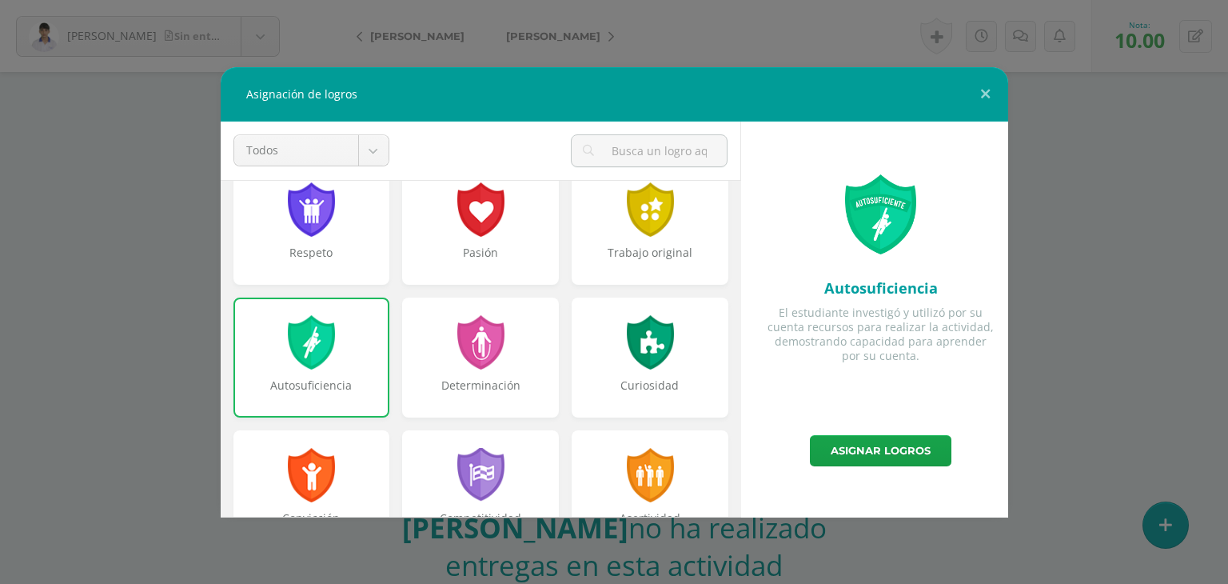
click at [297, 373] on div "Autosuficiencia" at bounding box center [311, 357] width 157 height 120
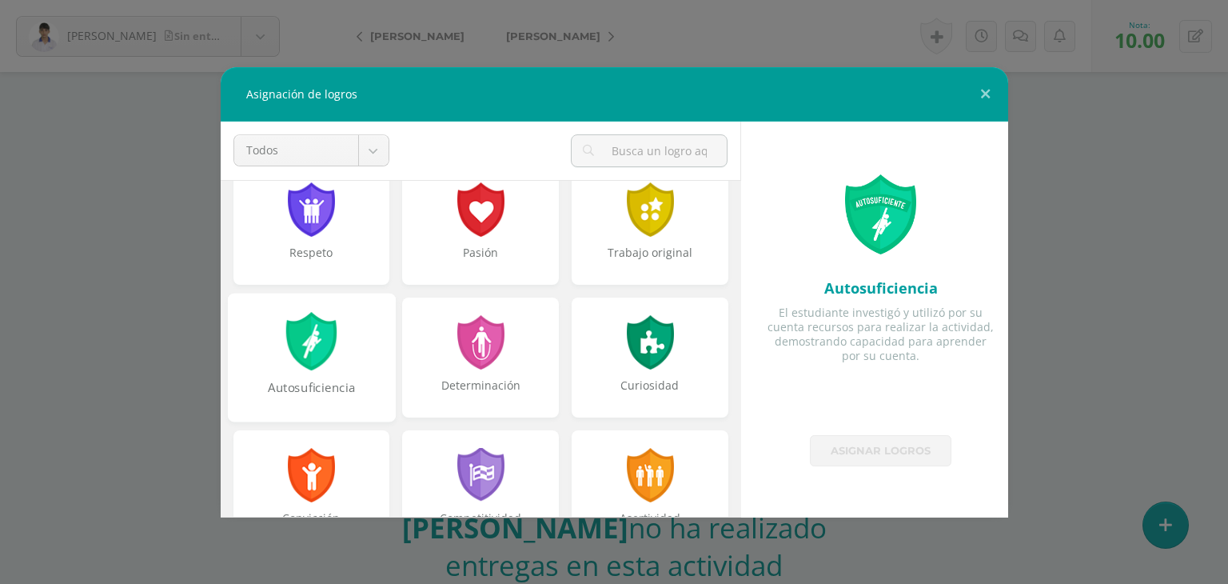
click at [297, 373] on div "Autosuficiencia" at bounding box center [311, 357] width 168 height 129
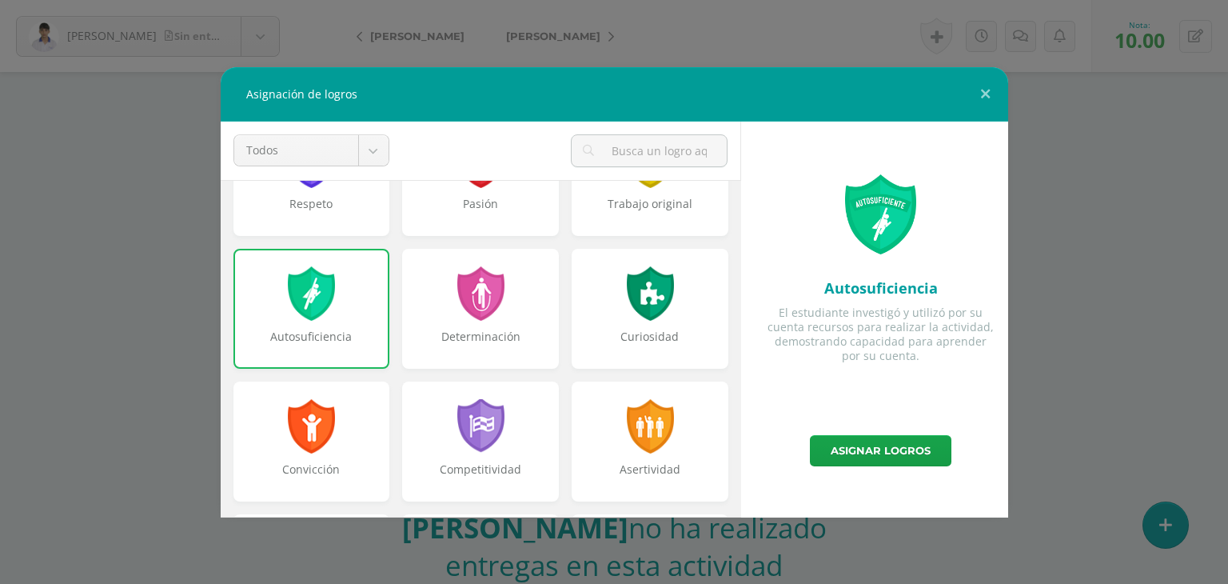
scroll to position [99, 0]
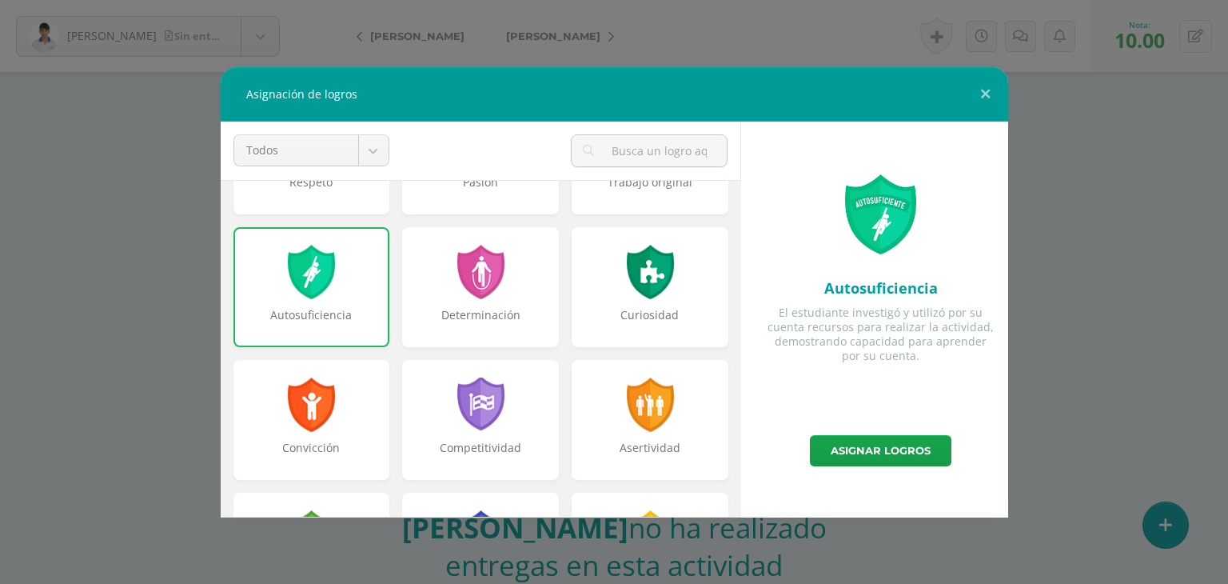
click at [271, 283] on div "Autosuficiencia" at bounding box center [311, 287] width 157 height 120
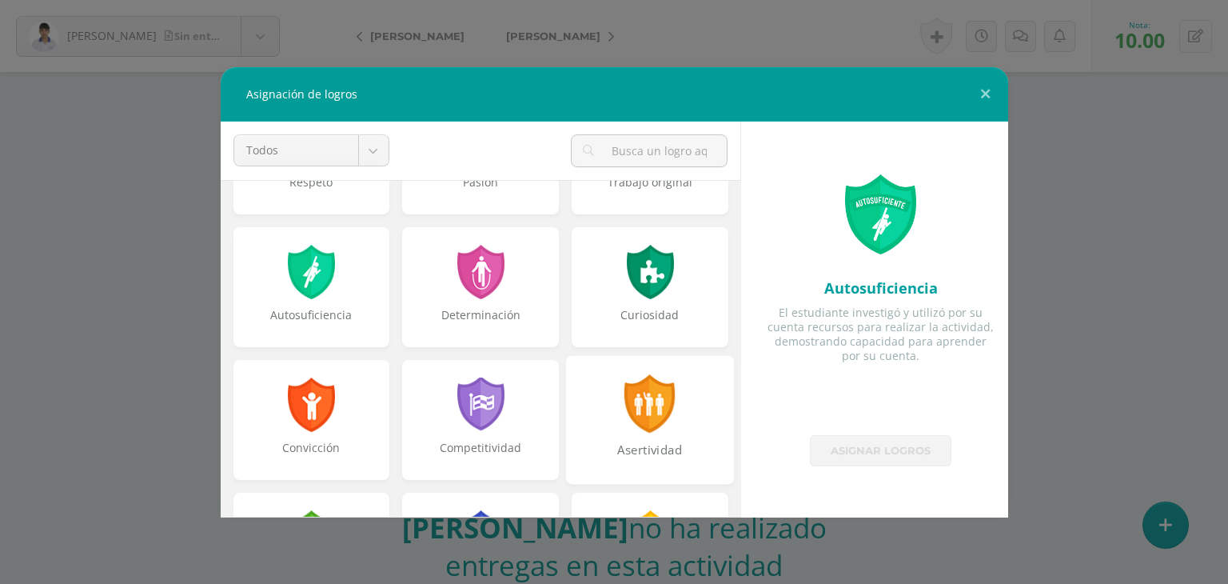
click at [633, 424] on div at bounding box center [650, 403] width 55 height 58
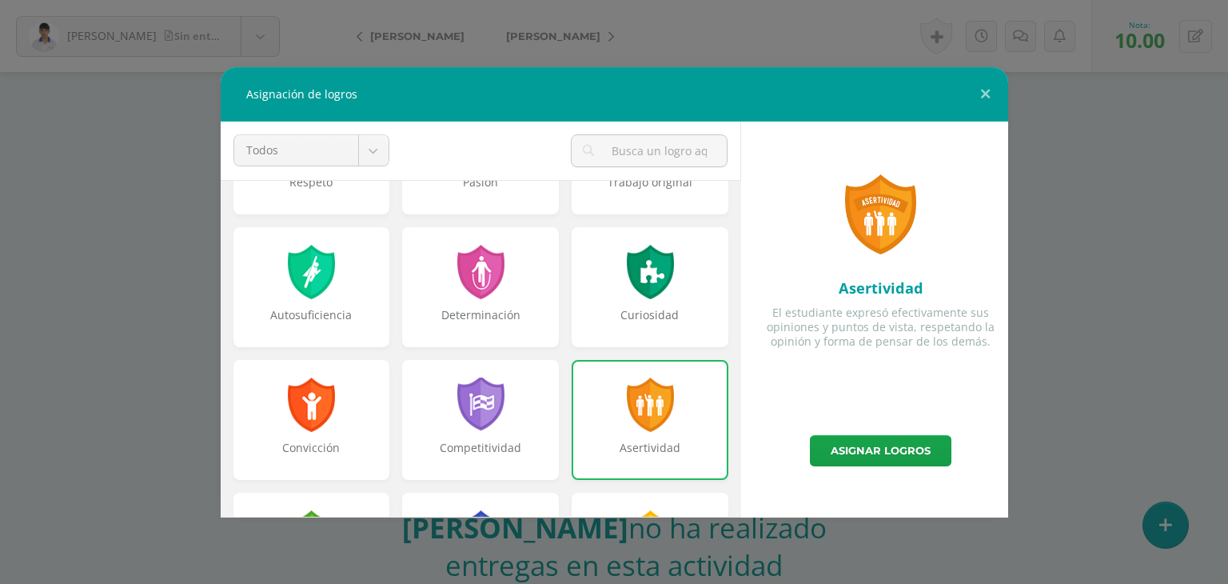
click at [628, 426] on div at bounding box center [649, 404] width 51 height 54
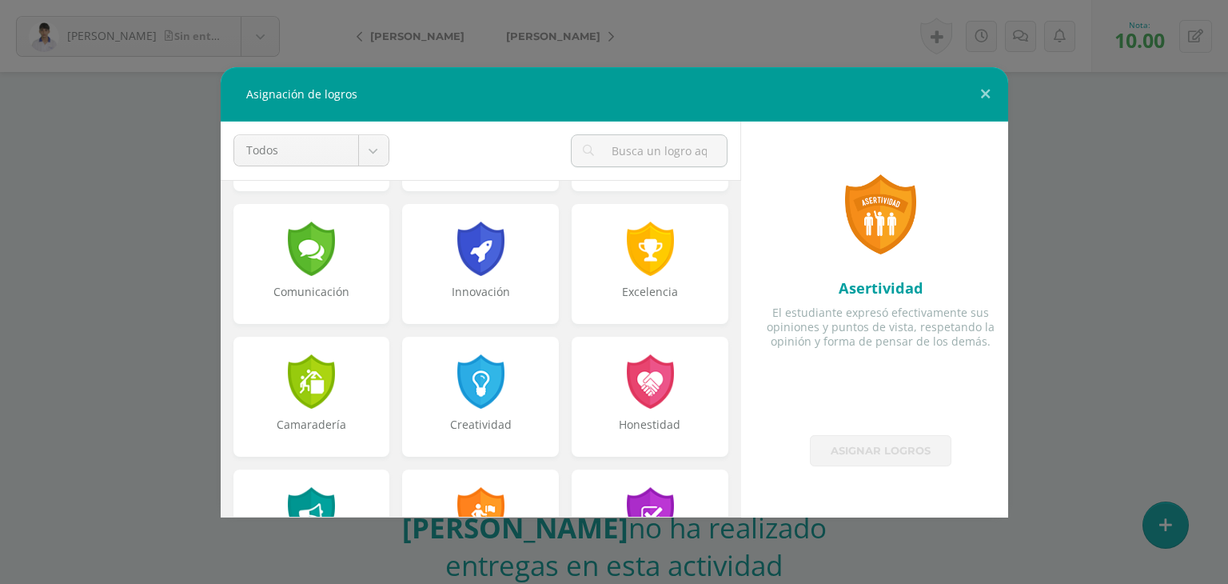
scroll to position [384, 0]
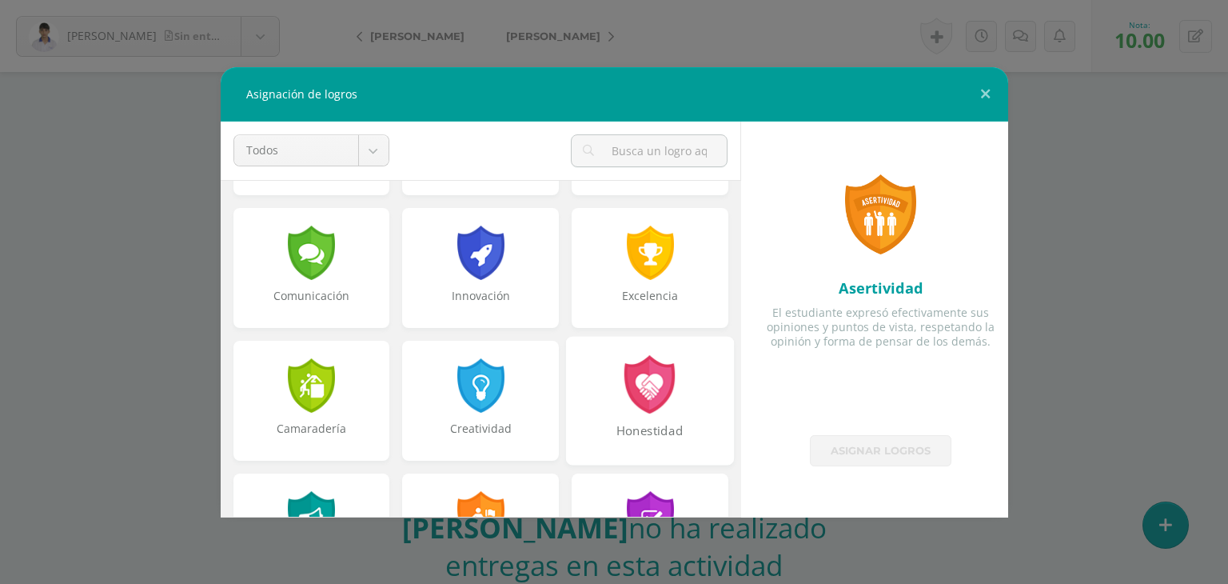
click at [656, 415] on div "Honestidad" at bounding box center [650, 400] width 168 height 129
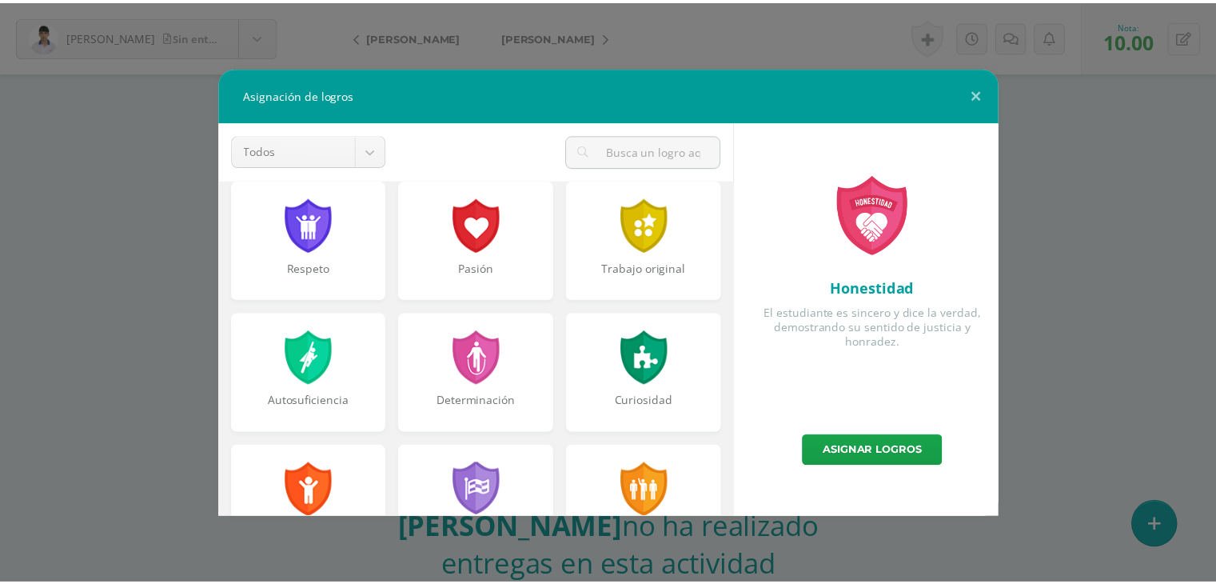
scroll to position [0, 0]
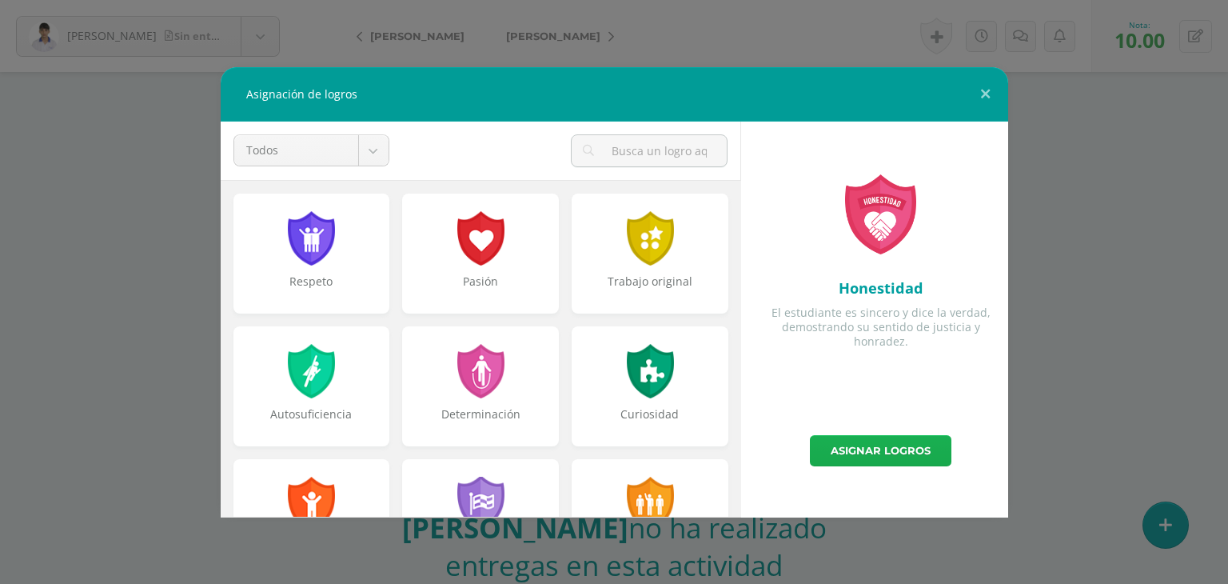
click at [857, 448] on link "Asignar logros" at bounding box center [880, 450] width 141 height 31
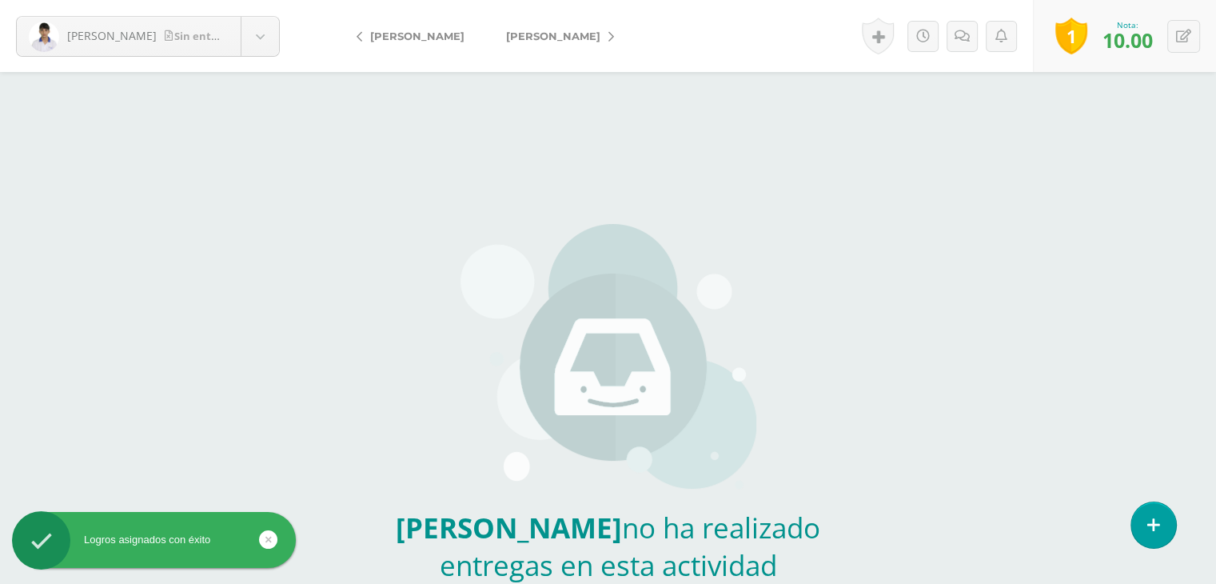
click at [568, 34] on span "[PERSON_NAME]" at bounding box center [553, 36] width 94 height 13
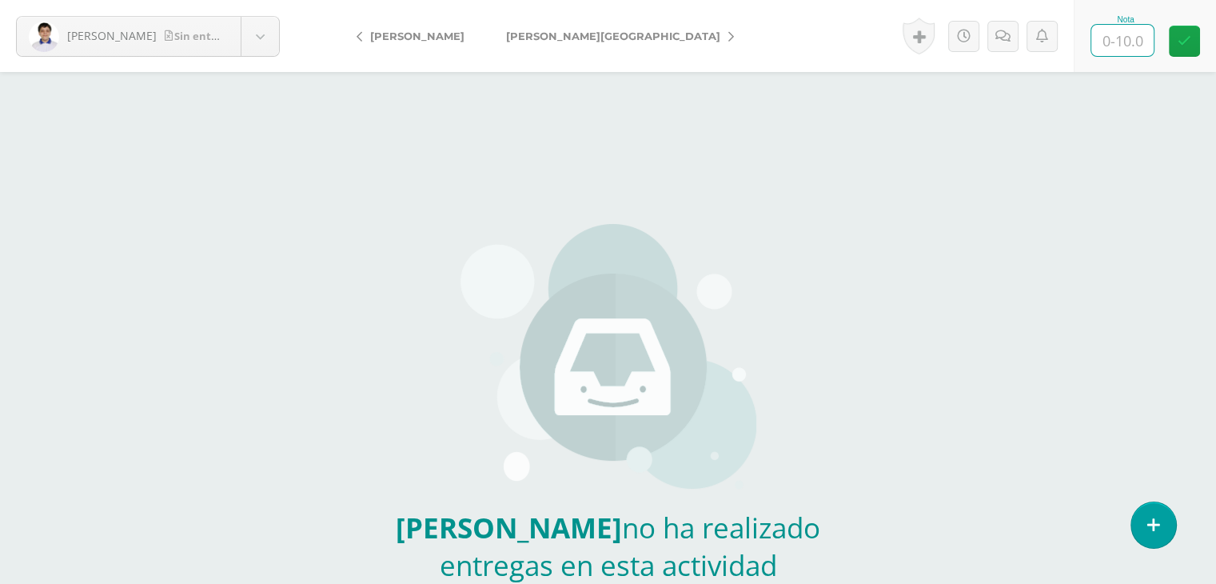
click at [1113, 26] on input "text" at bounding box center [1122, 40] width 62 height 31
type input "10"
click at [925, 36] on link at bounding box center [924, 36] width 32 height 37
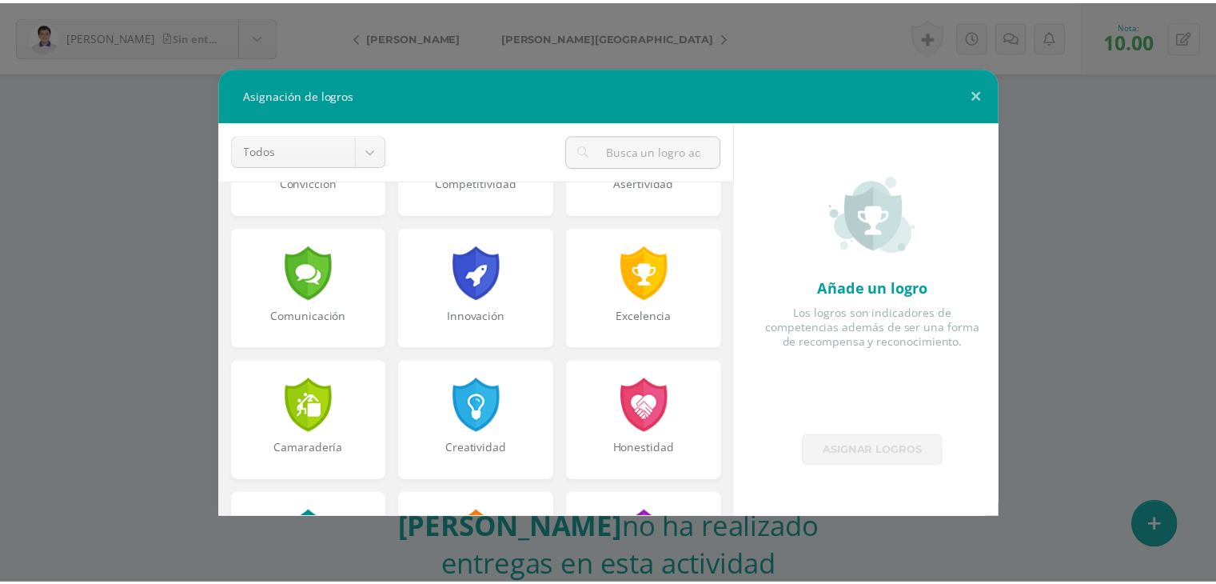
scroll to position [419, 0]
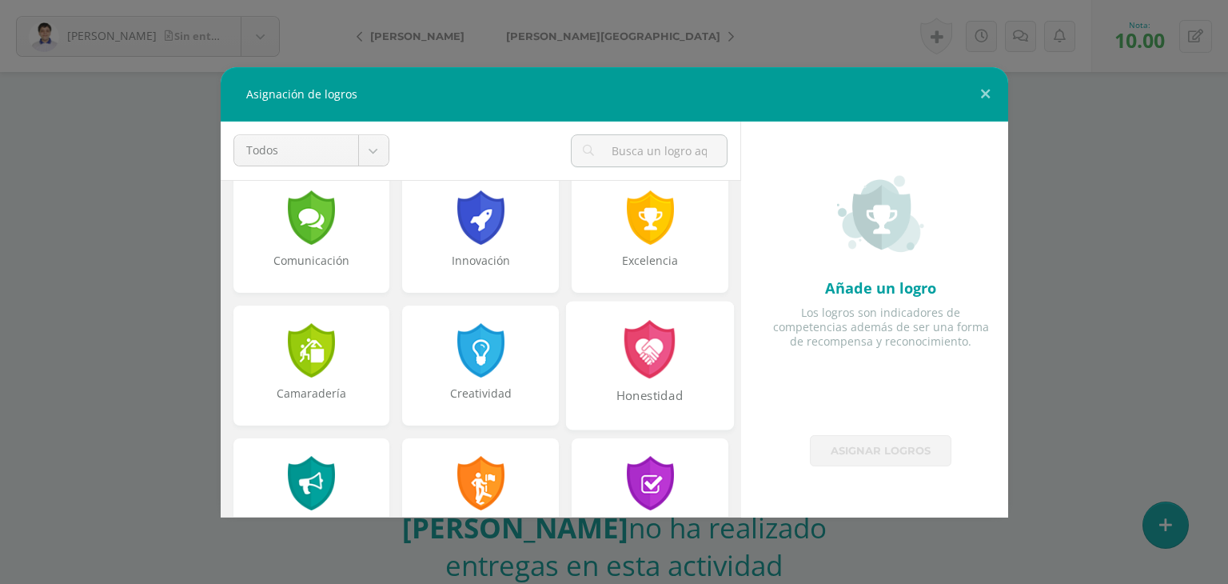
click at [628, 381] on div "Honestidad" at bounding box center [650, 365] width 168 height 129
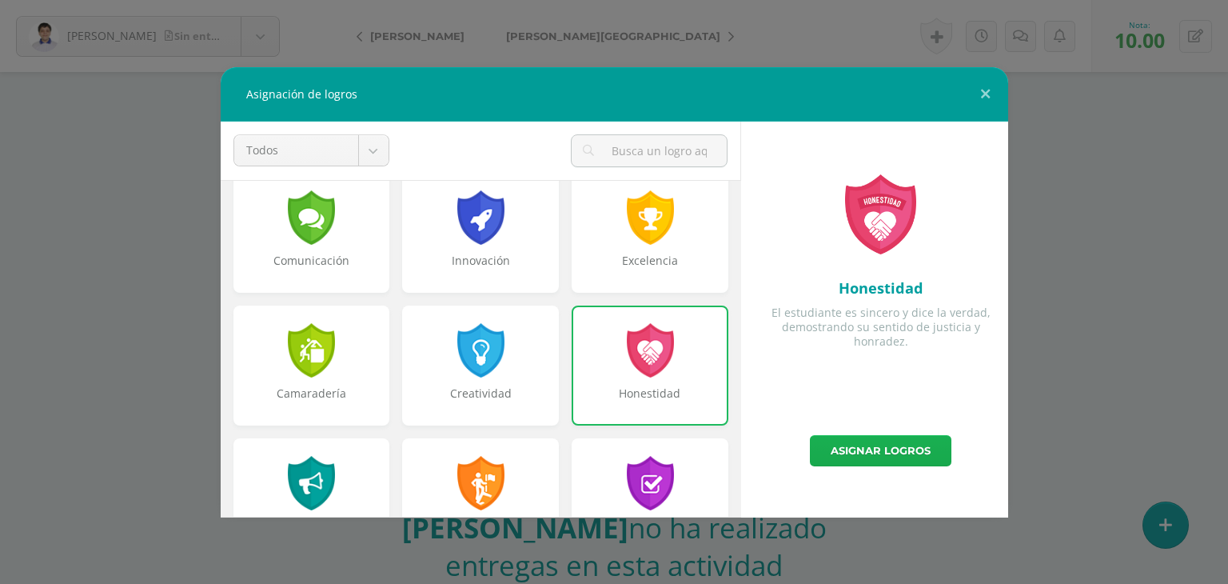
click at [826, 450] on link "Asignar logros" at bounding box center [880, 450] width 141 height 31
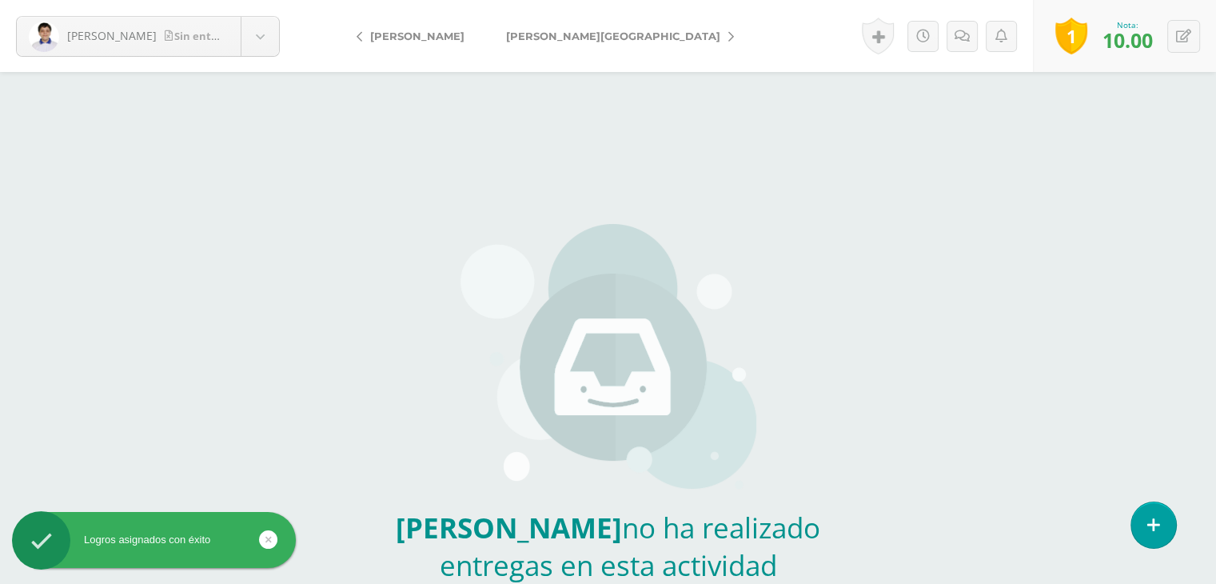
click at [567, 35] on span "[PERSON_NAME][GEOGRAPHIC_DATA]" at bounding box center [613, 36] width 214 height 13
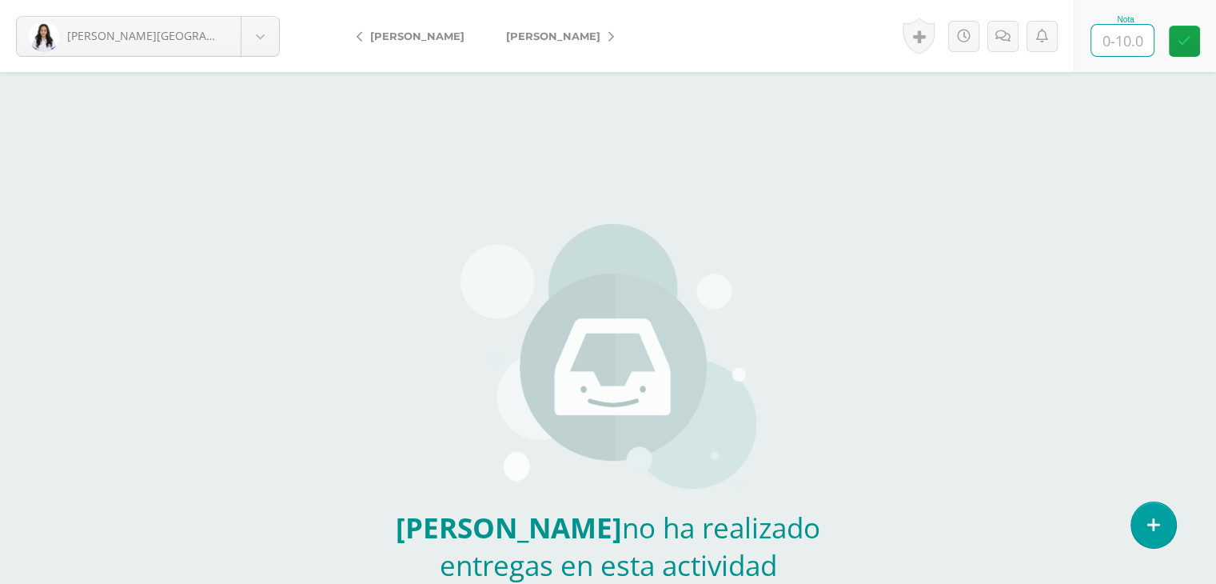
click at [1129, 47] on input "text" at bounding box center [1122, 40] width 62 height 31
type input "9"
click at [578, 36] on span "[PERSON_NAME]" at bounding box center [553, 36] width 94 height 13
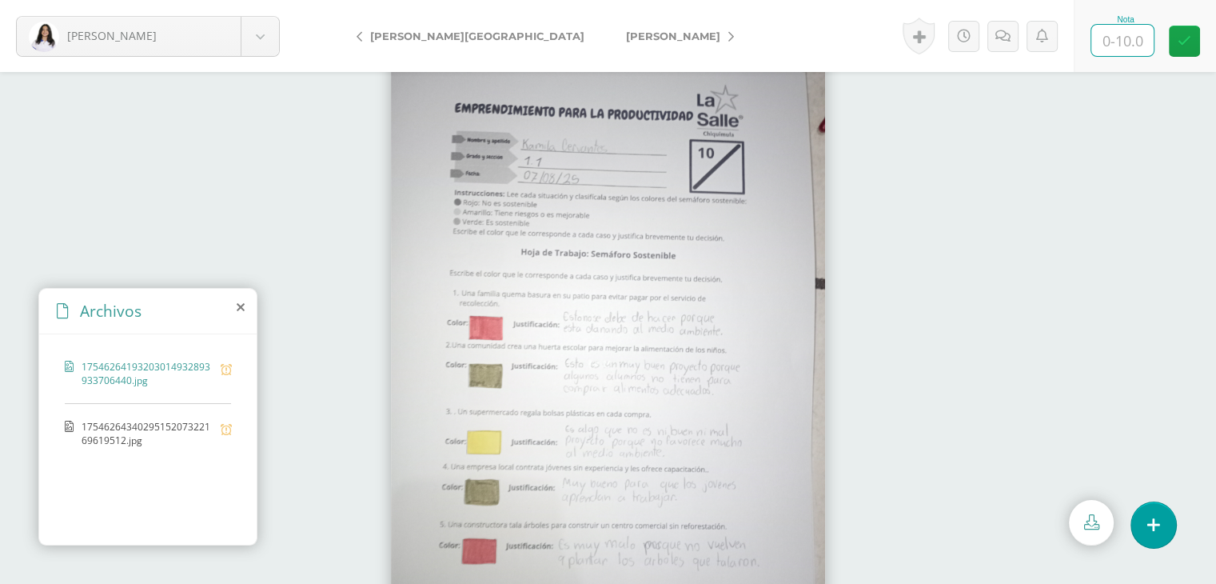
click at [1116, 47] on input "text" at bounding box center [1122, 40] width 62 height 31
type input "10"
click at [605, 48] on link "[PERSON_NAME]" at bounding box center [675, 36] width 141 height 38
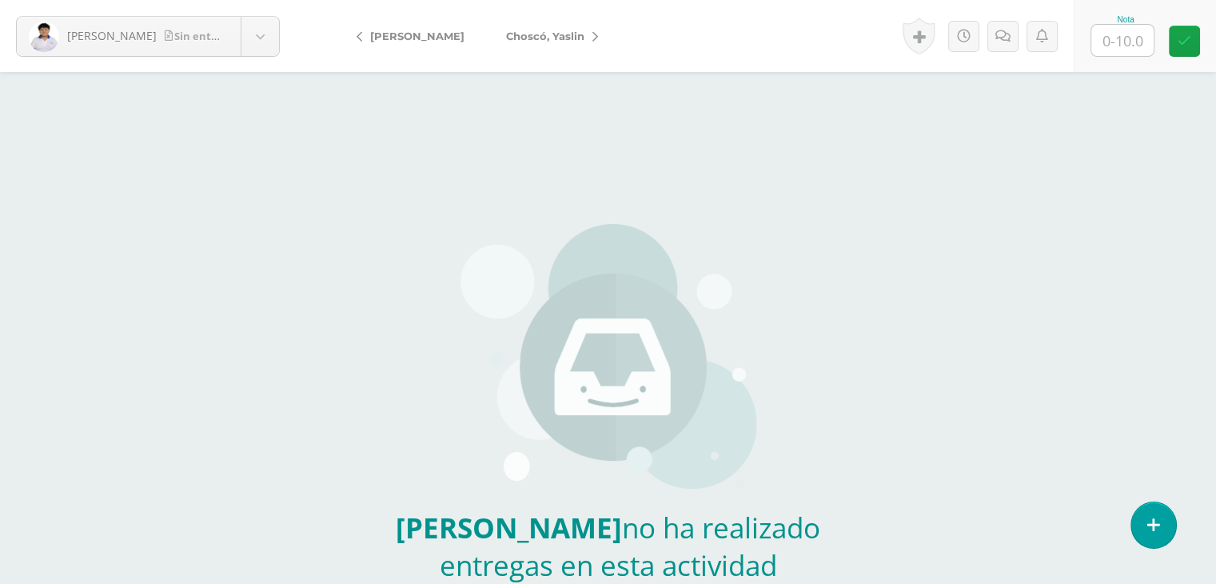
click at [556, 42] on span "Choscó, Yaslin" at bounding box center [545, 36] width 78 height 13
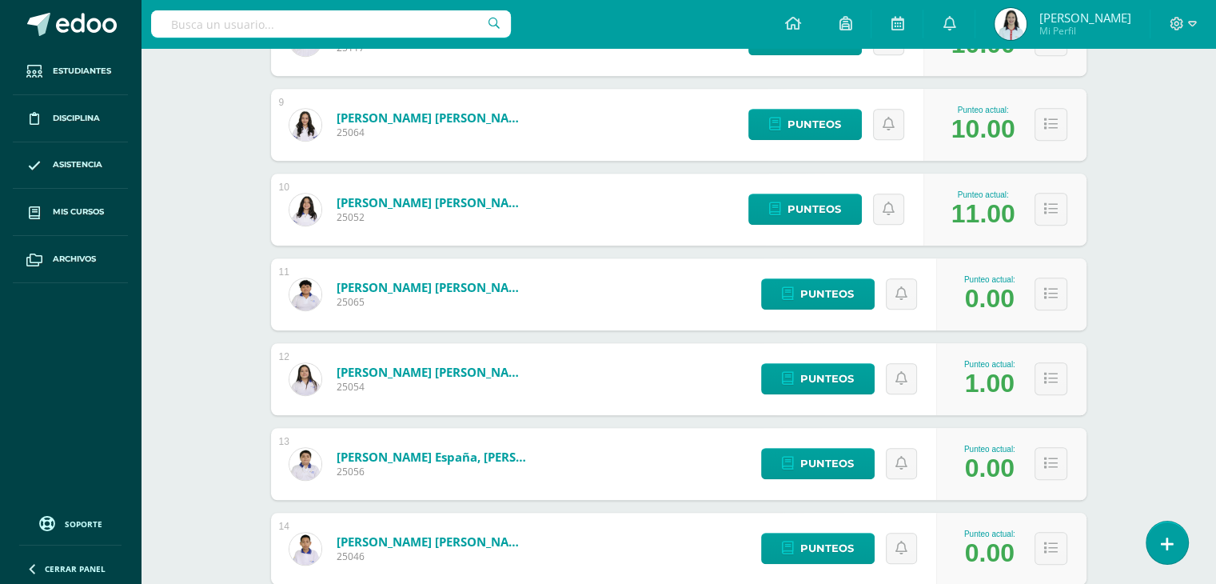
scroll to position [991, 0]
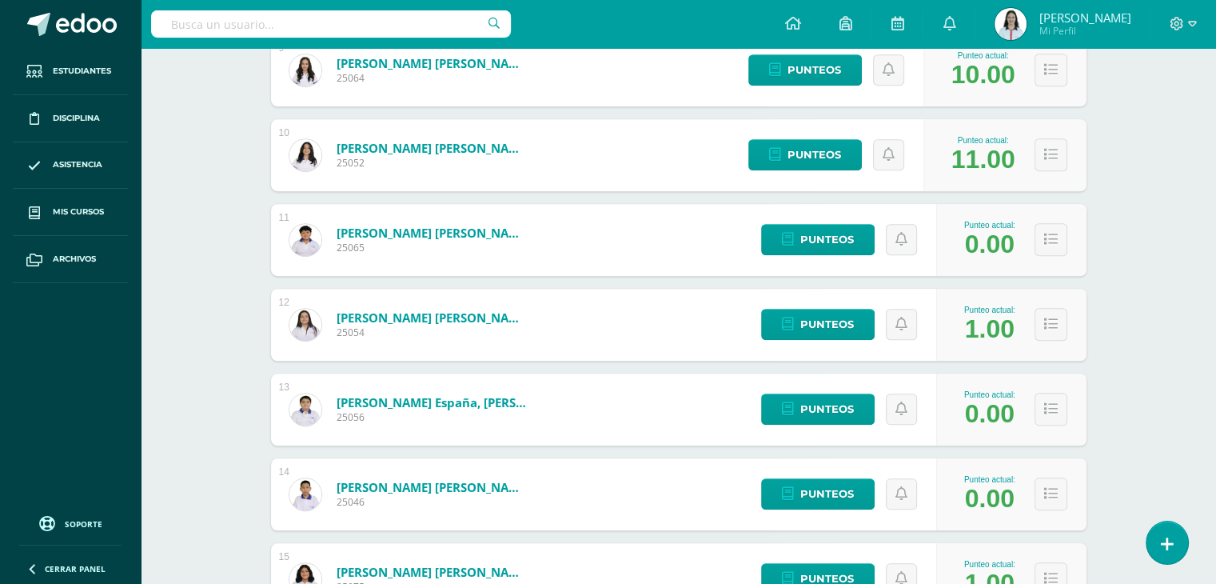
click at [303, 318] on img at bounding box center [305, 325] width 32 height 32
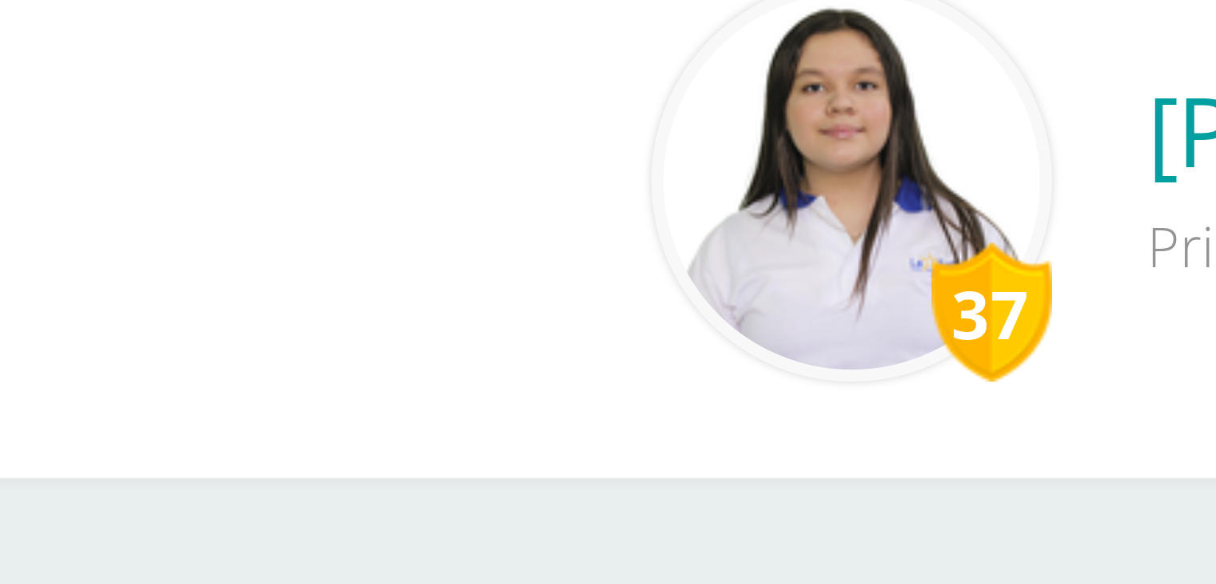
click at [521, 123] on img at bounding box center [559, 127] width 100 height 100
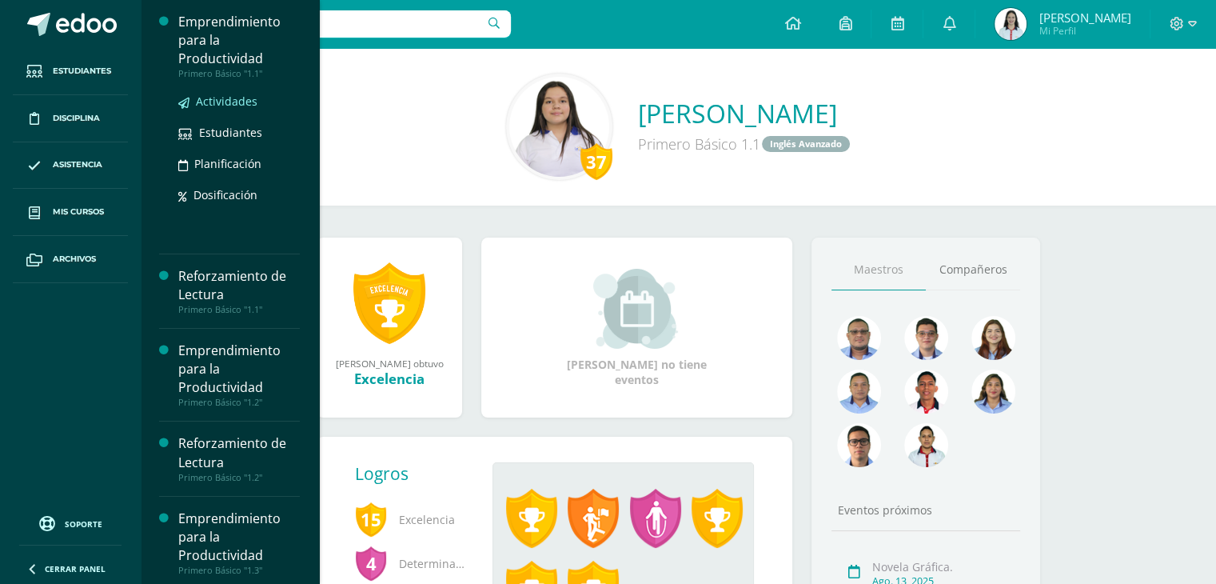
click at [243, 100] on span "Actividades" at bounding box center [227, 101] width 62 height 15
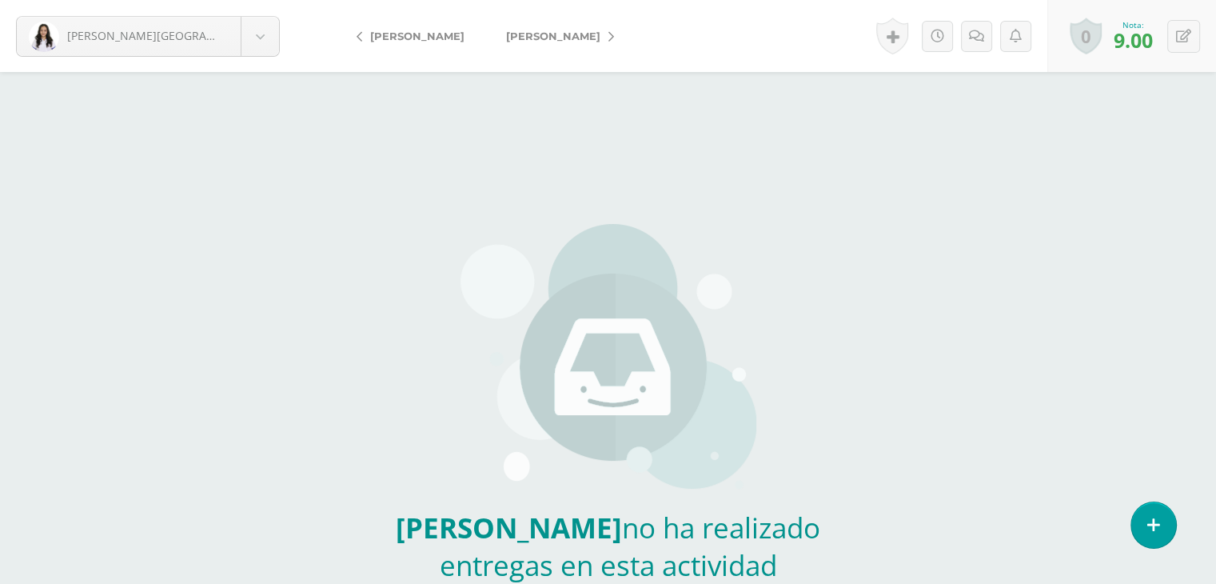
click at [534, 39] on span "[PERSON_NAME]" at bounding box center [553, 36] width 94 height 13
